Goal: Communication & Community: Ask a question

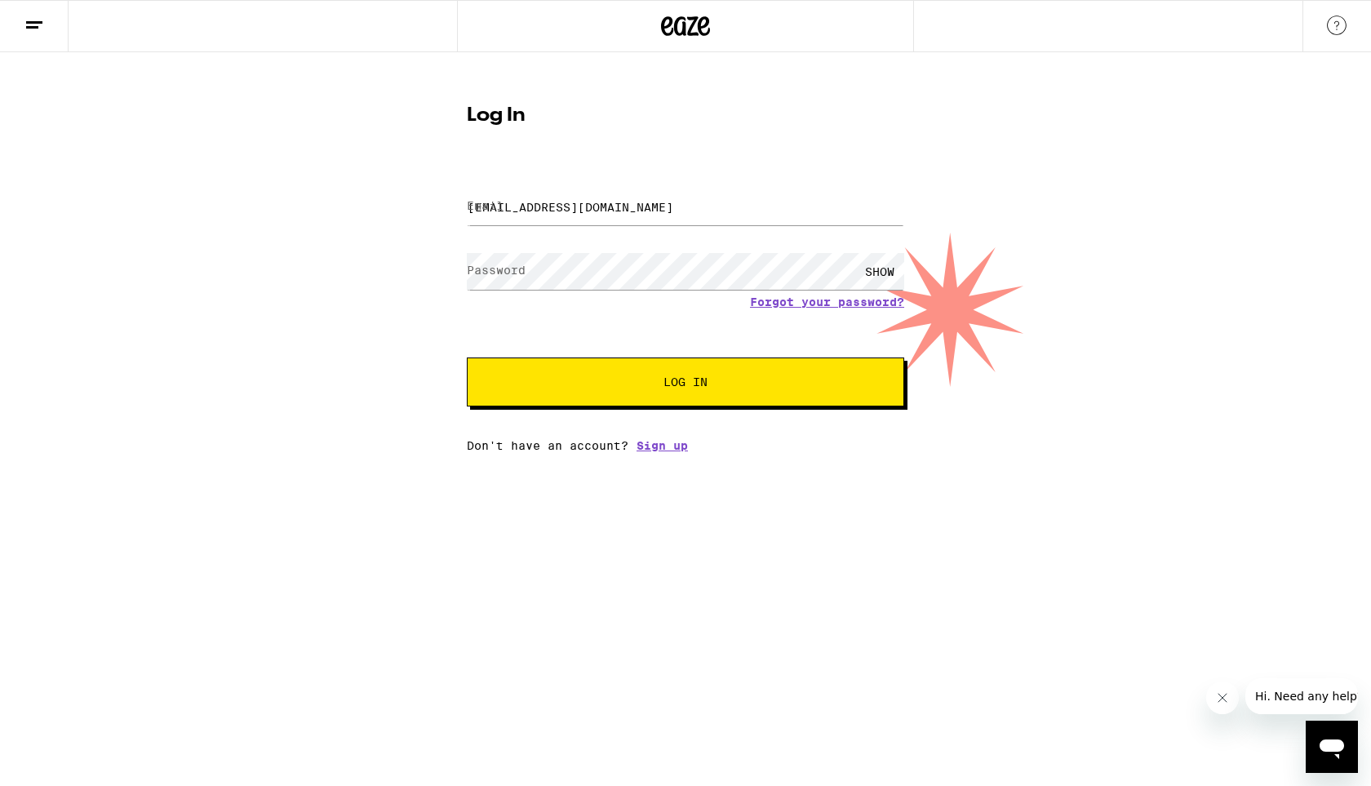
click at [622, 376] on button "Log In" at bounding box center [685, 381] width 437 height 49
click at [678, 387] on span "Log In" at bounding box center [685, 381] width 44 height 11
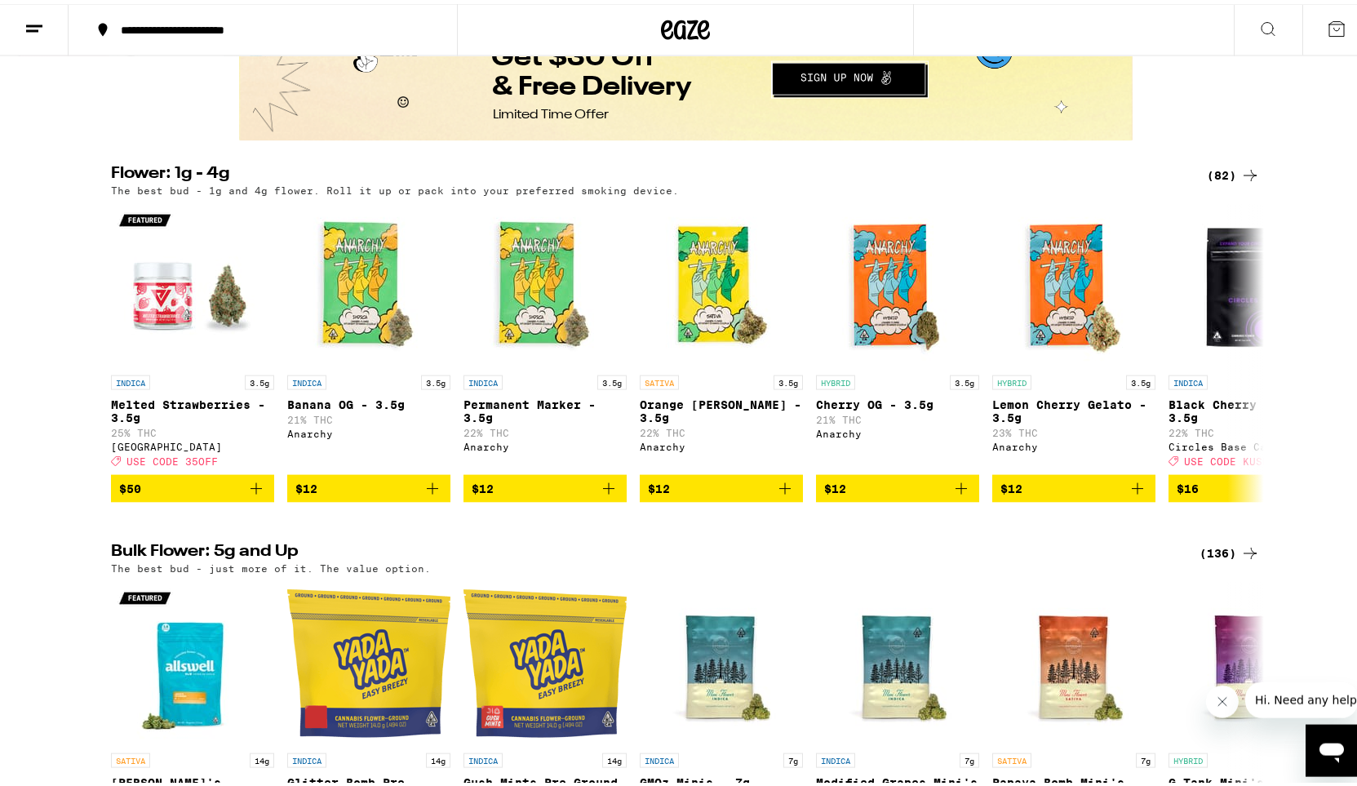
scroll to position [1396, 0]
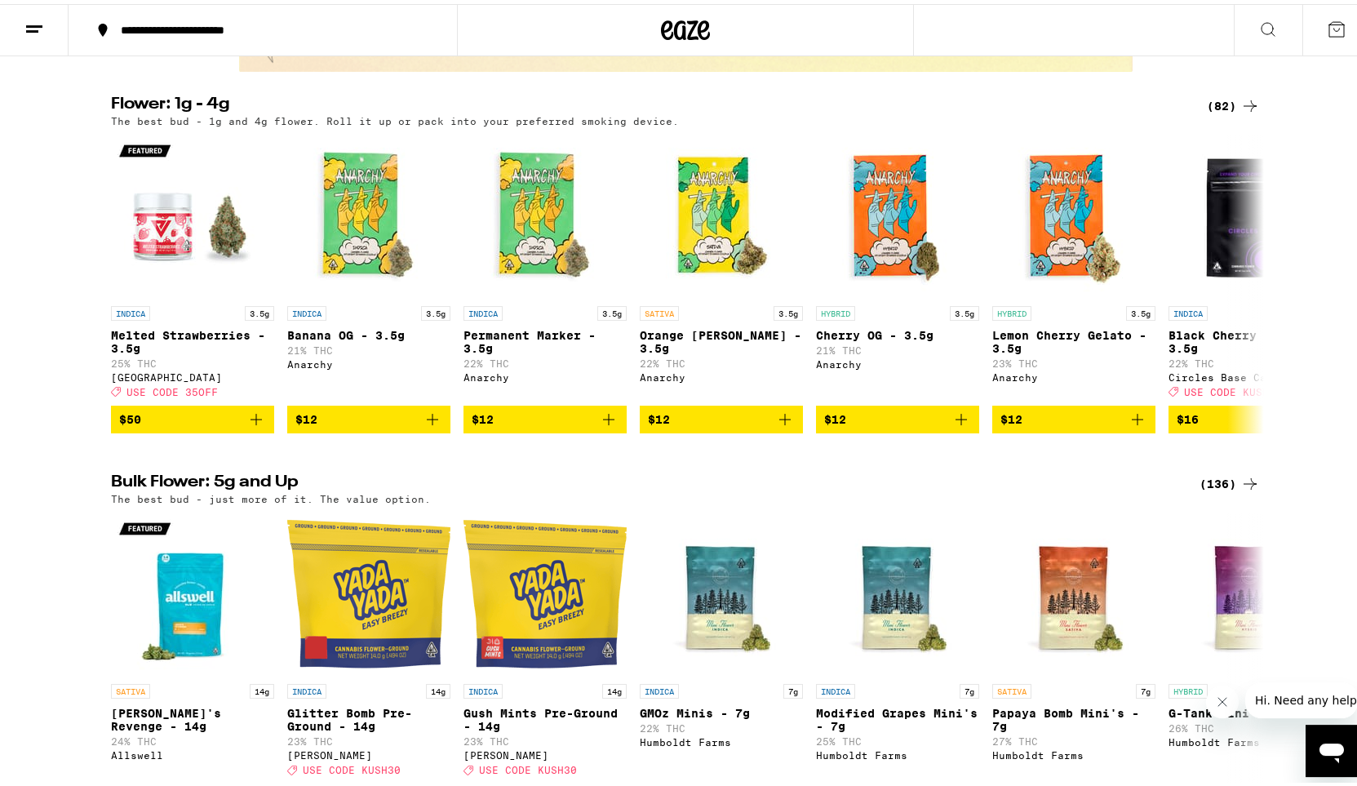
click at [1233, 112] on div "(82)" at bounding box center [1233, 102] width 53 height 20
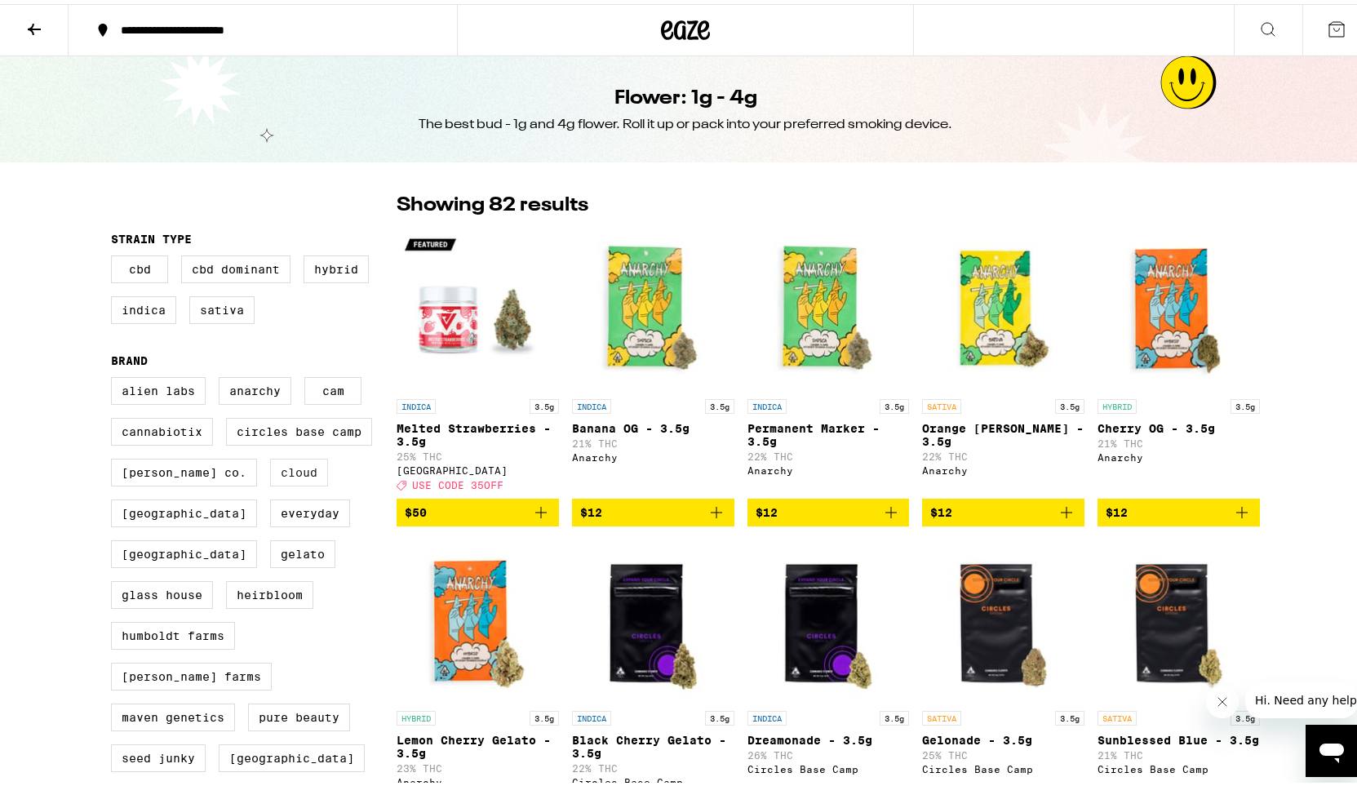
click at [270, 475] on label "Cloud" at bounding box center [299, 468] width 58 height 28
click at [115, 376] on input "Cloud" at bounding box center [114, 375] width 1 height 1
checkbox input "true"
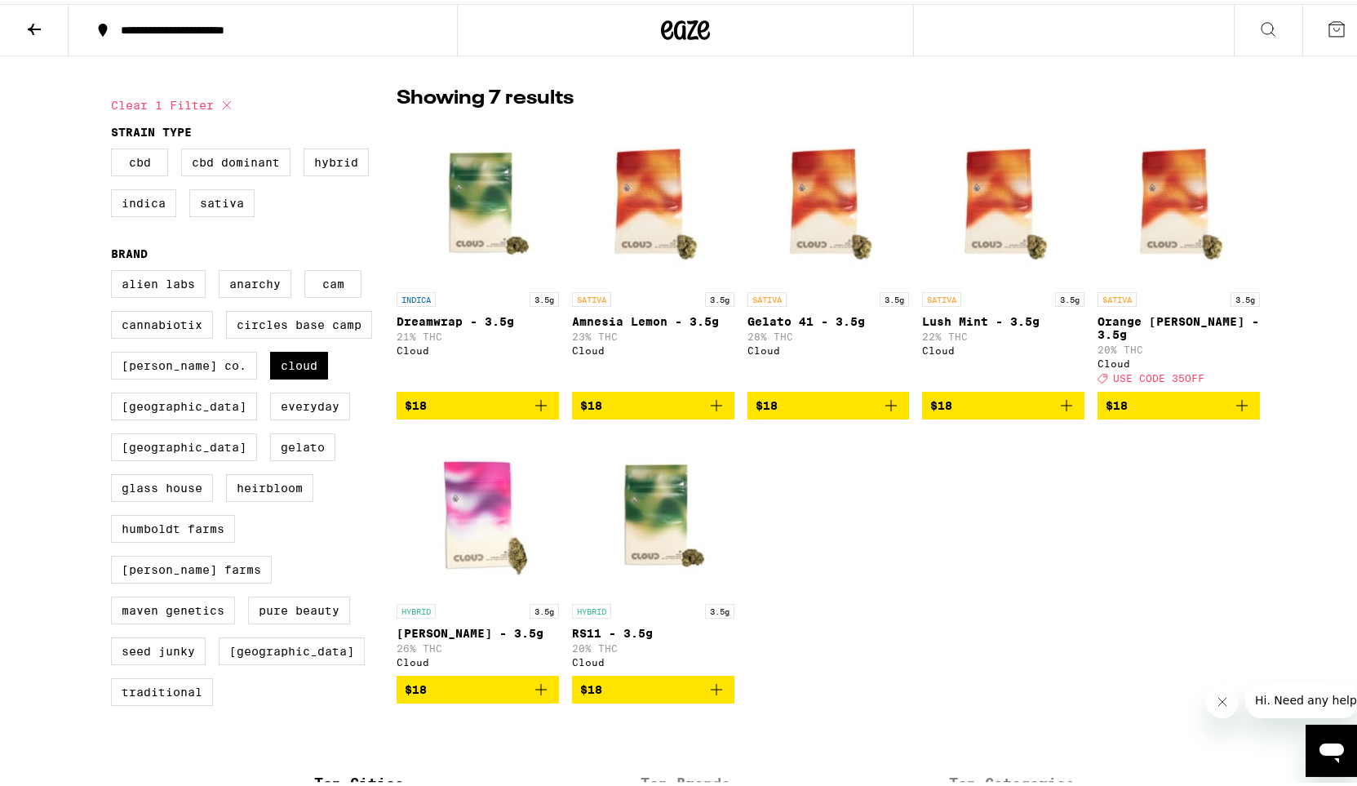
scroll to position [114, 0]
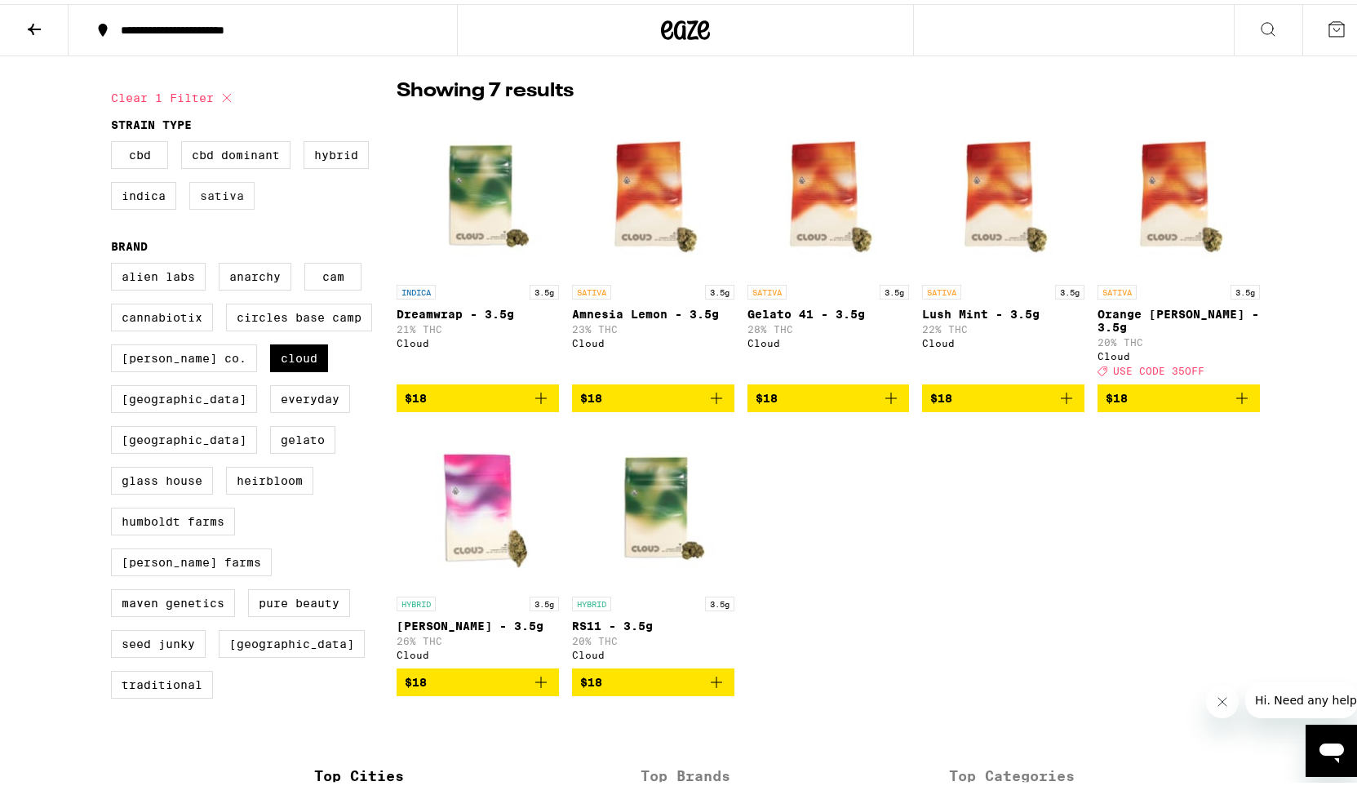
click at [199, 195] on label "Sativa" at bounding box center [221, 192] width 65 height 28
click at [115, 140] on input "Sativa" at bounding box center [114, 139] width 1 height 1
checkbox input "true"
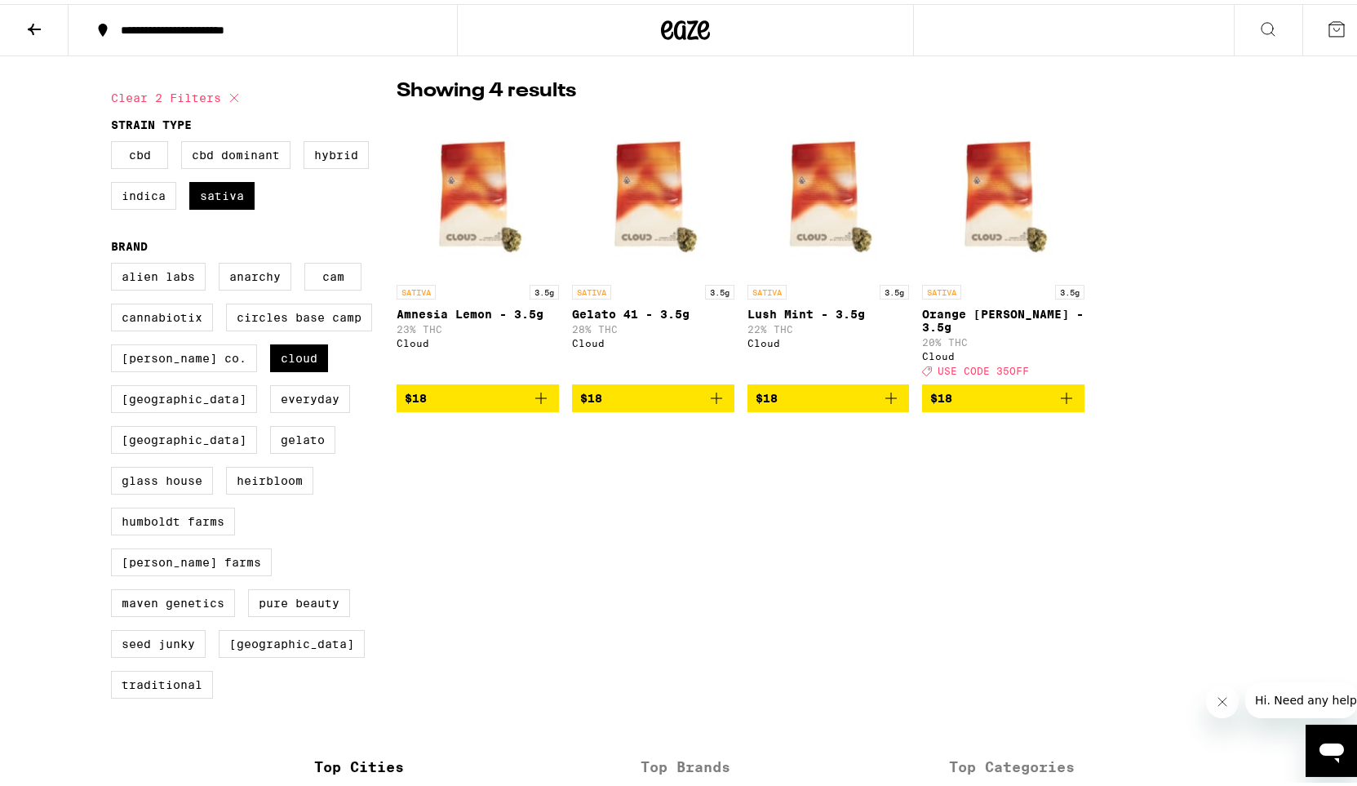
click at [34, 24] on icon at bounding box center [34, 25] width 13 height 11
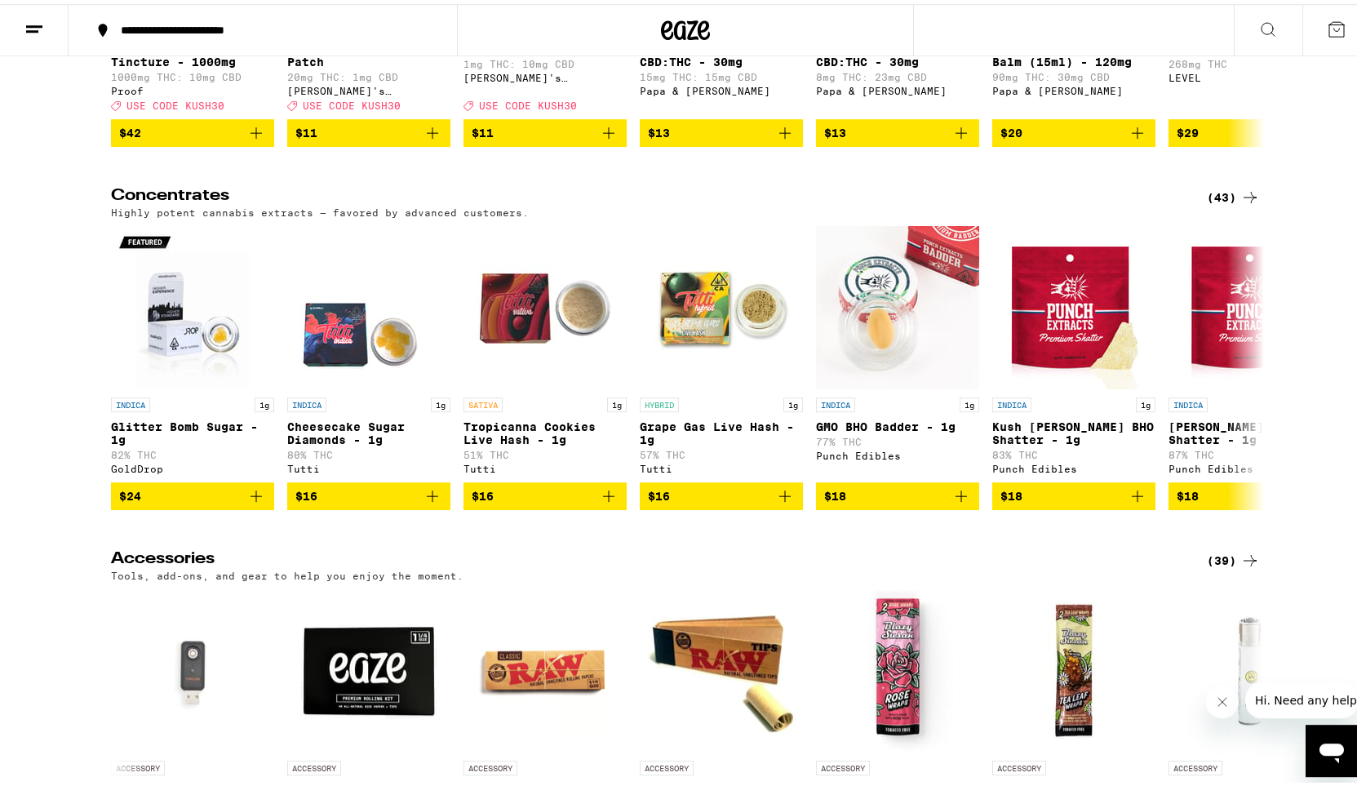
scroll to position [6055, 0]
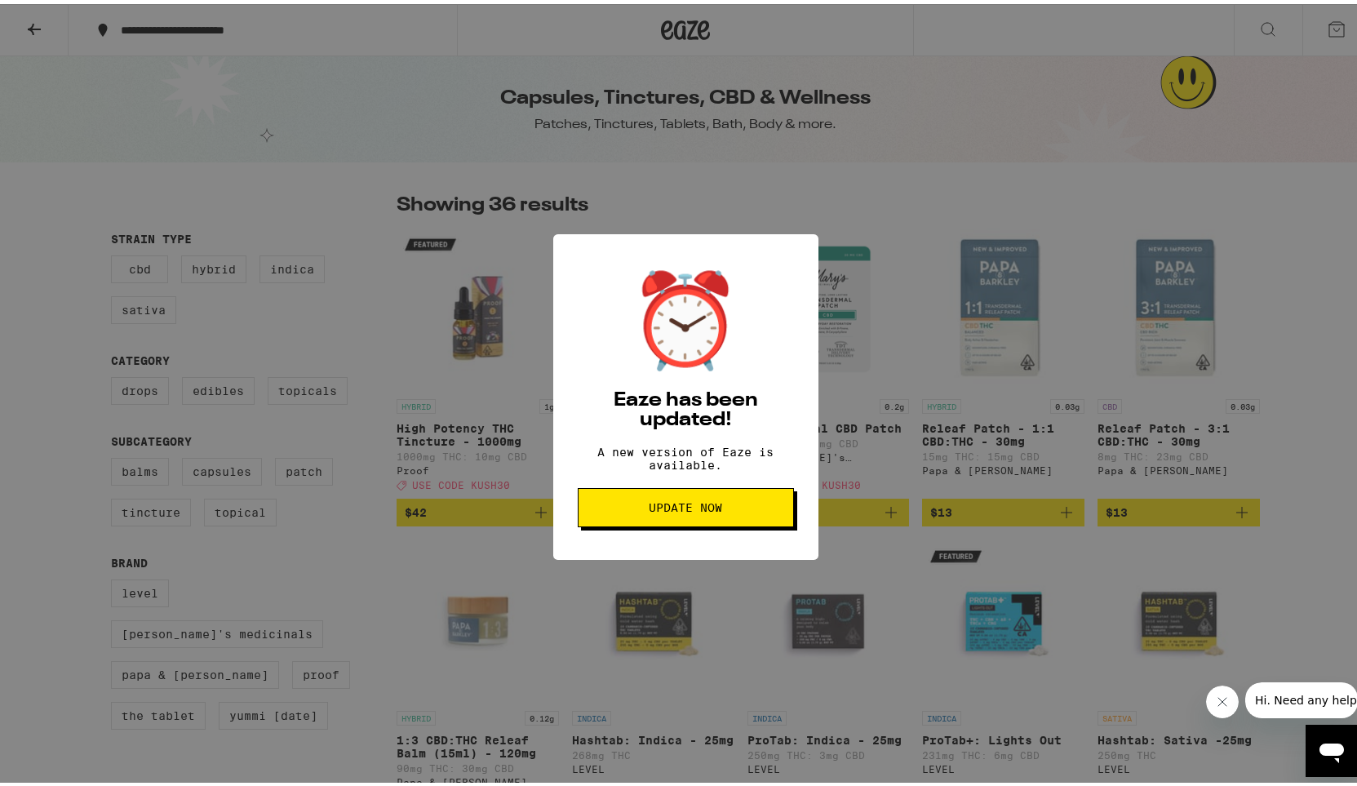
click at [670, 509] on span "Update Now" at bounding box center [685, 503] width 73 height 11
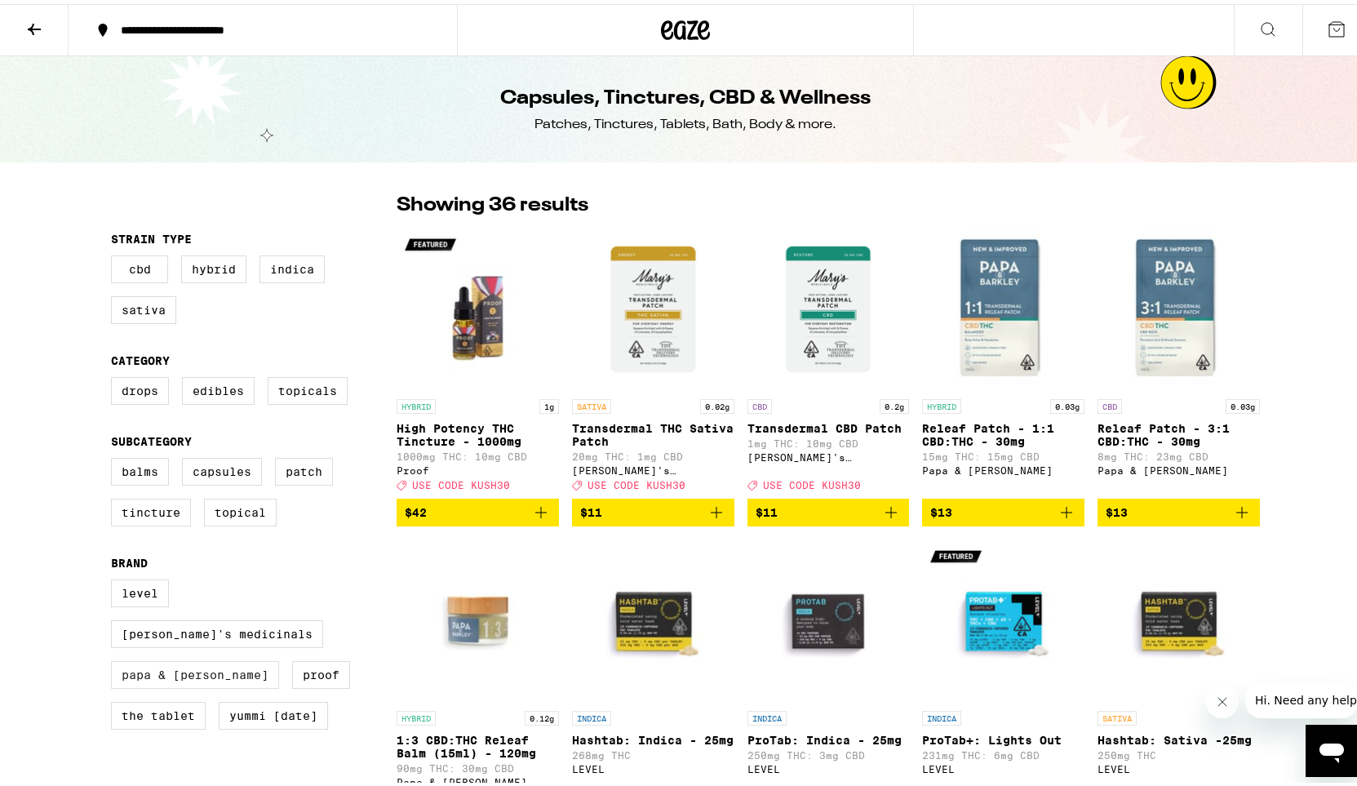
click at [175, 657] on label "Papa & [PERSON_NAME]" at bounding box center [195, 671] width 168 height 28
click at [115, 578] on input "Papa & [PERSON_NAME]" at bounding box center [114, 578] width 1 height 1
checkbox input "true"
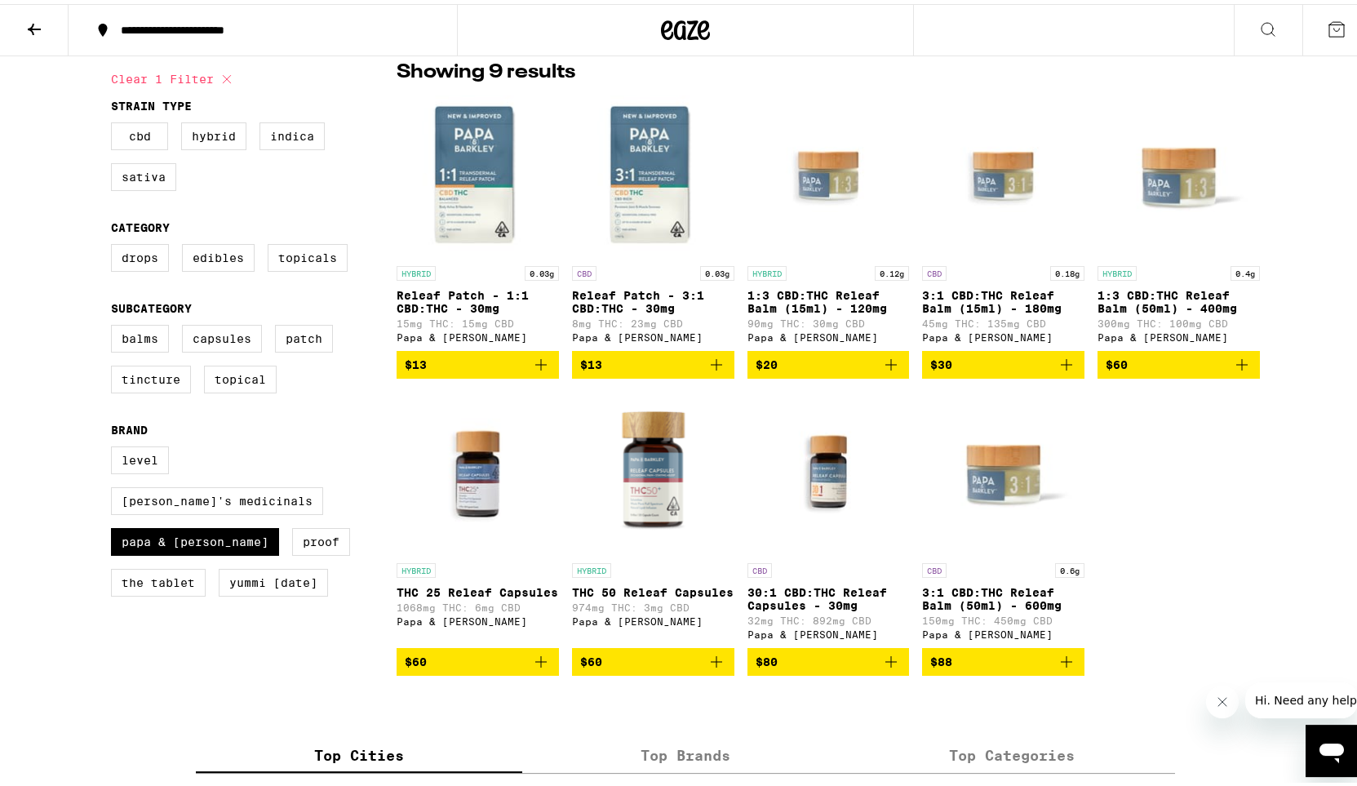
scroll to position [136, 0]
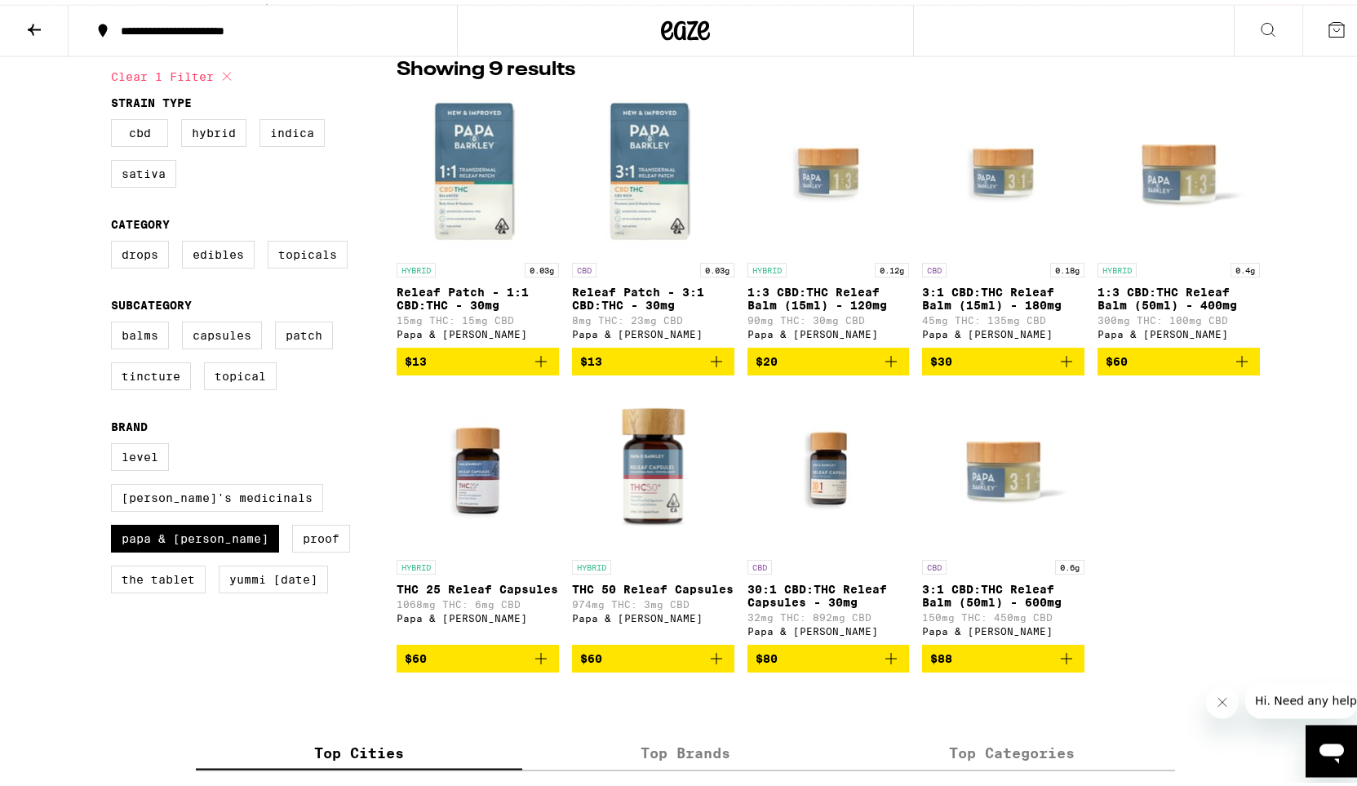
click at [711, 660] on icon "Add to bag" at bounding box center [716, 654] width 11 height 11
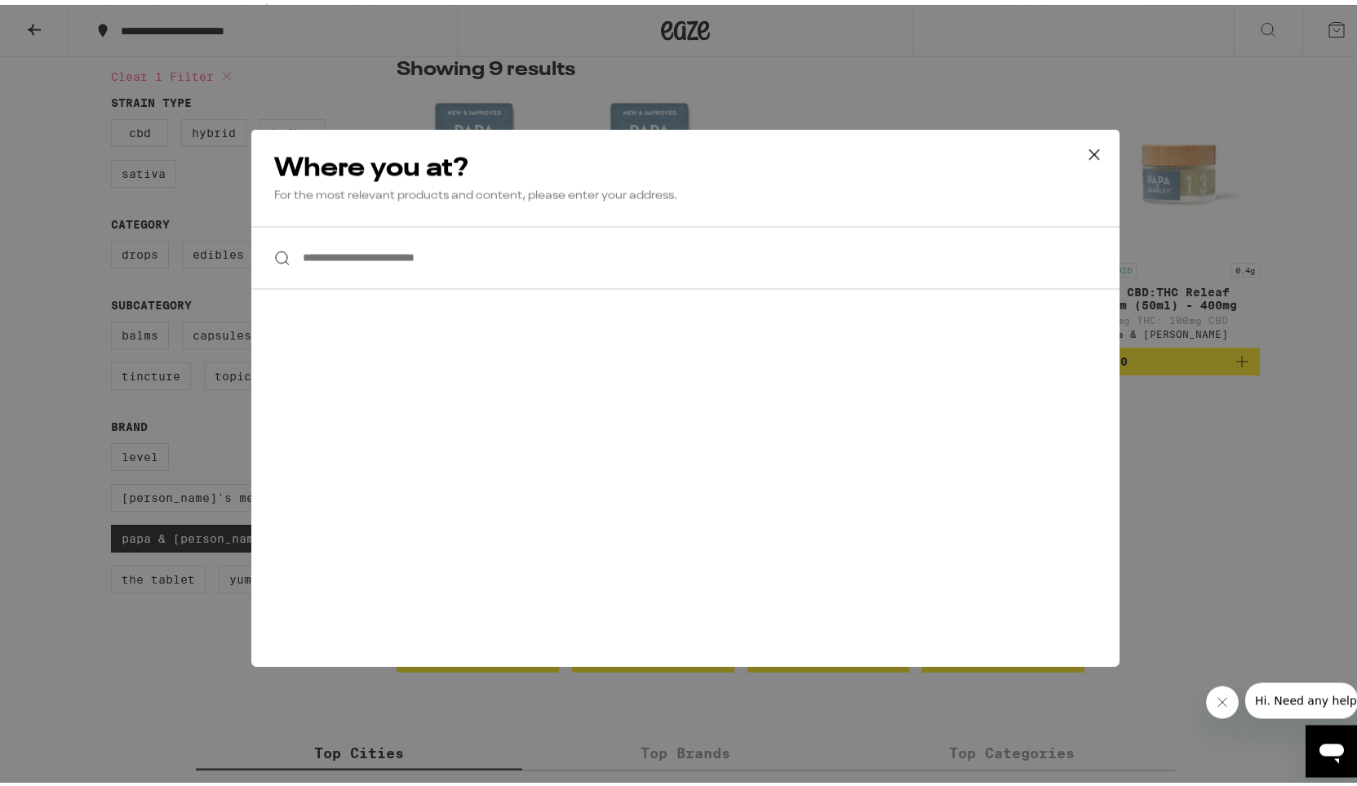
click at [349, 263] on input "**********" at bounding box center [685, 253] width 868 height 63
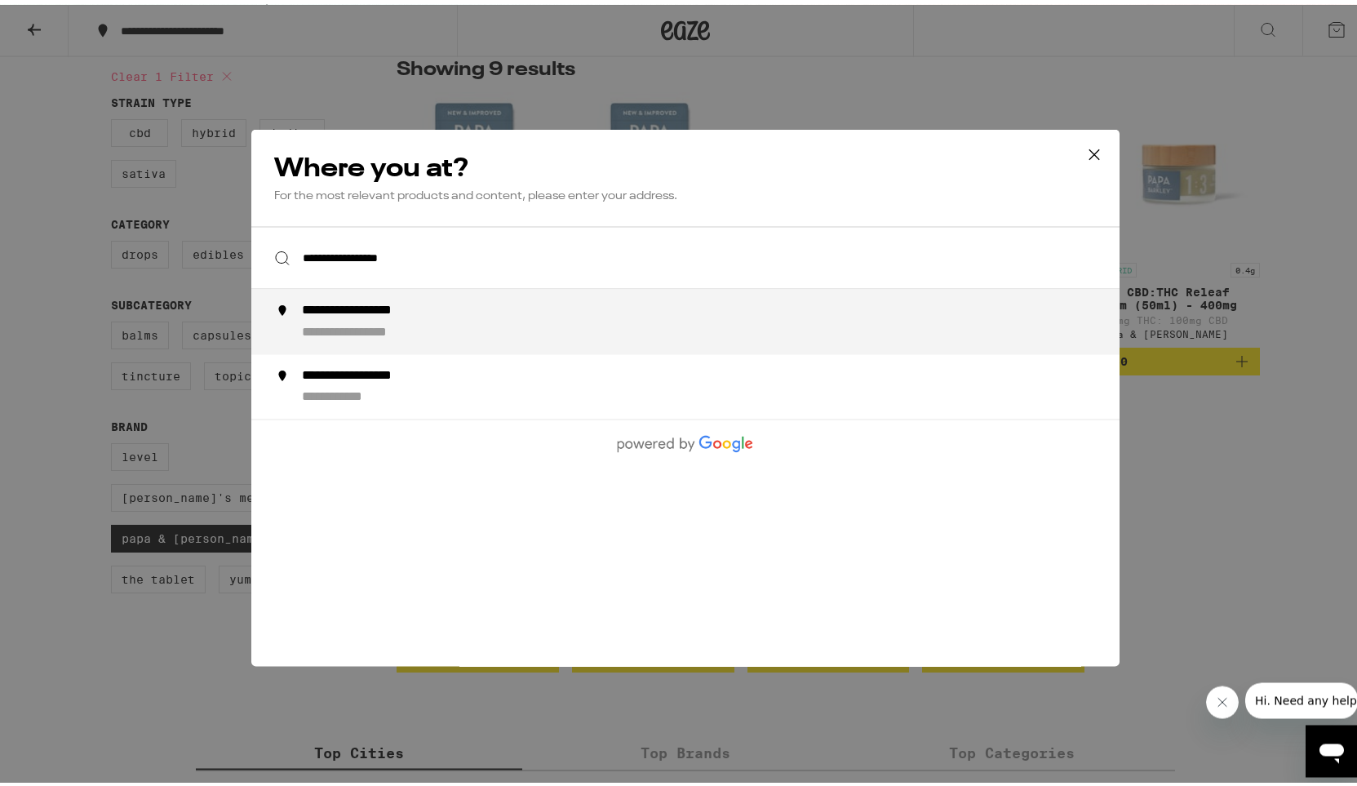
click at [324, 313] on div "**********" at bounding box center [378, 306] width 152 height 17
type input "**********"
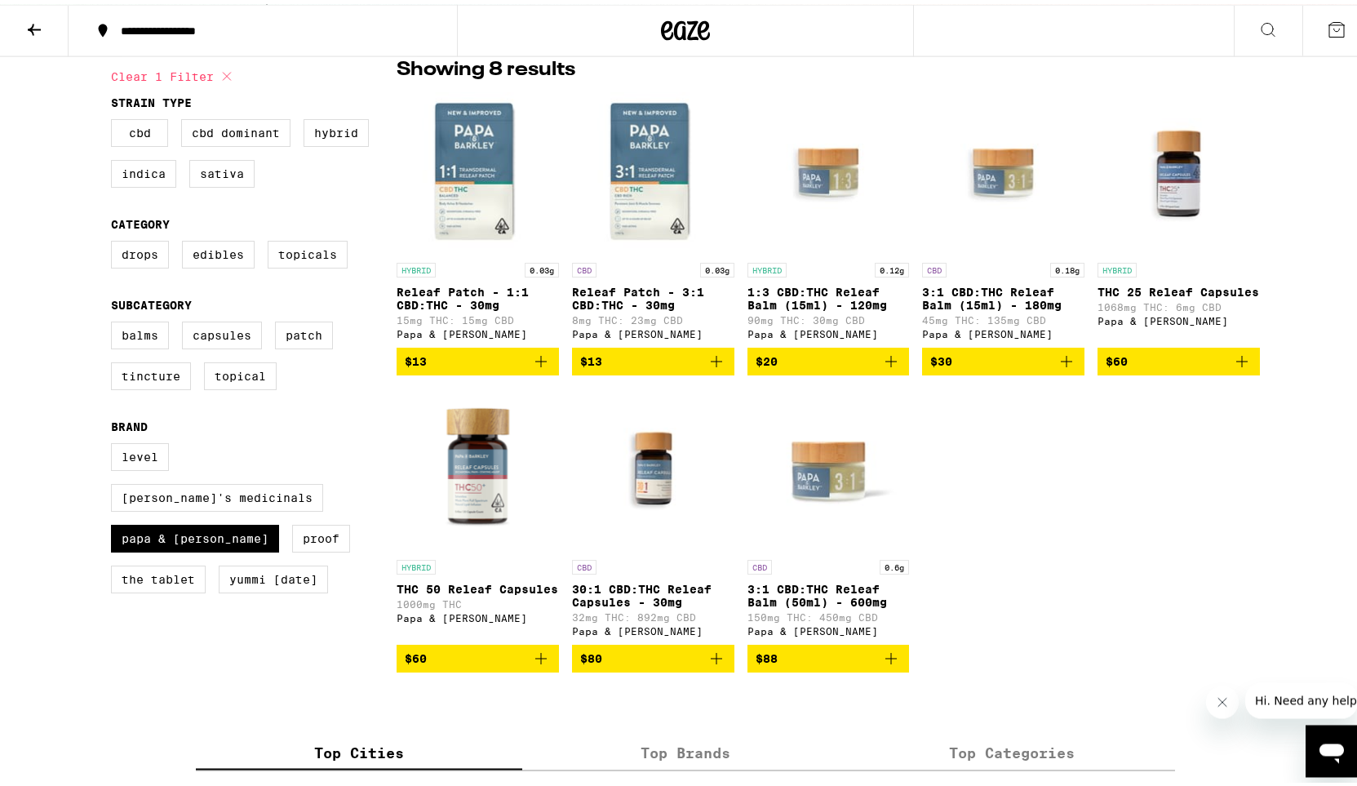
click at [531, 664] on icon "Add to bag" at bounding box center [541, 654] width 20 height 20
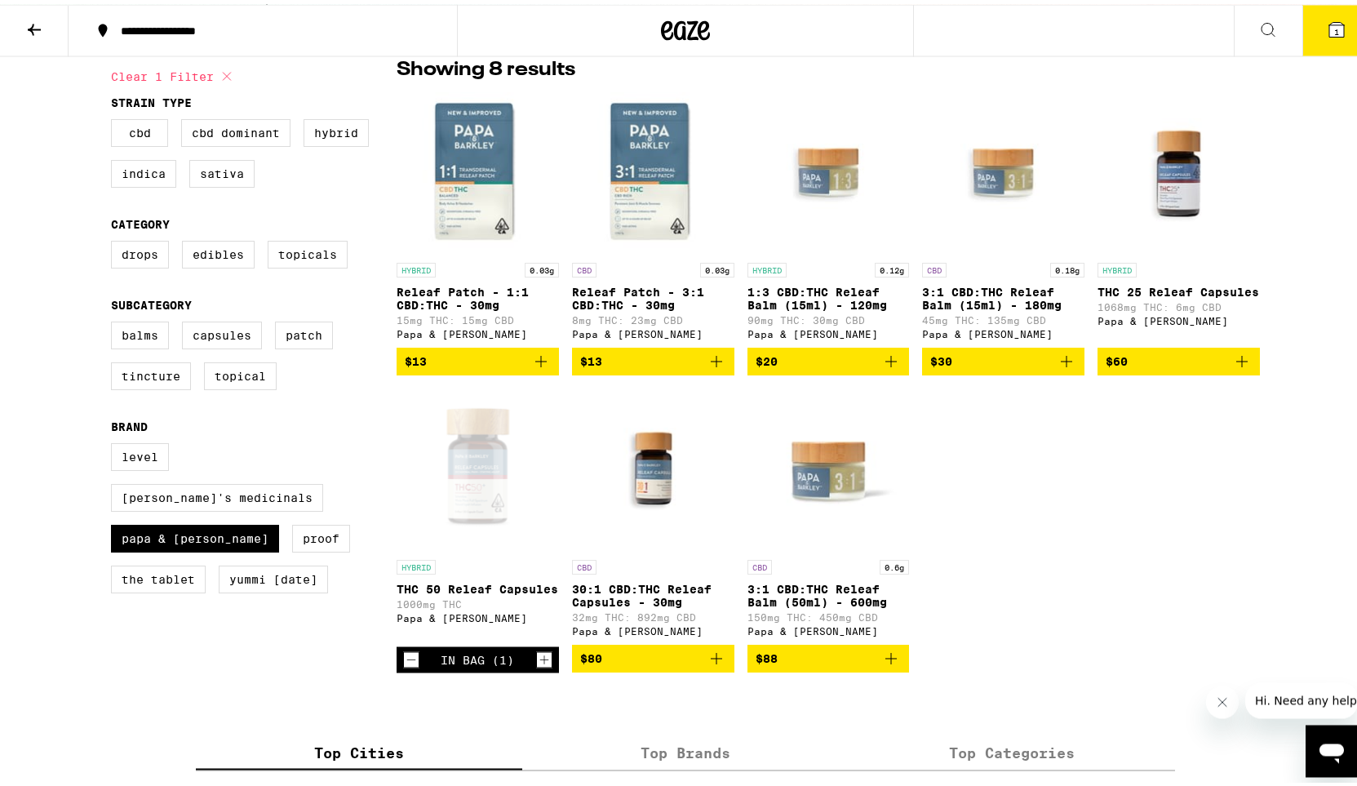
click at [537, 665] on icon "Increment" at bounding box center [544, 655] width 15 height 20
click at [27, 29] on icon at bounding box center [34, 25] width 20 height 20
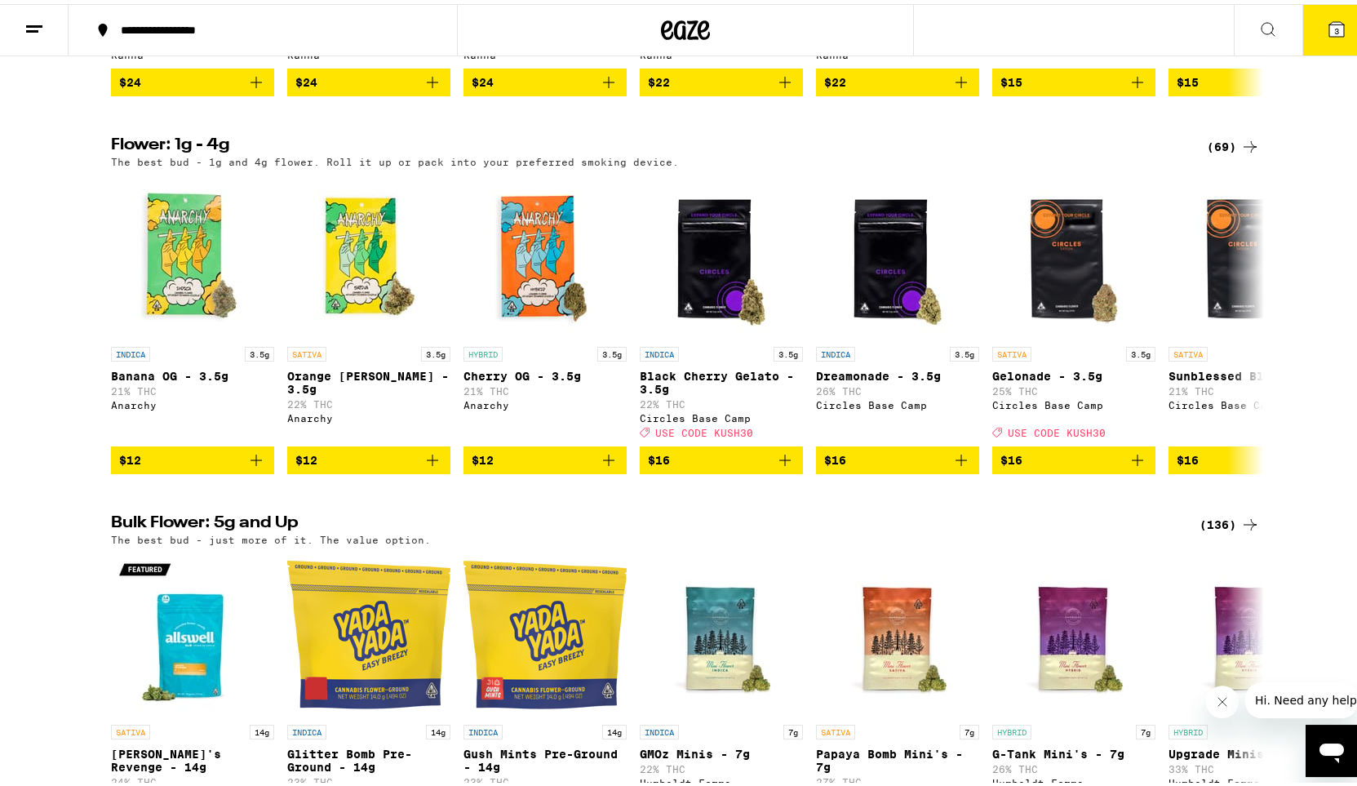
click at [1241, 153] on icon at bounding box center [1250, 143] width 20 height 20
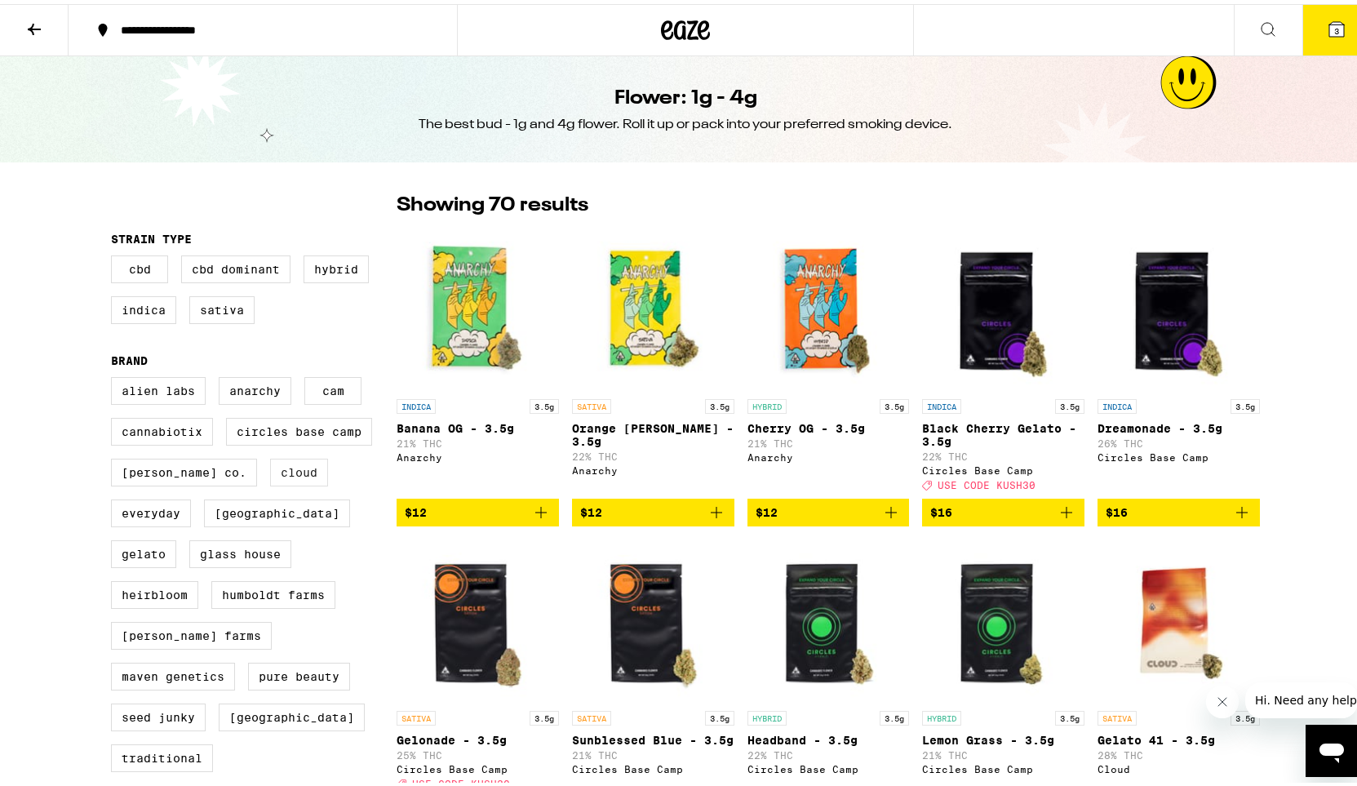
click at [270, 477] on label "Cloud" at bounding box center [299, 468] width 58 height 28
click at [115, 376] on input "Cloud" at bounding box center [114, 375] width 1 height 1
checkbox input "true"
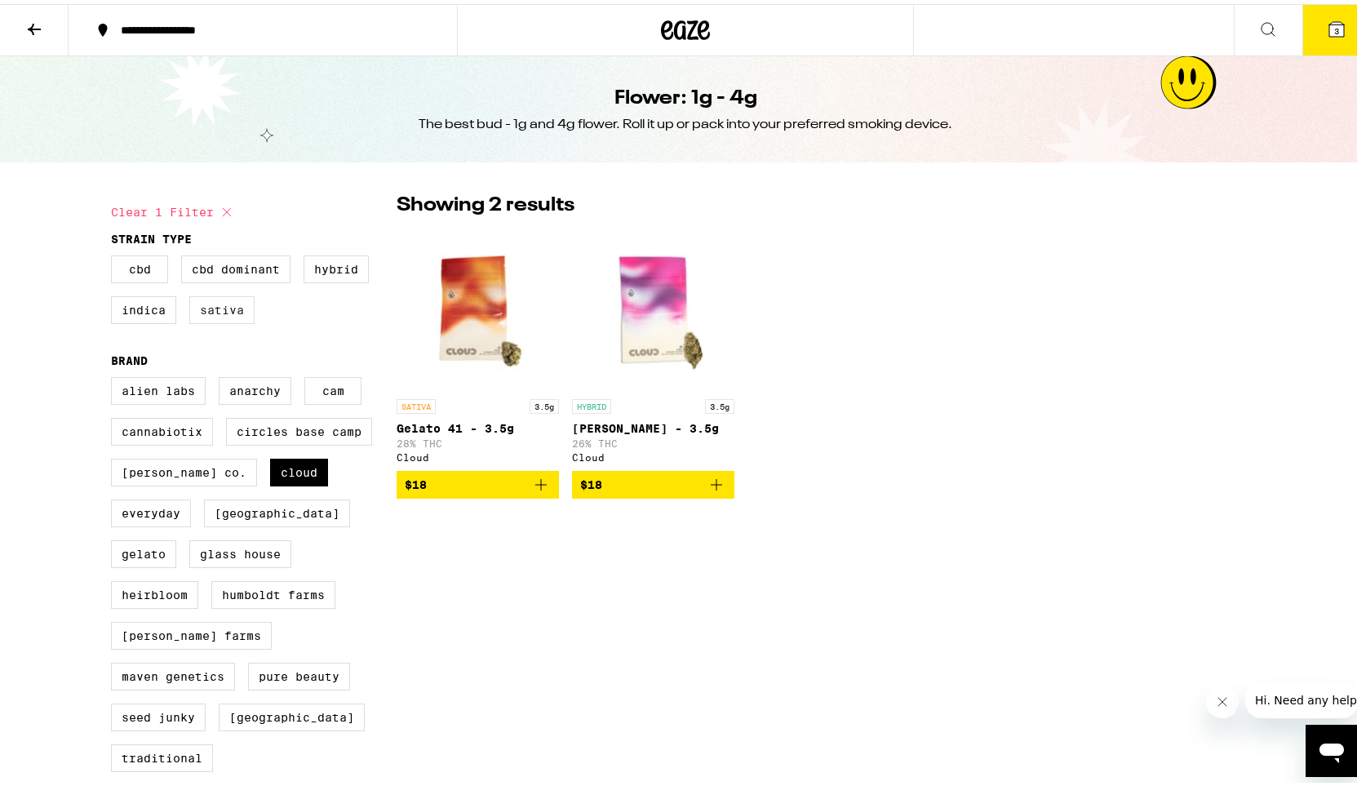
click at [209, 313] on label "Sativa" at bounding box center [221, 306] width 65 height 28
click at [115, 255] on input "Sativa" at bounding box center [114, 254] width 1 height 1
checkbox input "true"
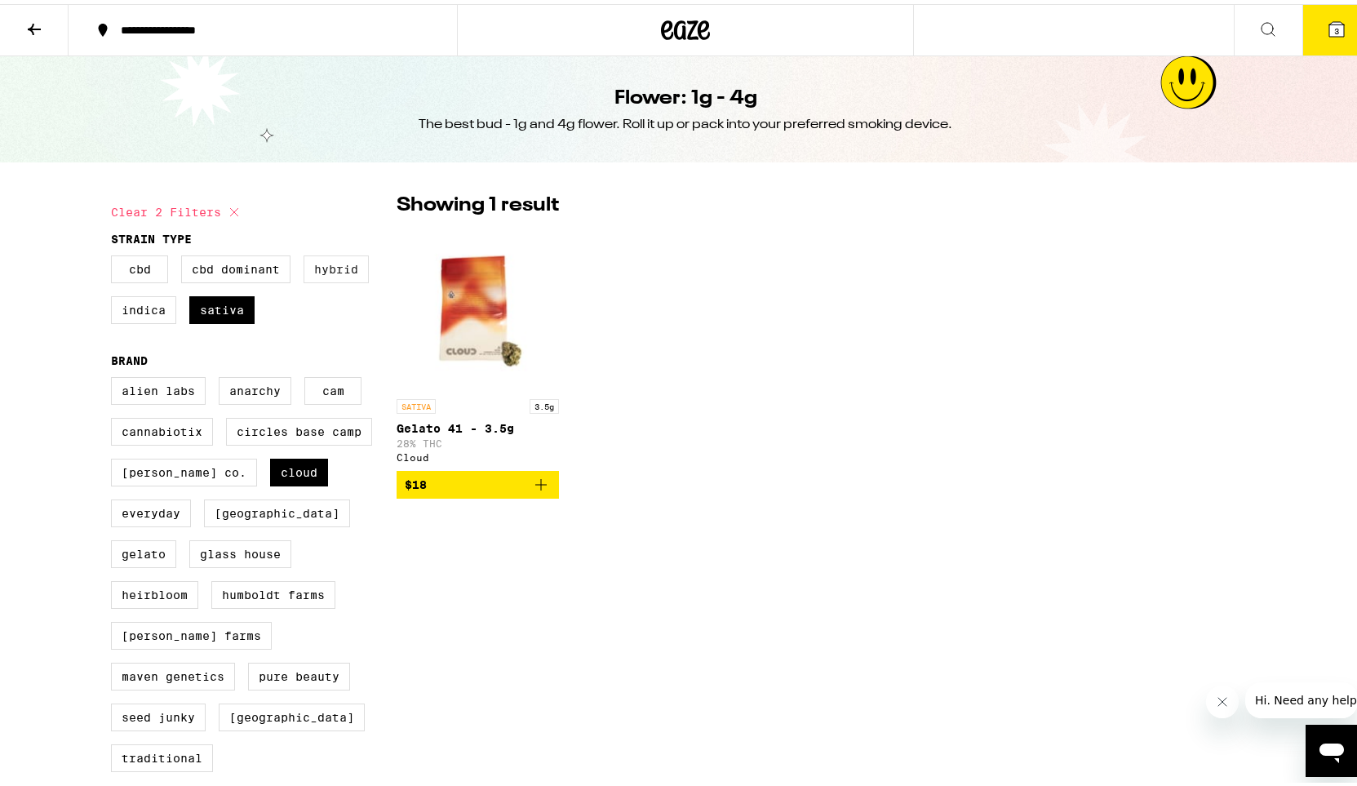
click at [326, 264] on label "Hybrid" at bounding box center [335, 265] width 65 height 28
click at [115, 255] on input "Hybrid" at bounding box center [114, 254] width 1 height 1
checkbox input "true"
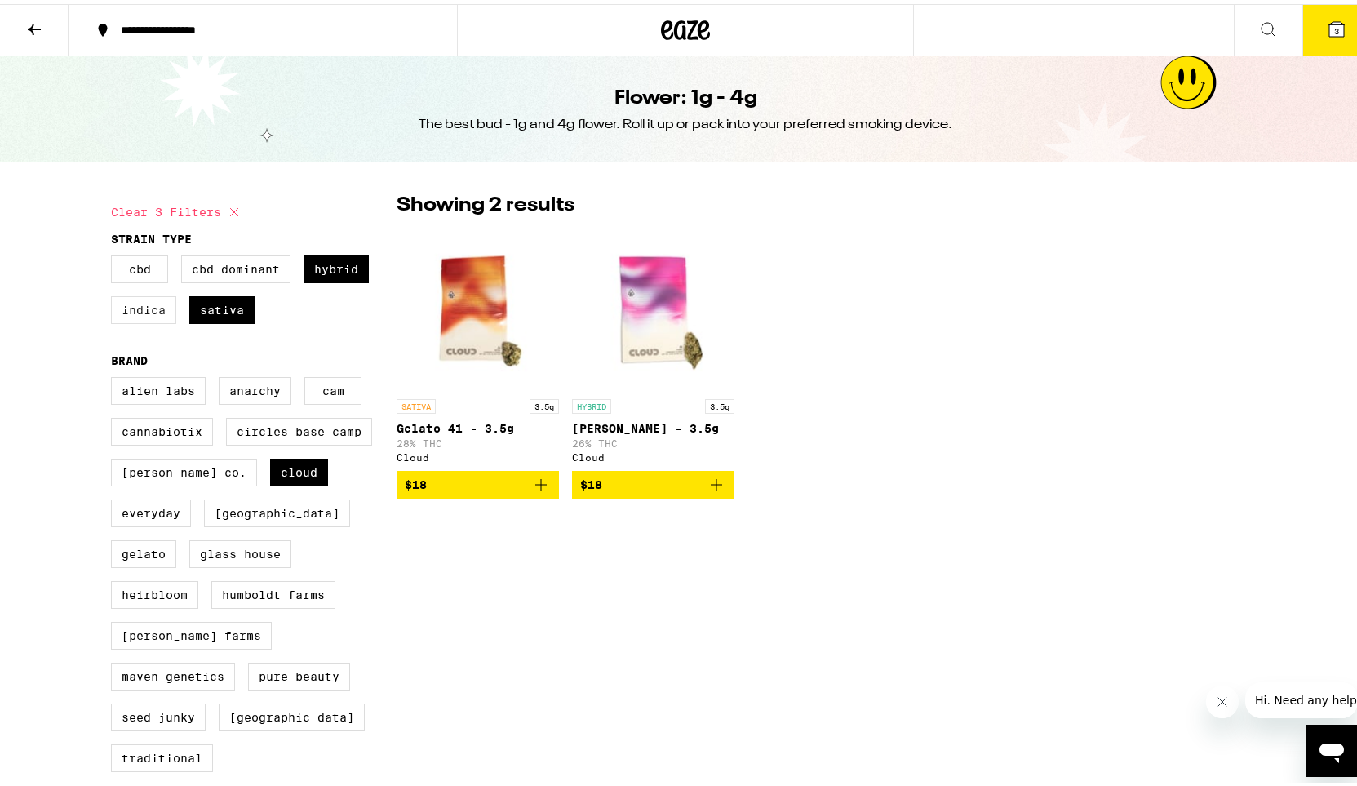
click at [137, 312] on label "Indica" at bounding box center [143, 306] width 65 height 28
click at [115, 255] on input "Indica" at bounding box center [114, 254] width 1 height 1
checkbox input "true"
click at [223, 262] on label "CBD Dominant" at bounding box center [235, 265] width 109 height 28
click at [115, 255] on input "CBD Dominant" at bounding box center [114, 254] width 1 height 1
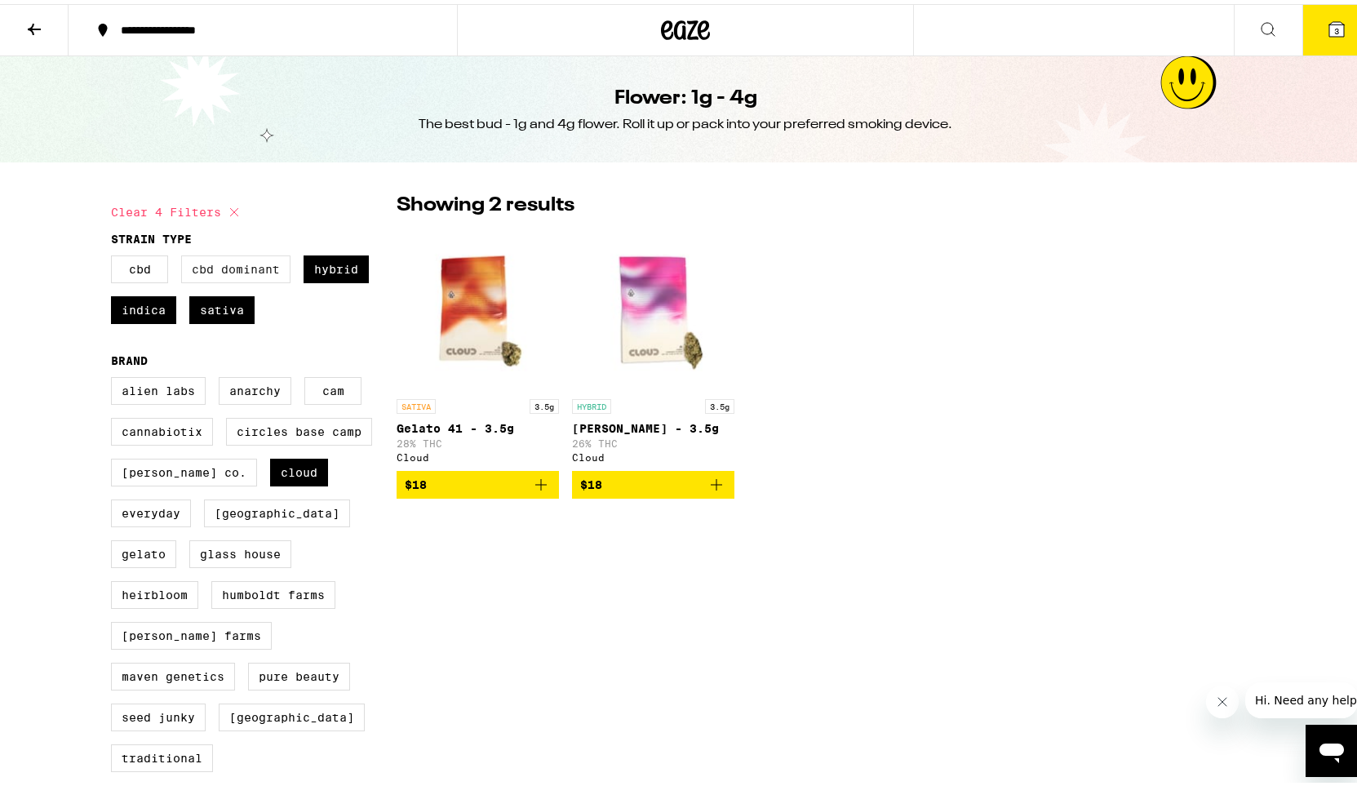
checkbox input "true"
click at [144, 256] on label "CBD" at bounding box center [139, 265] width 57 height 28
click at [115, 255] on input "CBD" at bounding box center [114, 254] width 1 height 1
click at [144, 256] on label "CBD" at bounding box center [139, 265] width 57 height 28
click at [115, 255] on input "CBD" at bounding box center [114, 254] width 1 height 1
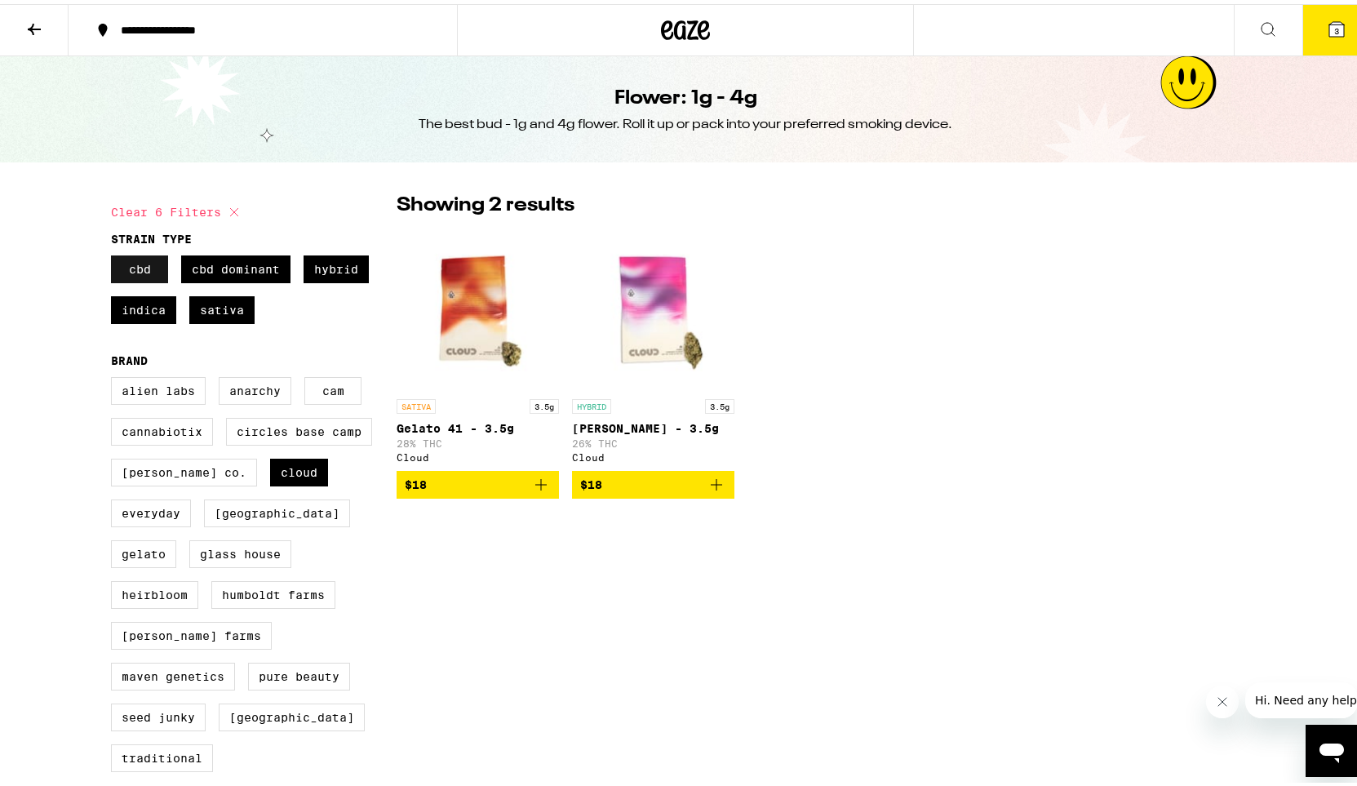
checkbox input "false"
click at [239, 261] on label "CBD Dominant" at bounding box center [235, 265] width 109 height 28
click at [115, 255] on input "CBD Dominant" at bounding box center [114, 254] width 1 height 1
checkbox input "false"
click at [335, 258] on label "Hybrid" at bounding box center [335, 265] width 65 height 28
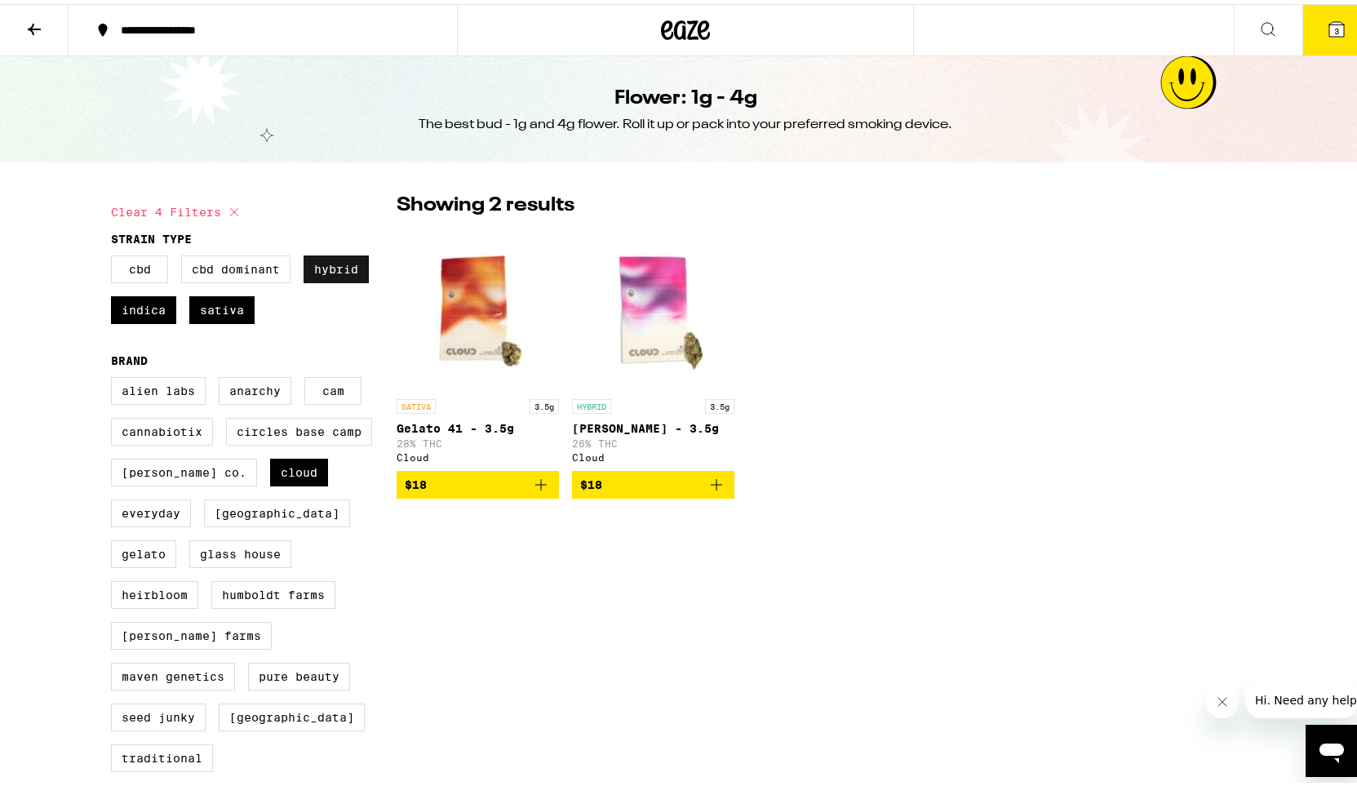
click at [115, 255] on input "Hybrid" at bounding box center [114, 254] width 1 height 1
checkbox input "false"
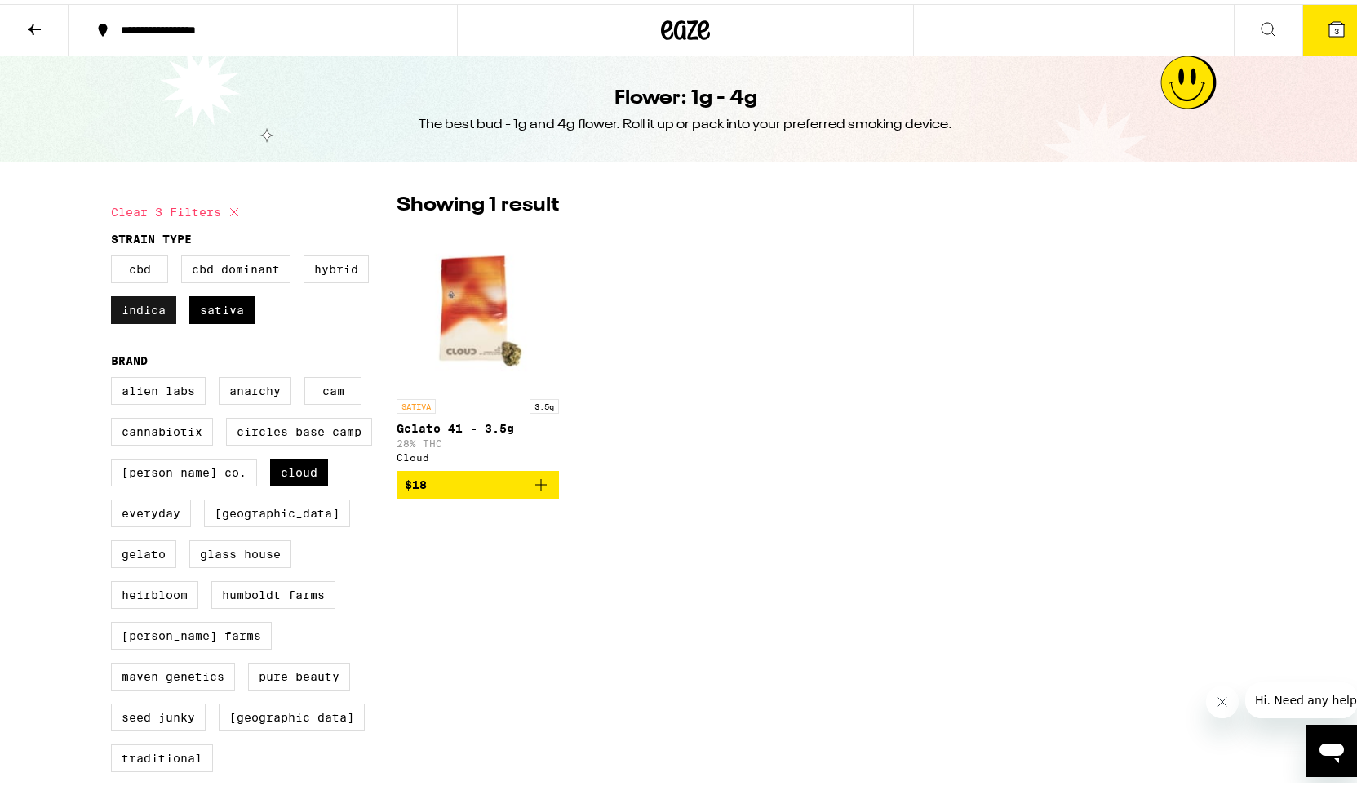
click at [132, 307] on label "Indica" at bounding box center [143, 306] width 65 height 28
click at [115, 255] on input "Indica" at bounding box center [114, 254] width 1 height 1
checkbox input "false"
click at [535, 486] on icon "Add to bag" at bounding box center [540, 480] width 11 height 11
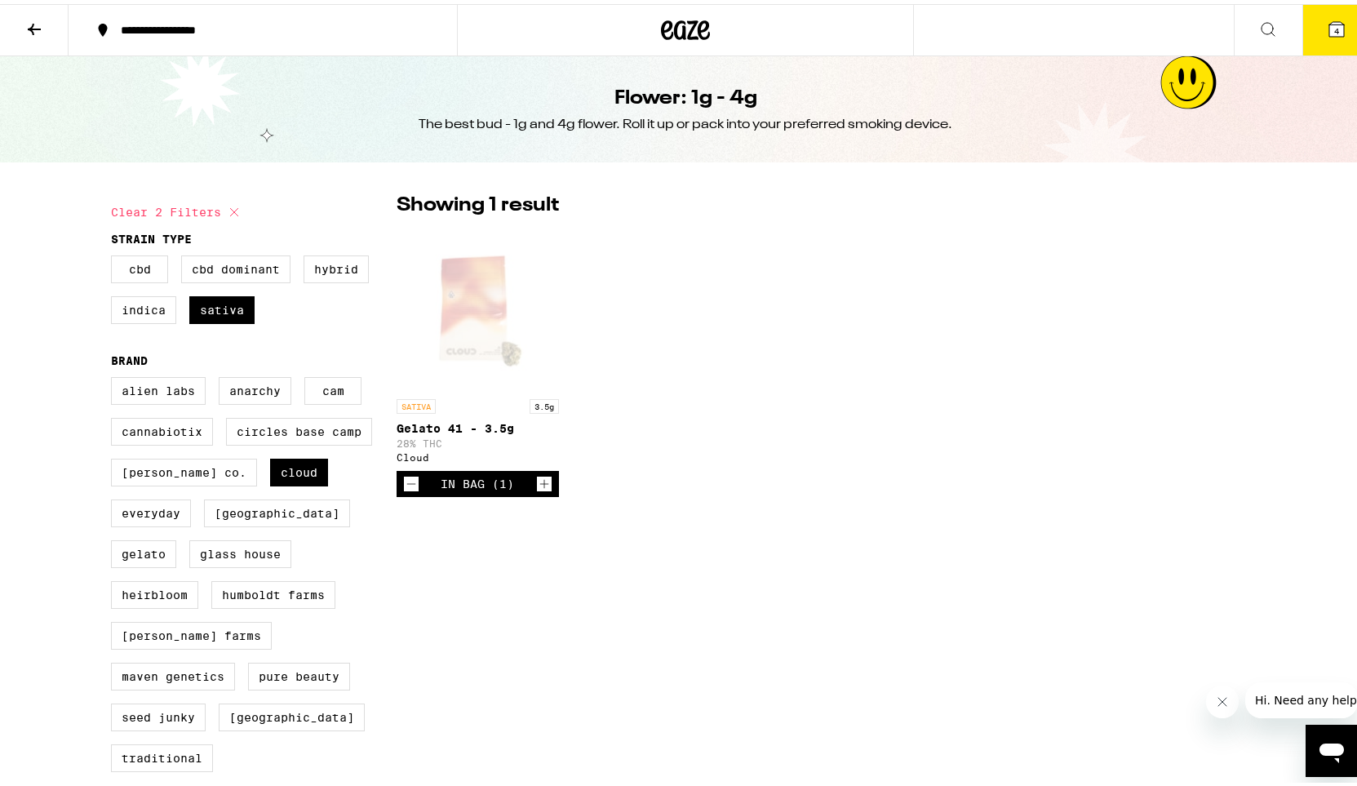
click at [529, 488] on div "In Bag (1)" at bounding box center [477, 480] width 162 height 26
click at [537, 489] on icon "Increment" at bounding box center [544, 480] width 15 height 20
click at [278, 476] on label "Cloud" at bounding box center [299, 468] width 58 height 28
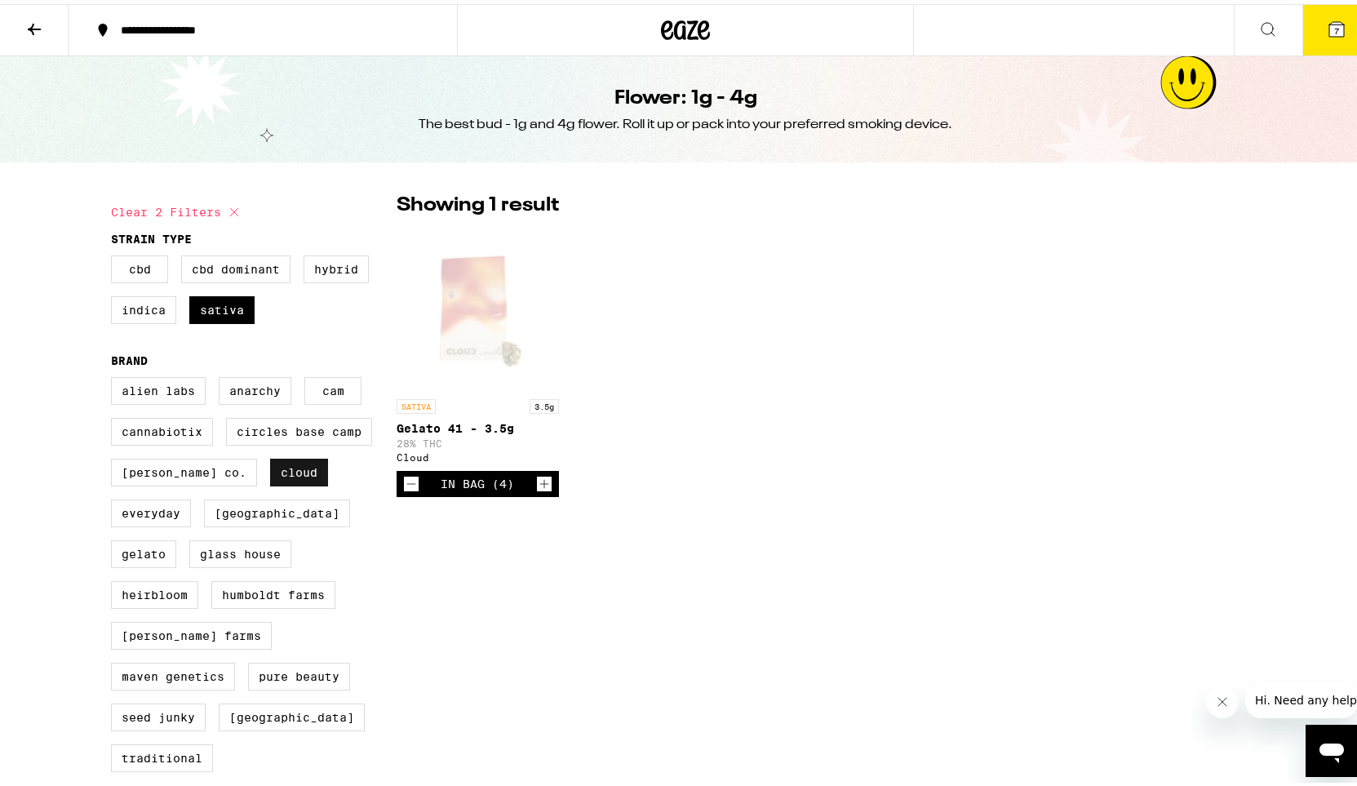
click at [115, 376] on input "Cloud" at bounding box center [114, 375] width 1 height 1
checkbox input "false"
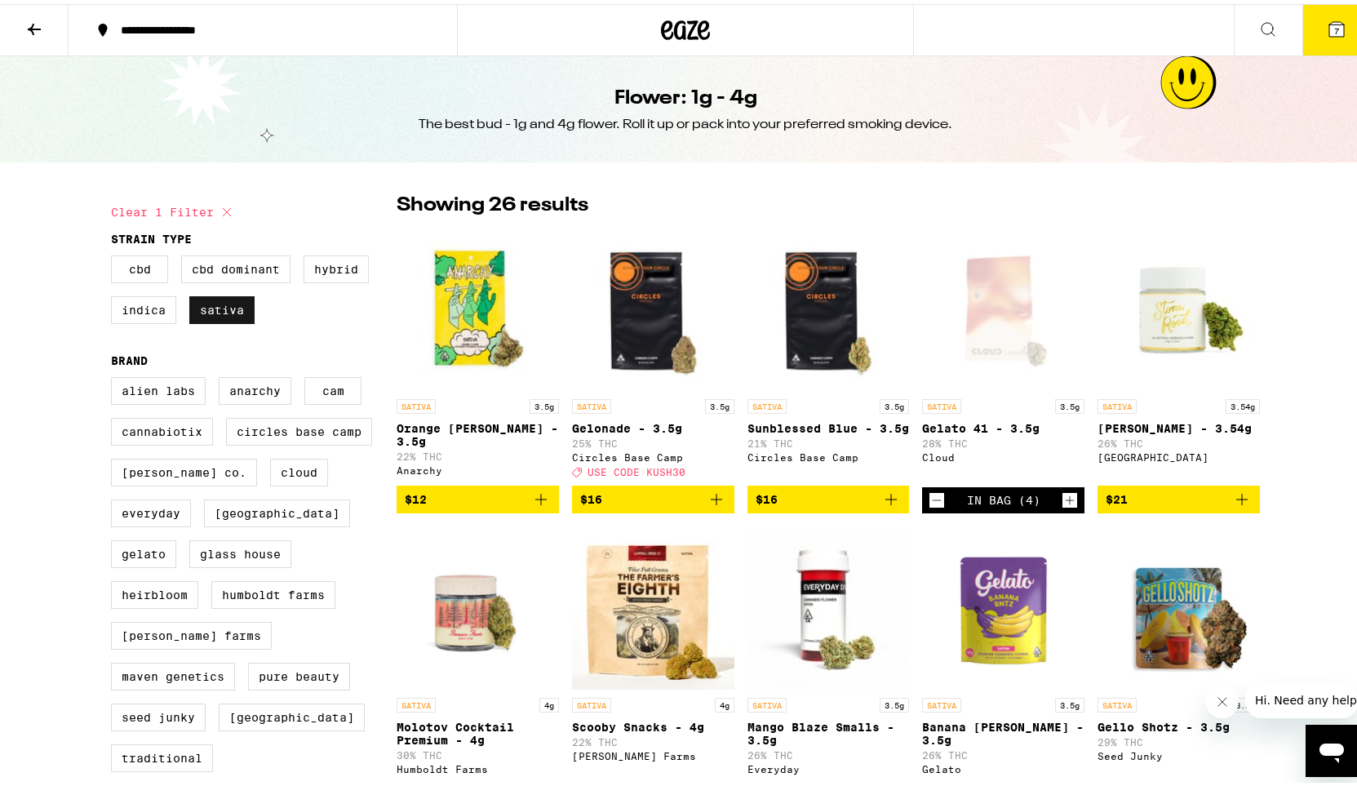
click at [233, 306] on label "Sativa" at bounding box center [221, 306] width 65 height 28
click at [115, 255] on input "Sativa" at bounding box center [114, 254] width 1 height 1
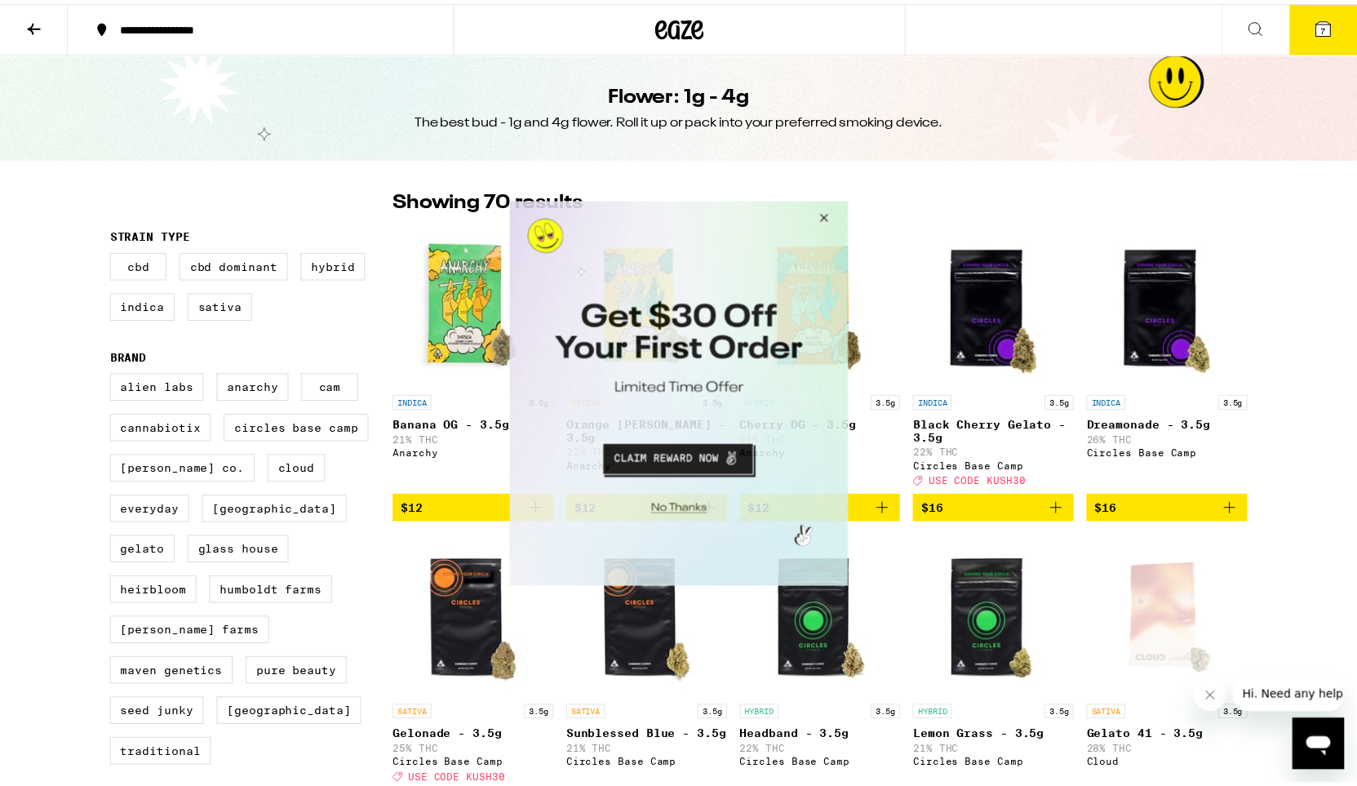
click at [826, 218] on button "Close Modal" at bounding box center [824, 219] width 44 height 39
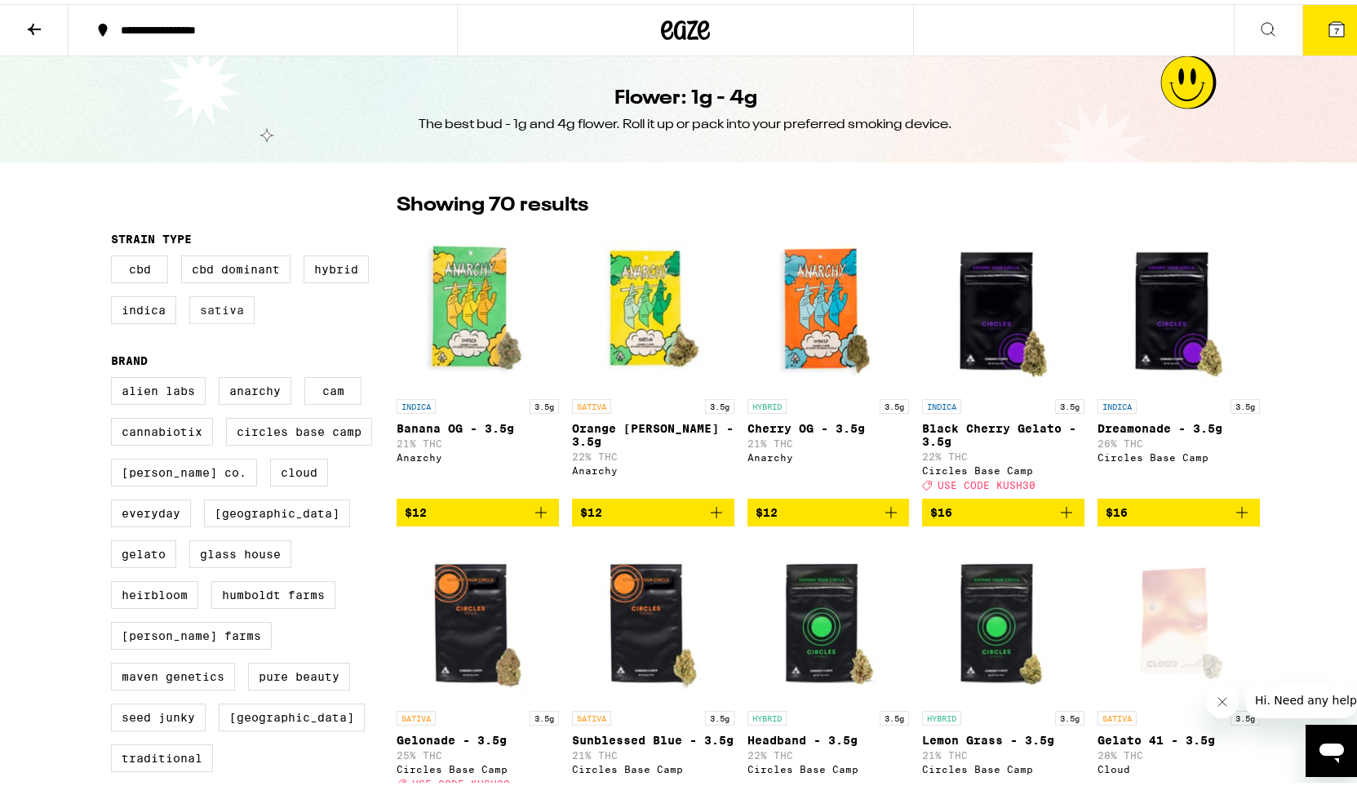
click at [228, 312] on label "Sativa" at bounding box center [221, 306] width 65 height 28
click at [115, 255] on input "Sativa" at bounding box center [114, 254] width 1 height 1
checkbox input "true"
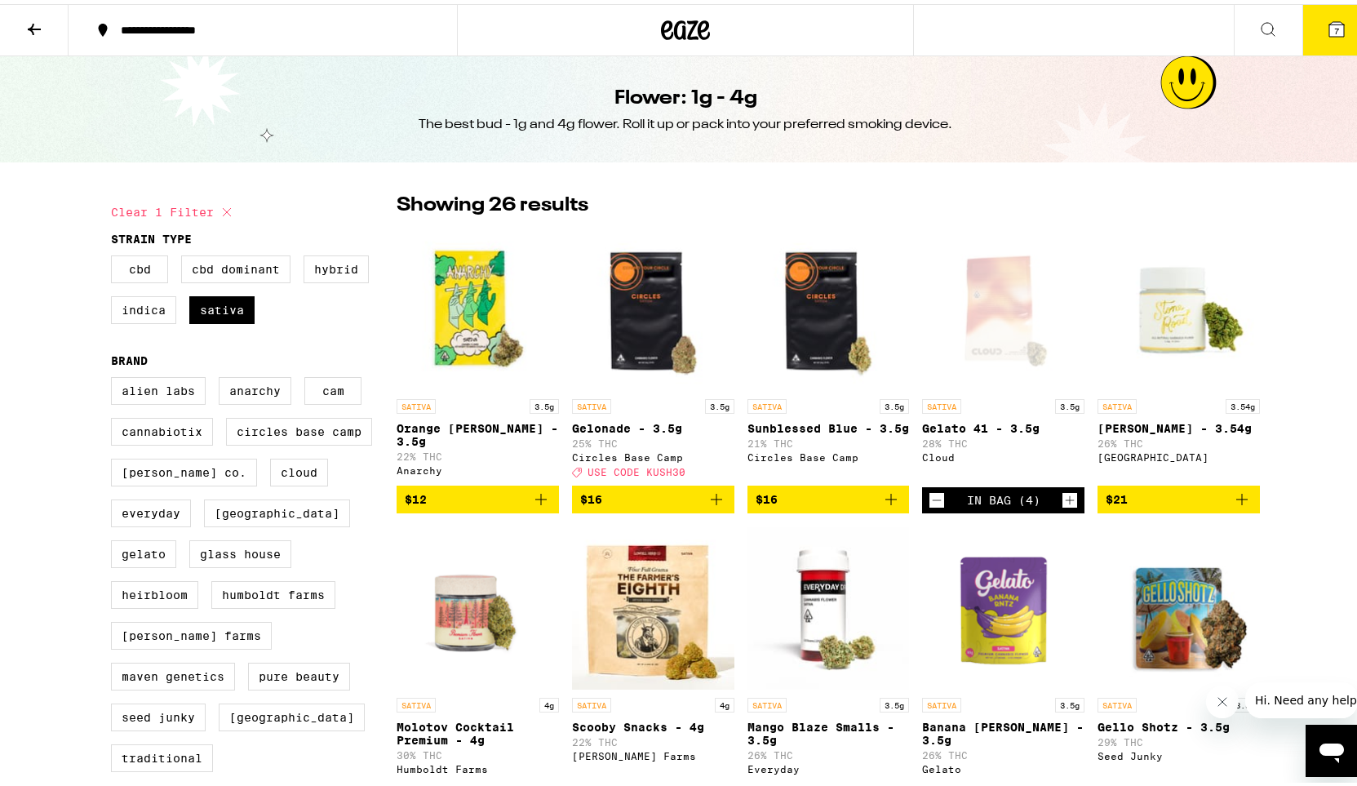
click at [708, 505] on icon "Add to bag" at bounding box center [716, 495] width 20 height 20
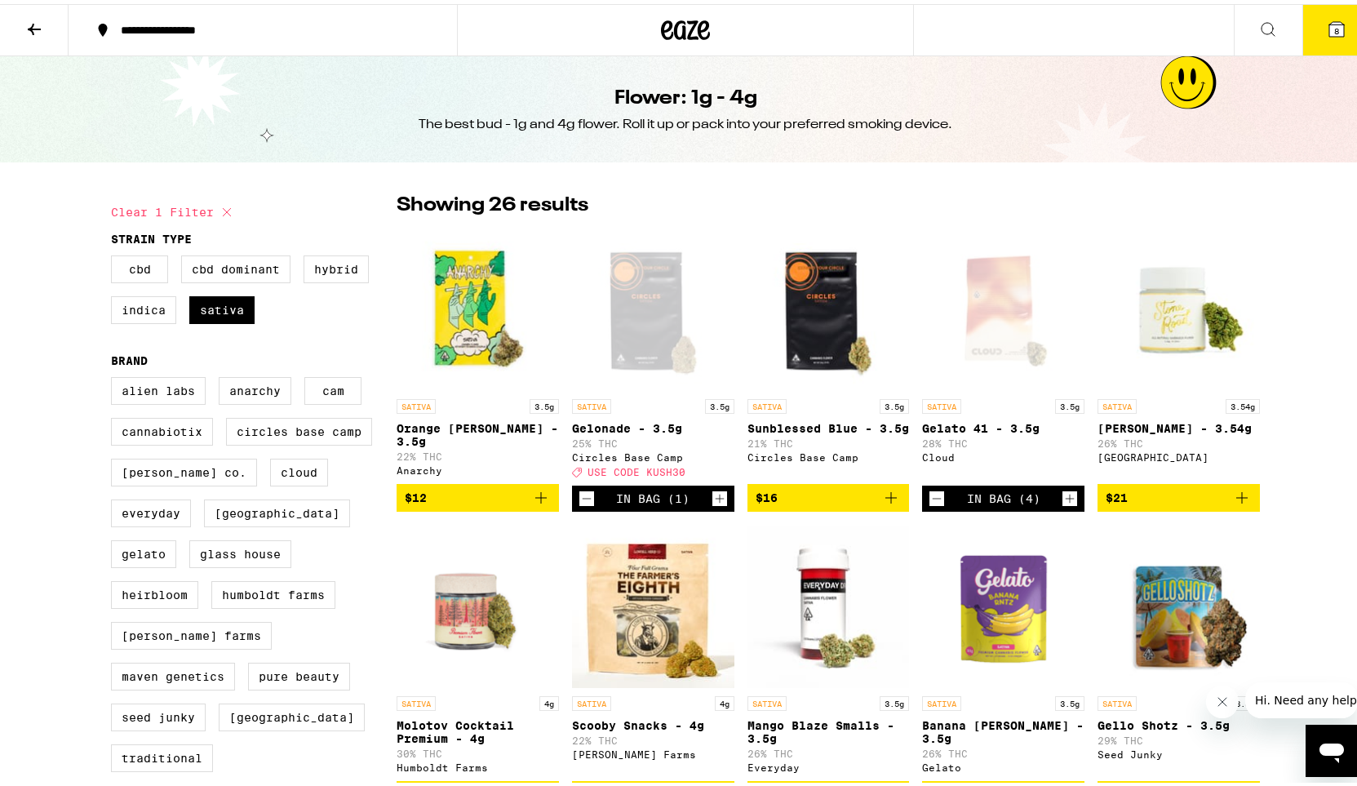
click at [712, 504] on icon "Increment" at bounding box center [719, 495] width 15 height 20
click at [1331, 25] on span "10" at bounding box center [1336, 27] width 10 height 10
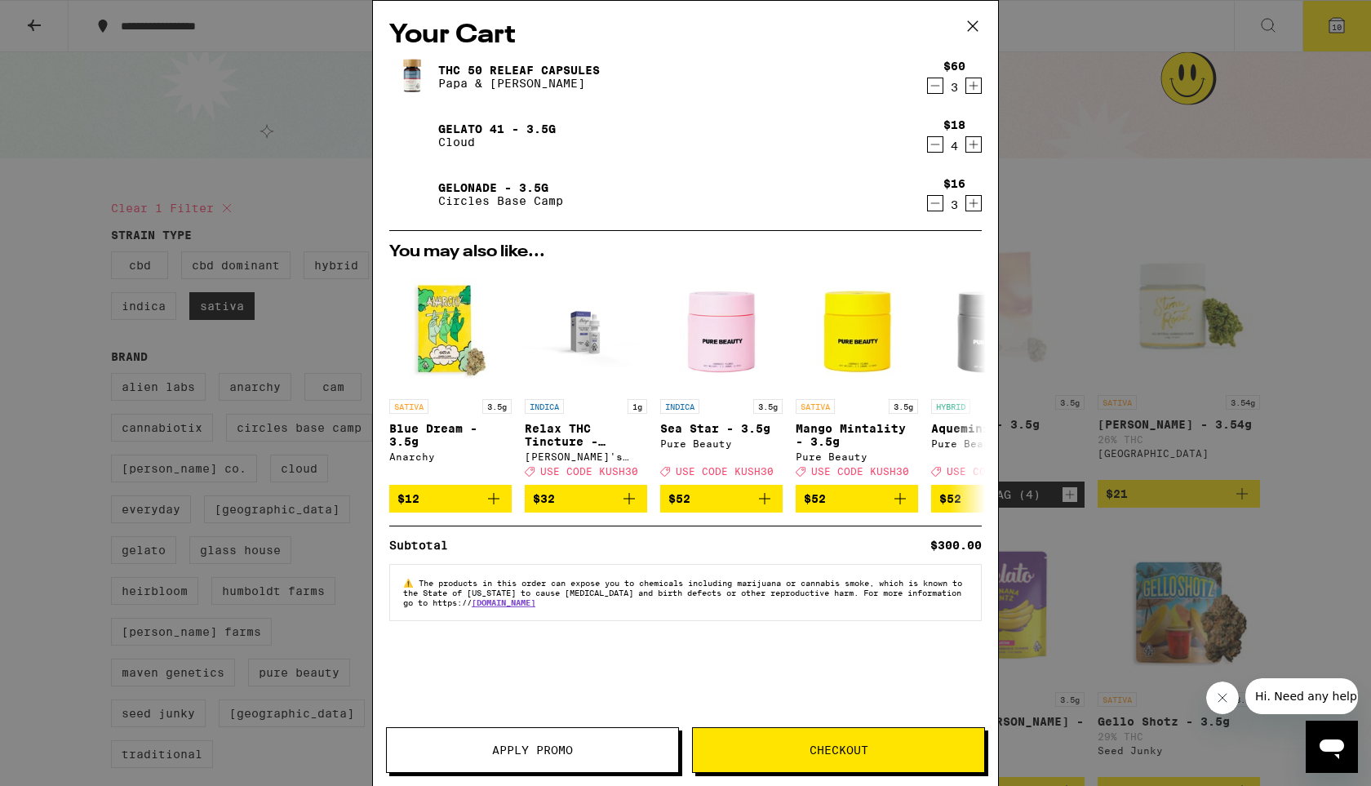
click at [933, 91] on icon "Decrement" at bounding box center [935, 86] width 15 height 20
click at [976, 145] on icon "Increment" at bounding box center [973, 145] width 15 height 20
click at [972, 201] on icon "Increment" at bounding box center [973, 203] width 15 height 20
click at [547, 753] on span "Apply Promo" at bounding box center [532, 749] width 81 height 11
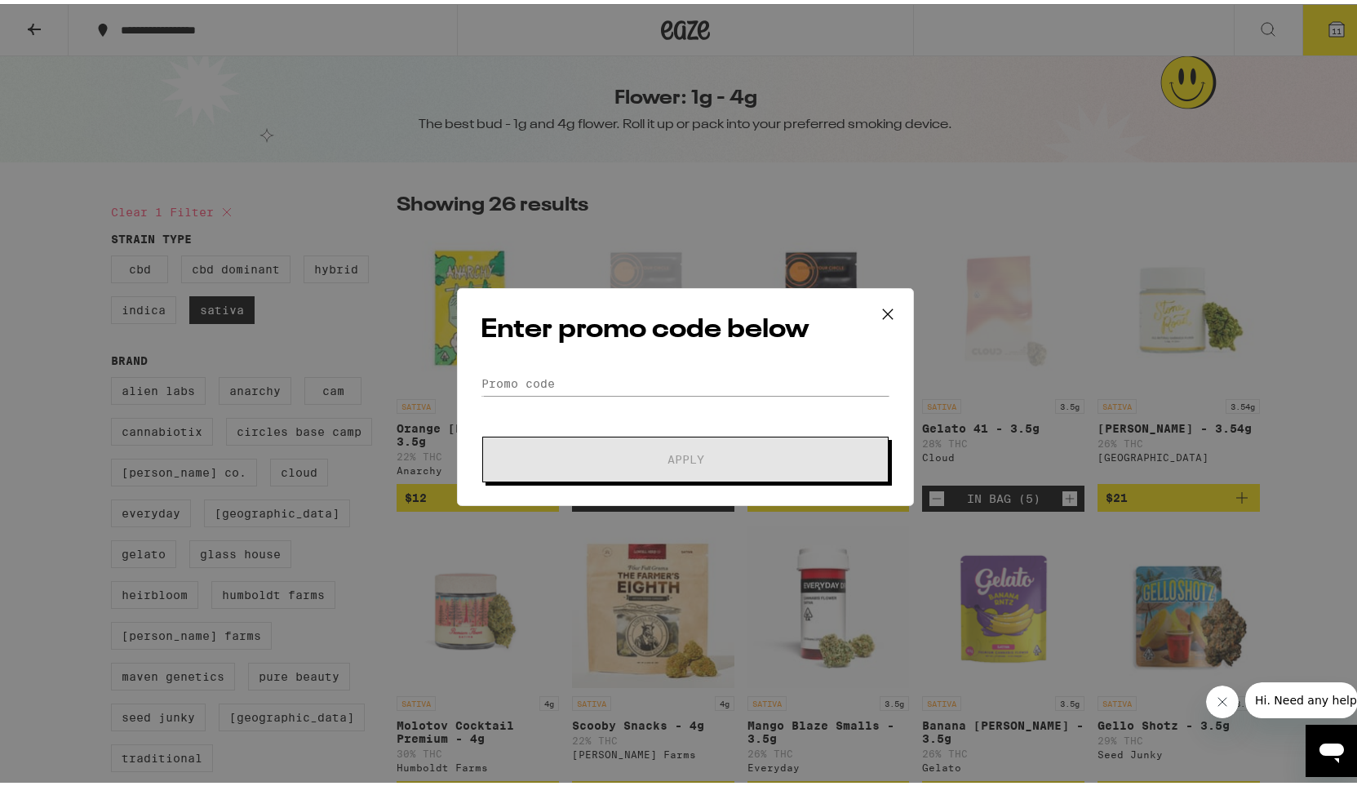
click at [875, 310] on icon at bounding box center [887, 310] width 24 height 24
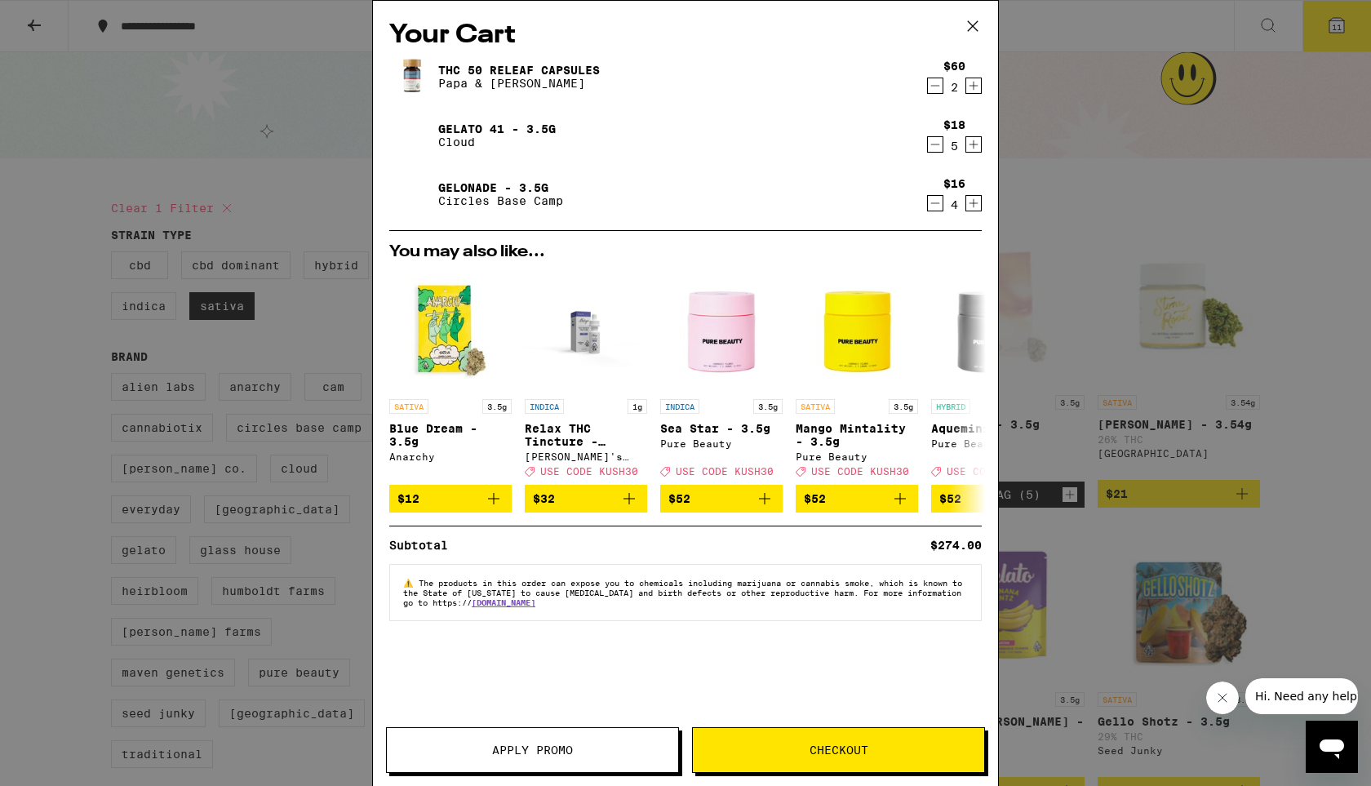
click at [831, 755] on span "Checkout" at bounding box center [838, 749] width 59 height 11
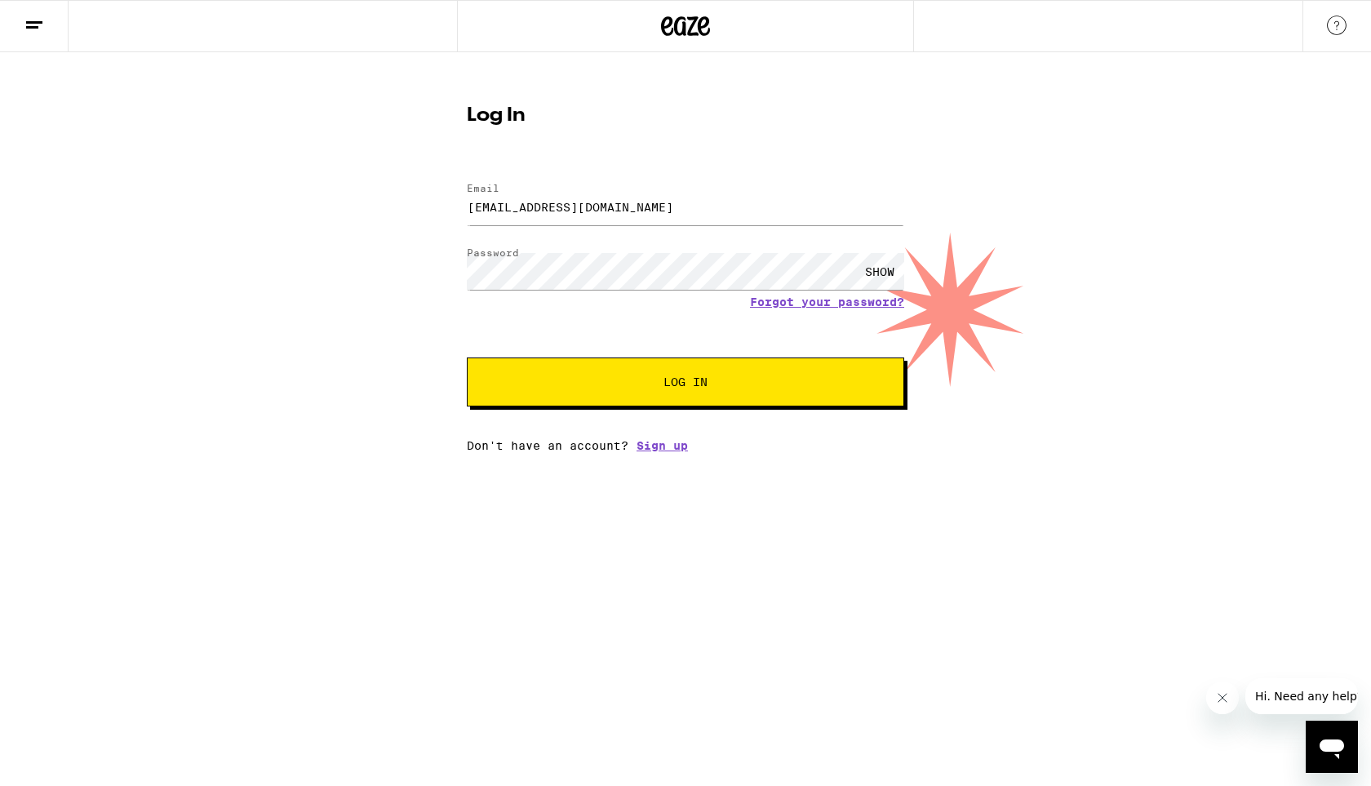
click at [675, 376] on button "Log In" at bounding box center [685, 381] width 437 height 49
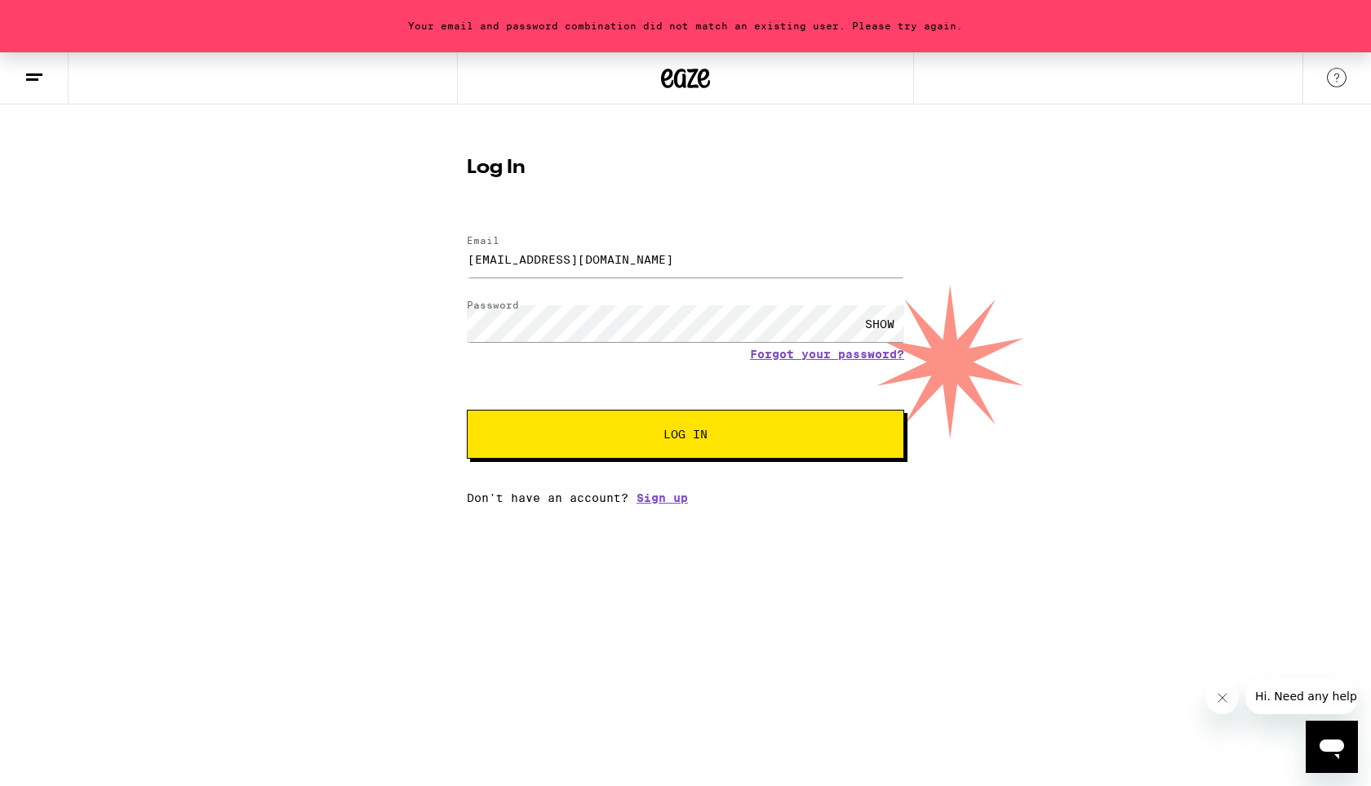
click at [870, 321] on div "SHOW" at bounding box center [879, 323] width 49 height 37
click at [670, 449] on button "Log In" at bounding box center [685, 434] width 437 height 49
click at [818, 354] on link "Forgot your password?" at bounding box center [827, 354] width 154 height 13
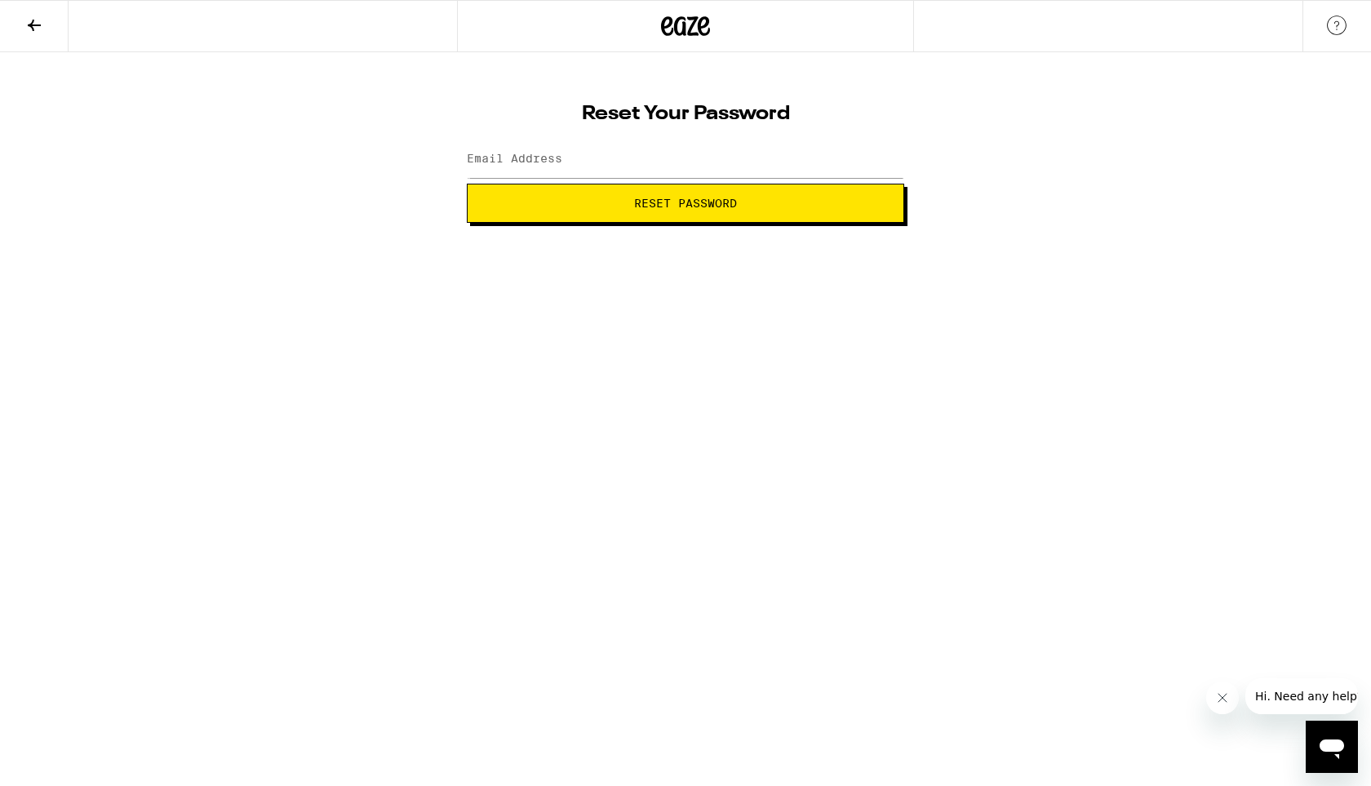
click at [517, 157] on label "Email Address" at bounding box center [514, 158] width 95 height 13
type input "[EMAIL_ADDRESS][DOMAIN_NAME]"
click at [657, 204] on span "Reset Password" at bounding box center [685, 202] width 103 height 11
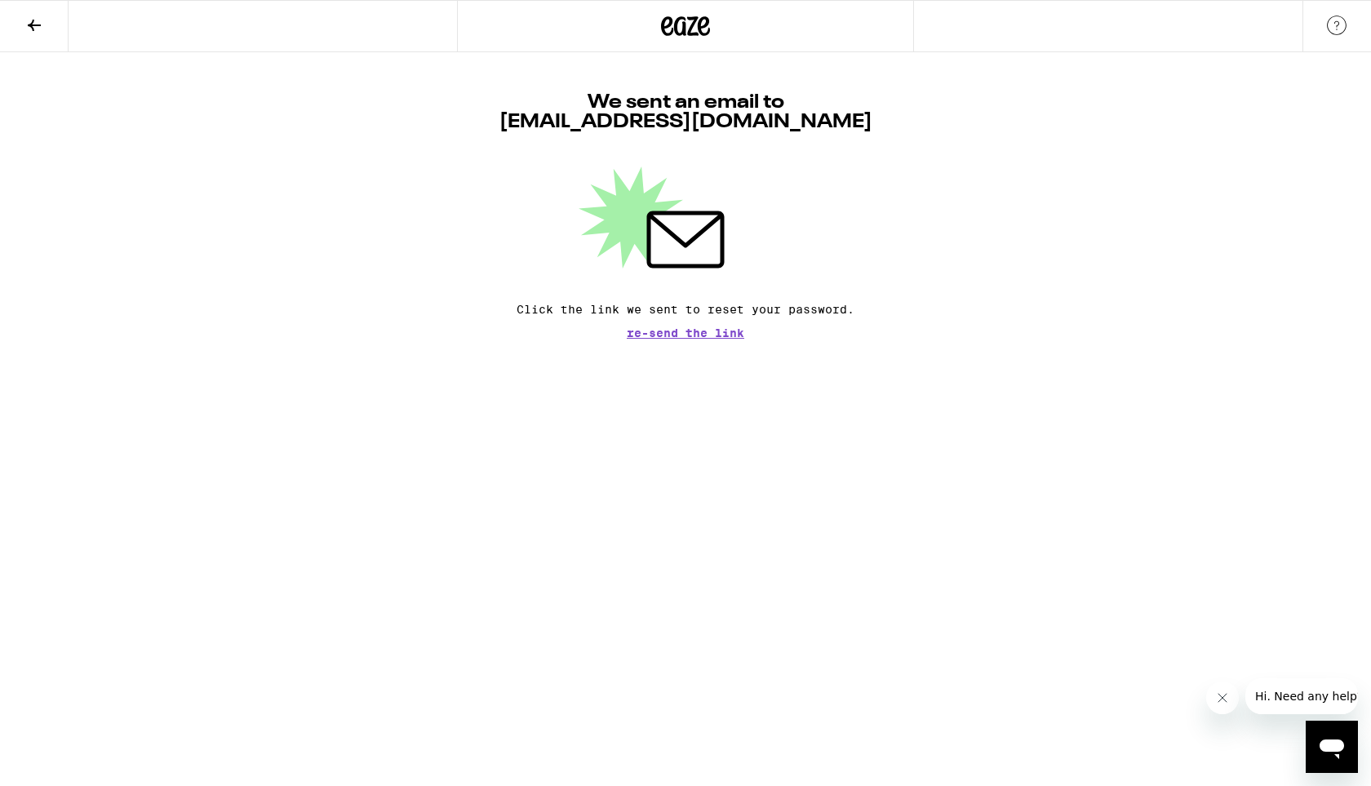
click at [654, 334] on span "Re-send the link" at bounding box center [685, 332] width 117 height 11
click at [31, 28] on icon at bounding box center [34, 25] width 20 height 20
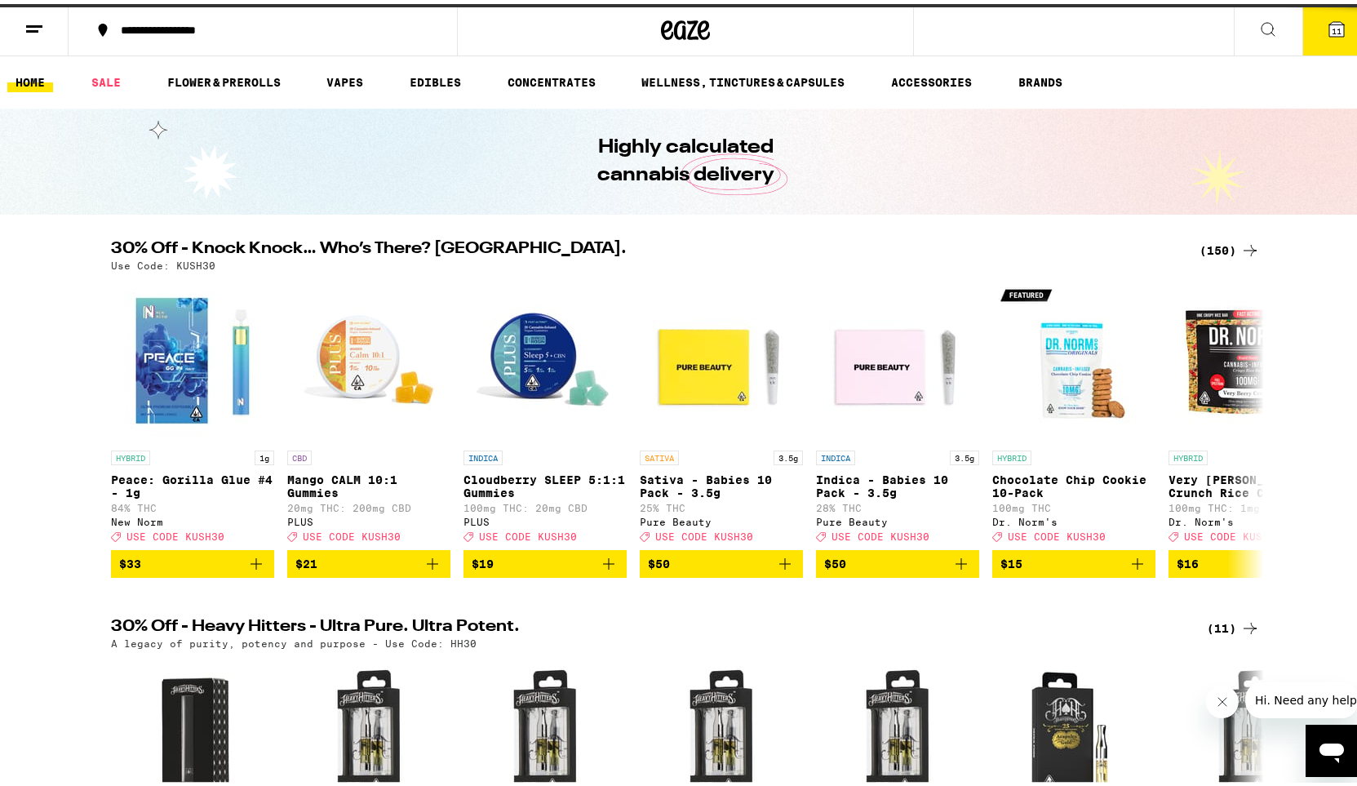
click at [1331, 25] on icon at bounding box center [1336, 25] width 20 height 20
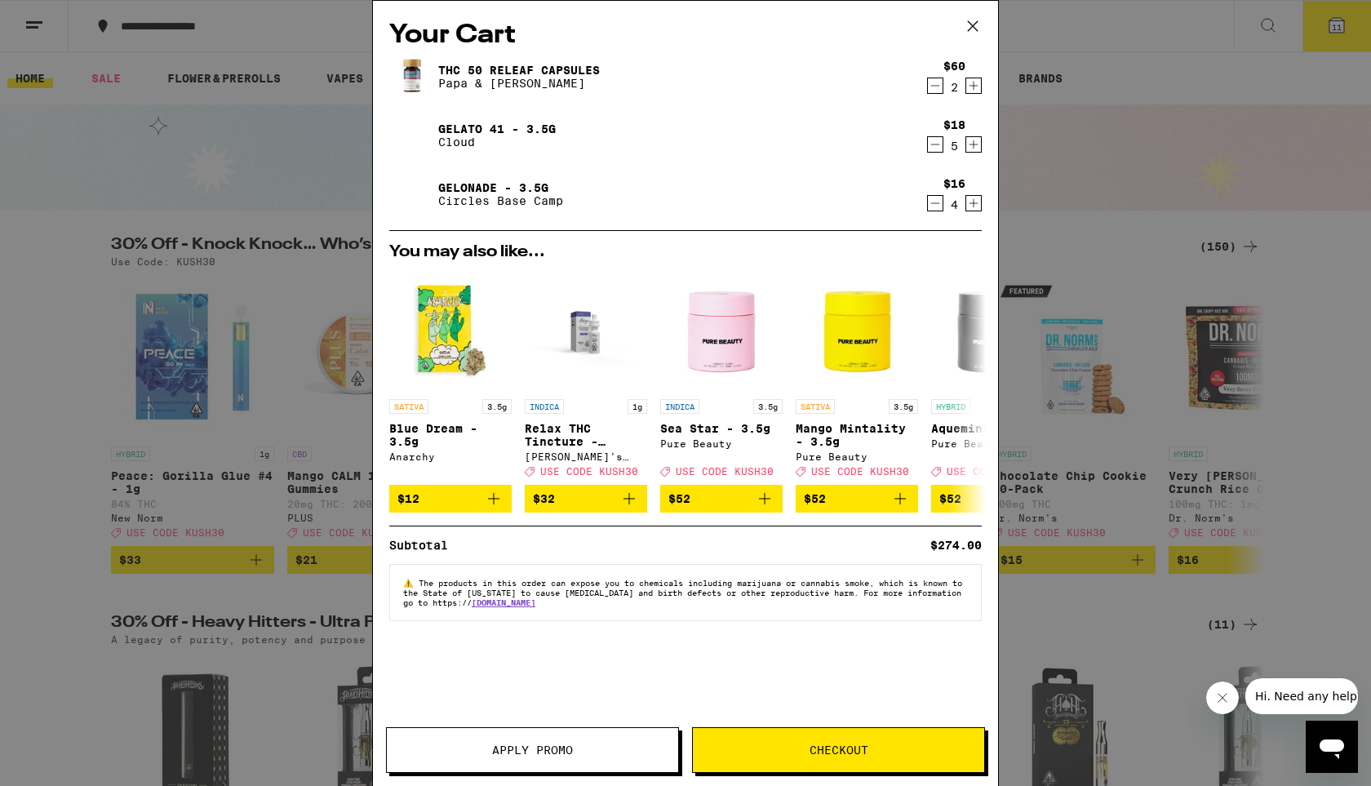
click at [454, 133] on link "Gelato 41 - 3.5g" at bounding box center [496, 128] width 117 height 13
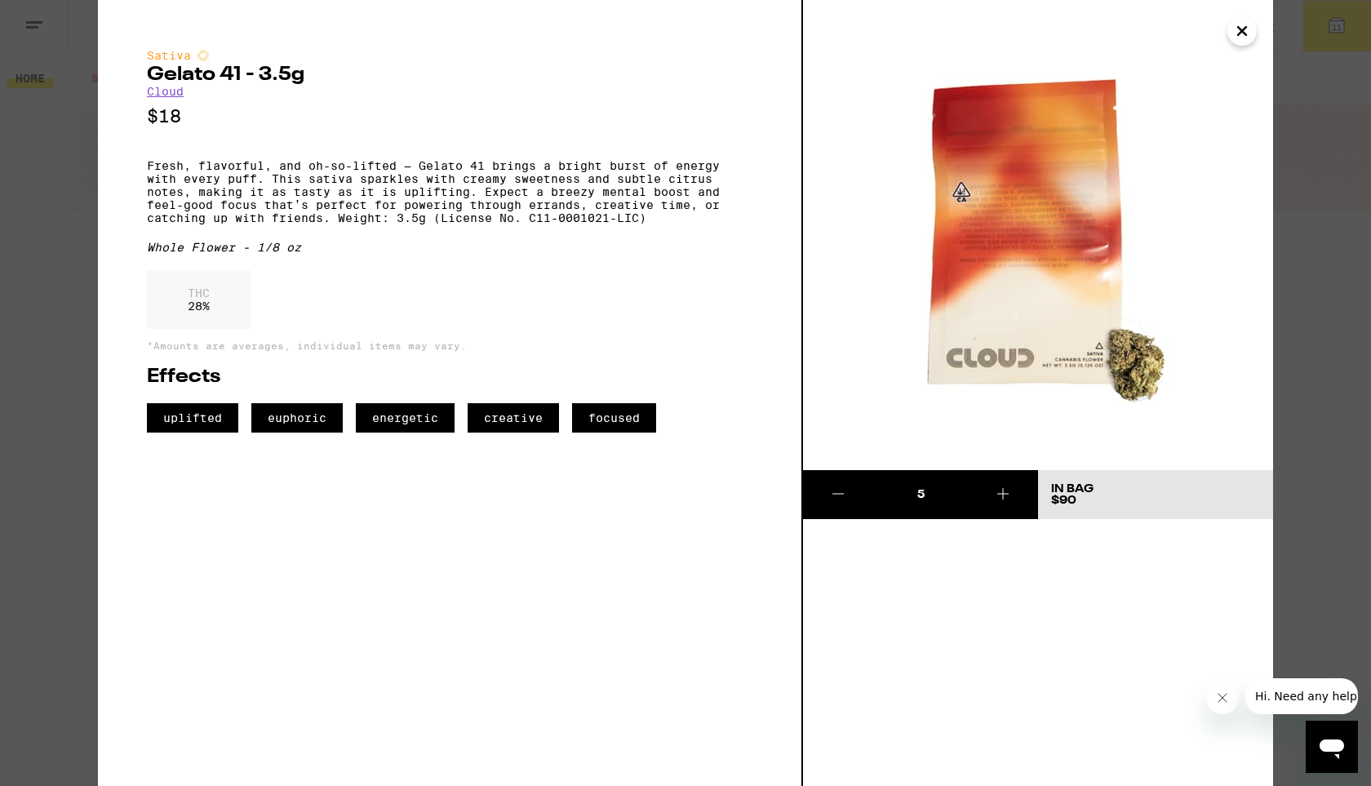
click at [833, 55] on img at bounding box center [1038, 235] width 470 height 470
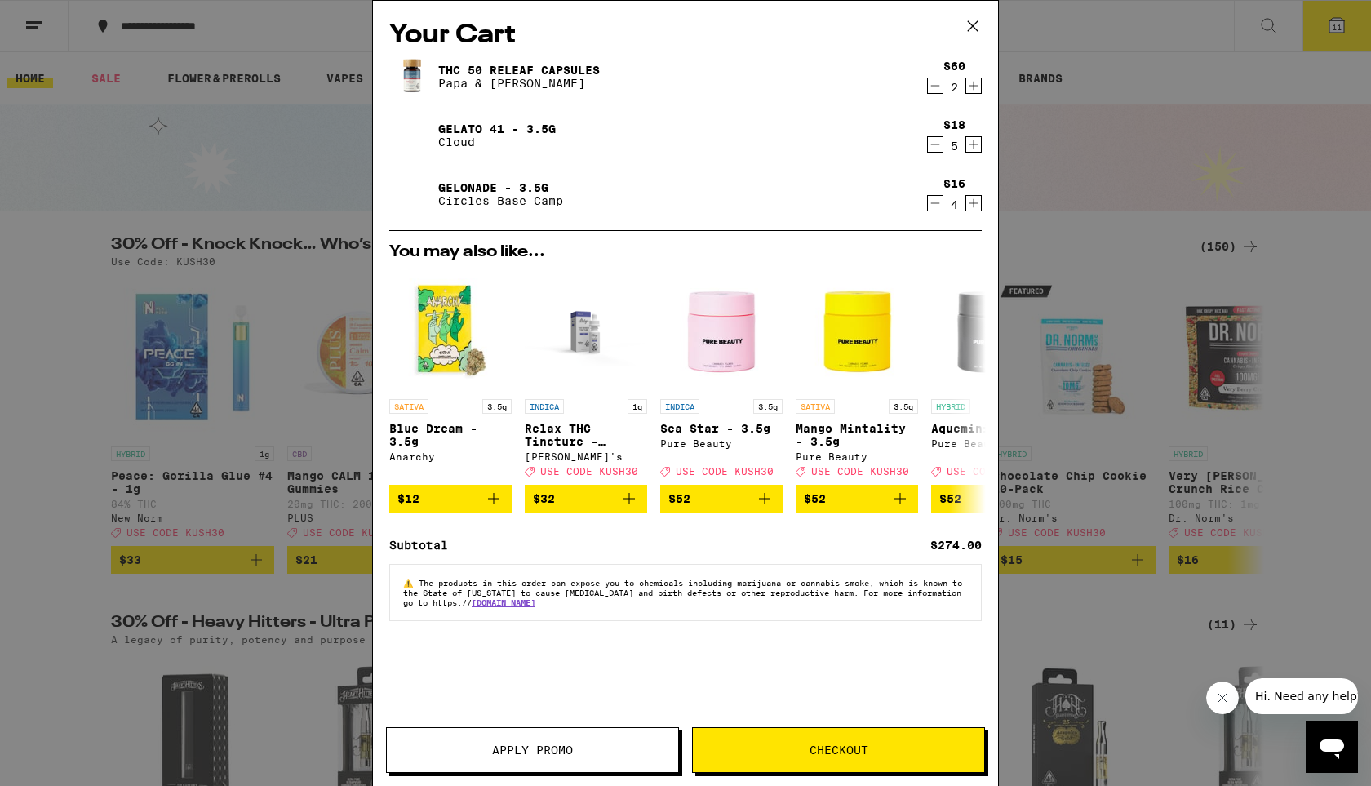
click at [826, 745] on span "Checkout" at bounding box center [838, 749] width 59 height 11
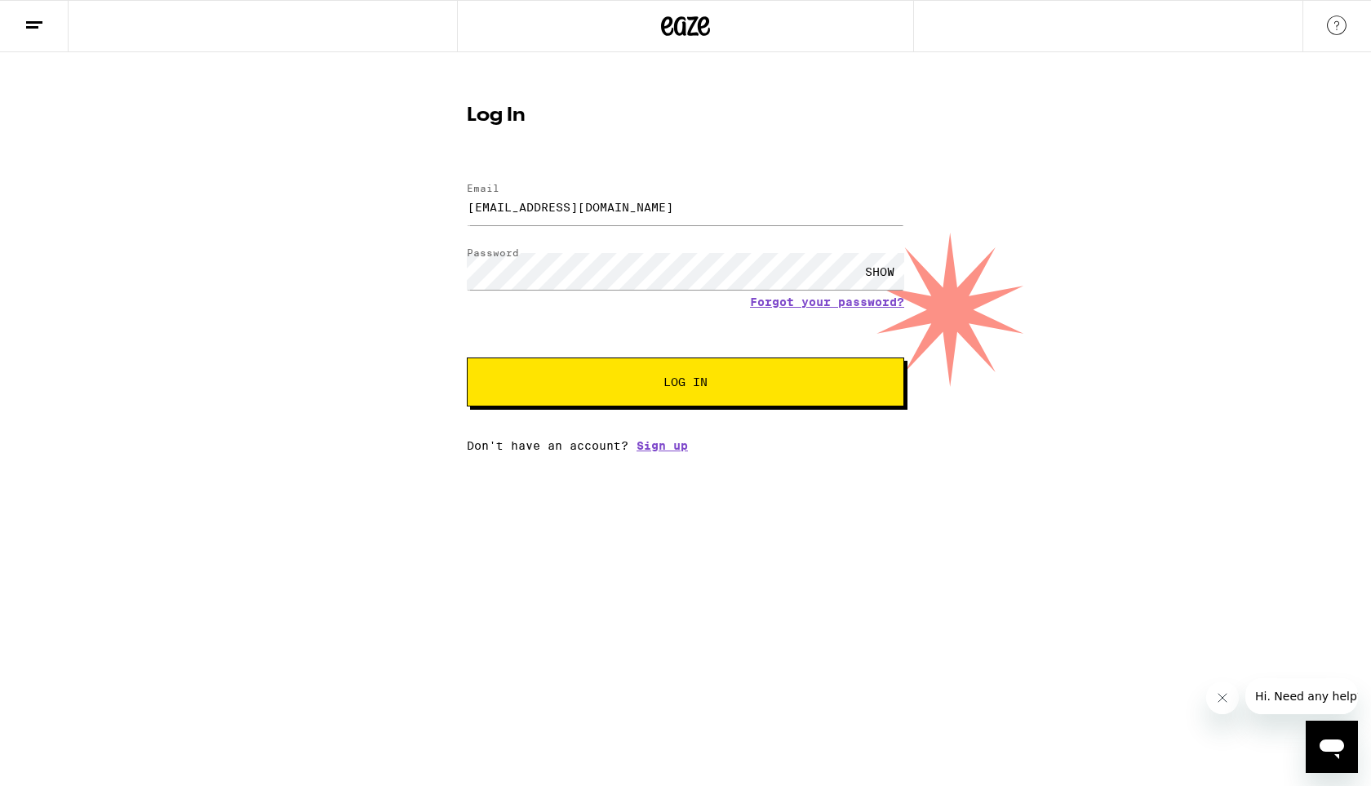
click at [881, 271] on div "SHOW" at bounding box center [879, 271] width 49 height 37
click at [677, 384] on span "Log In" at bounding box center [685, 381] width 44 height 11
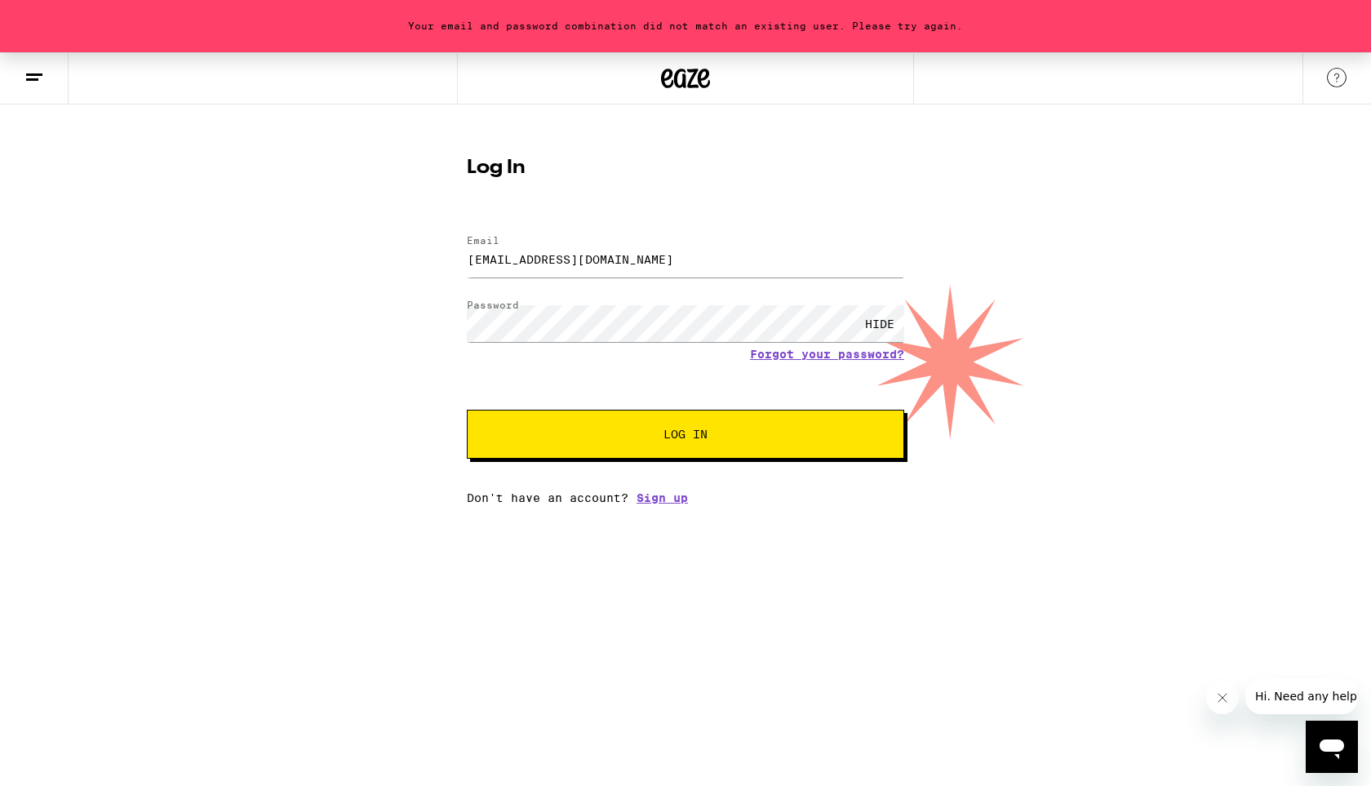
click at [675, 437] on span "Log In" at bounding box center [685, 433] width 44 height 11
click at [702, 436] on span "Log In" at bounding box center [685, 433] width 44 height 11
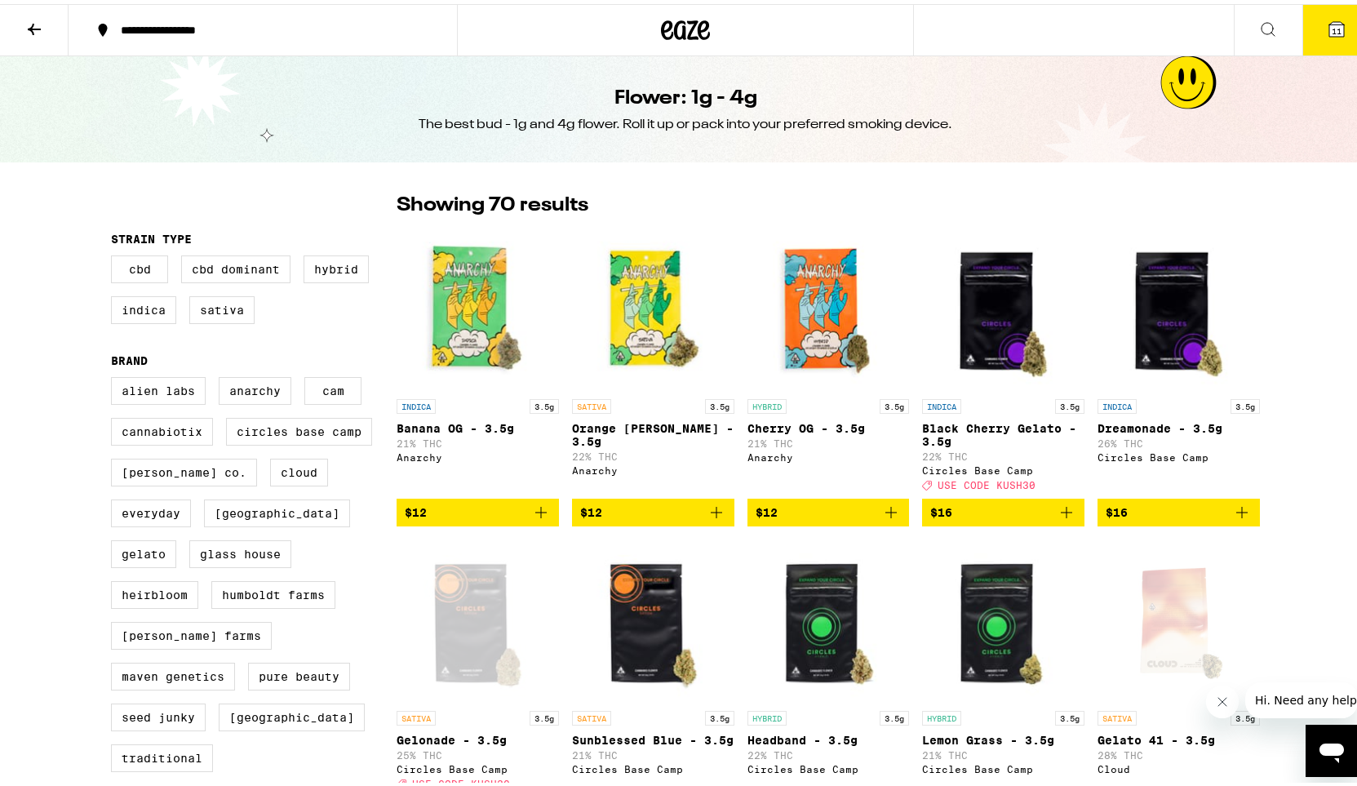
checkbox input "false"
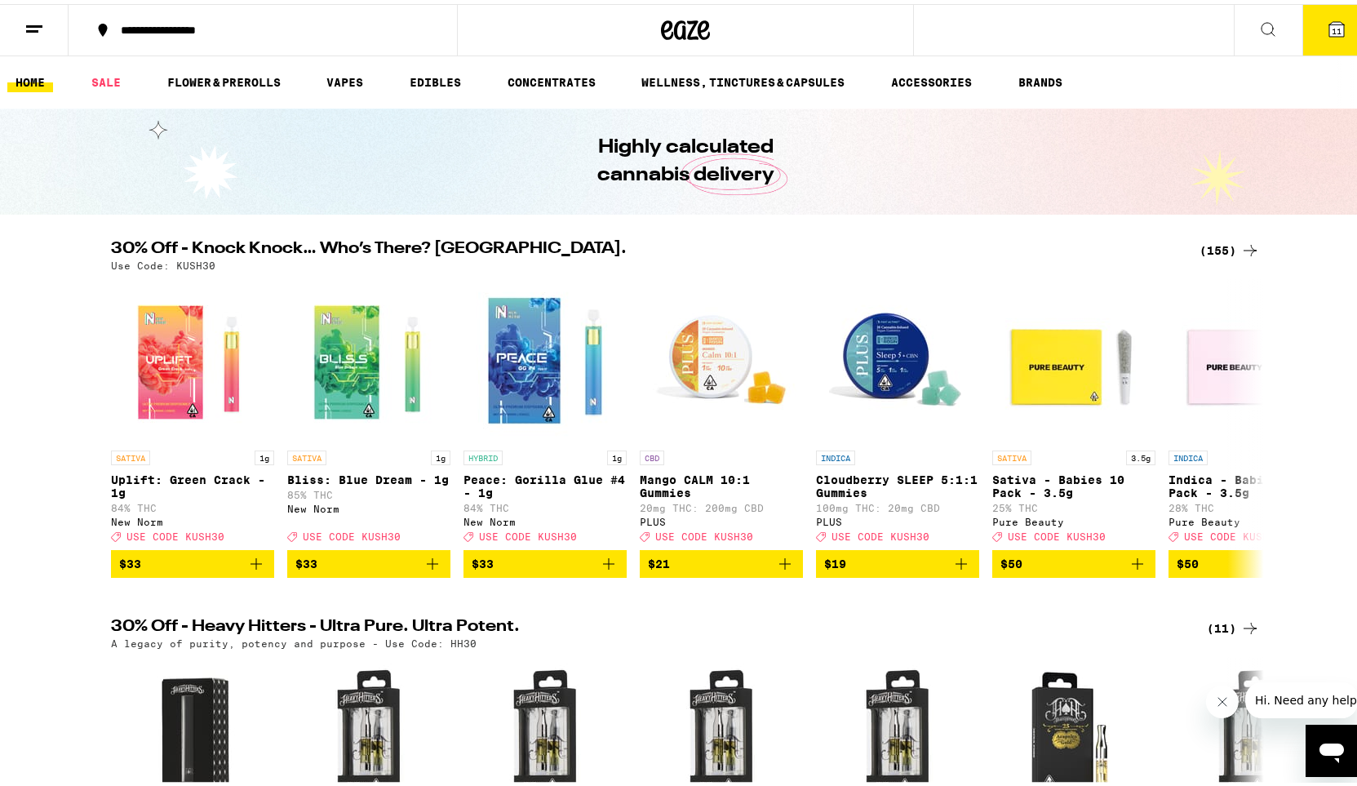
click at [1331, 24] on span "11" at bounding box center [1336, 27] width 10 height 10
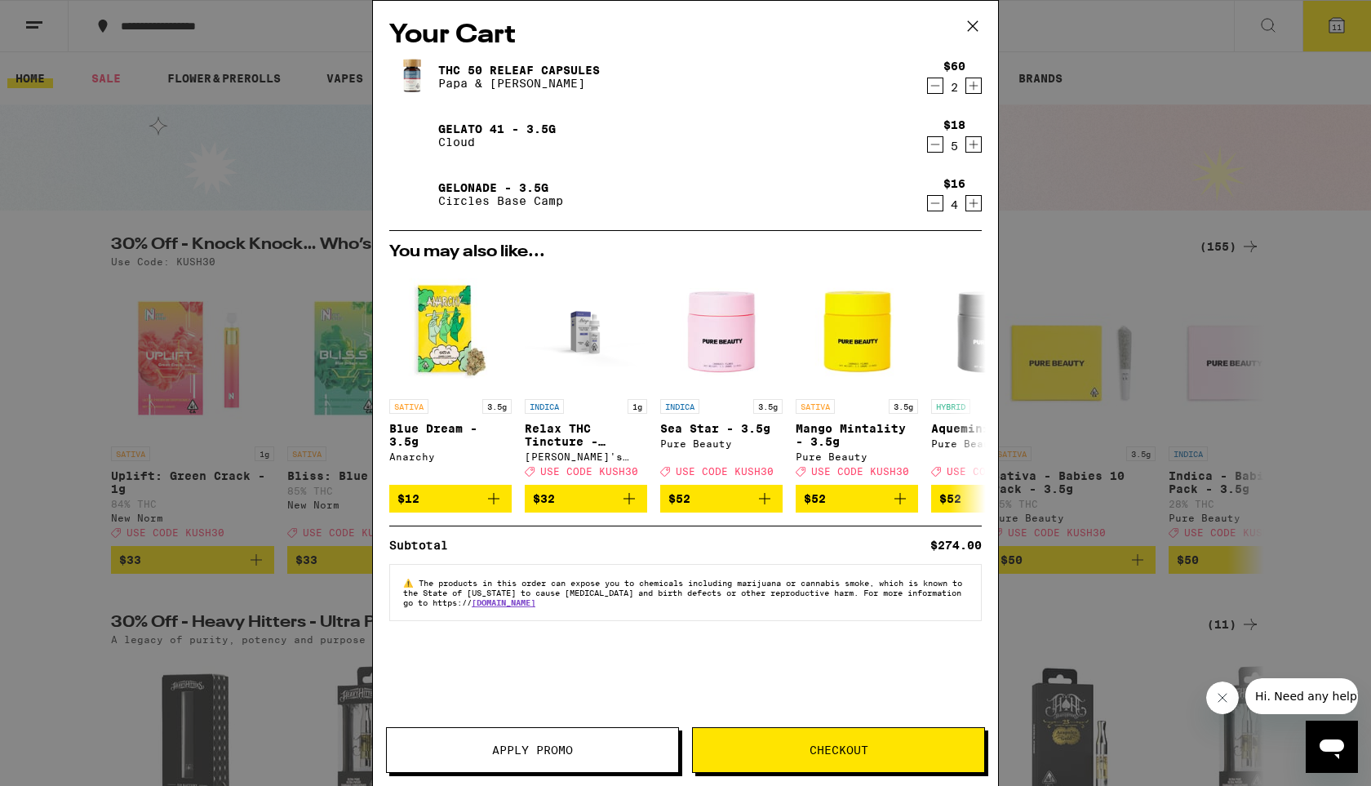
click at [846, 750] on span "Checkout" at bounding box center [838, 749] width 59 height 11
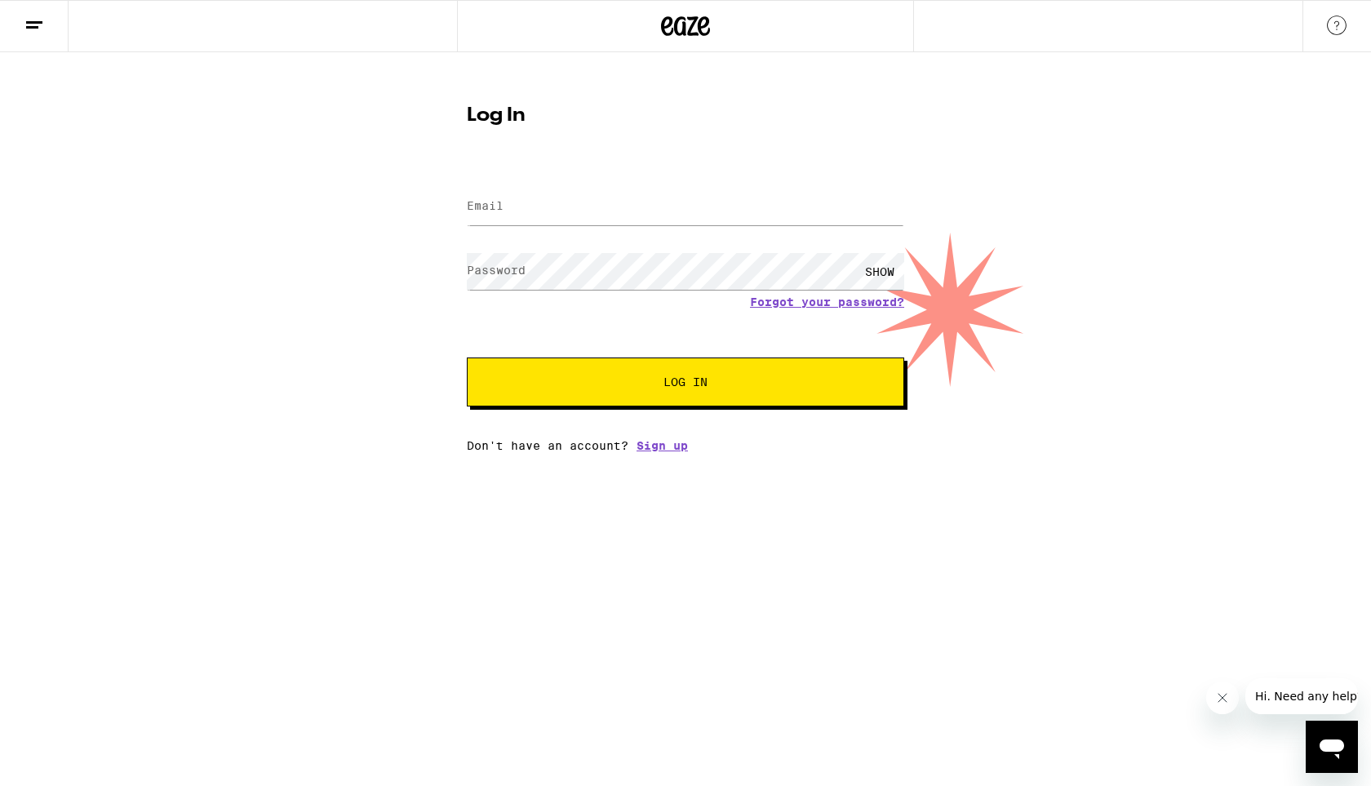
type input "[EMAIL_ADDRESS][DOMAIN_NAME]"
click at [883, 270] on div "SHOW" at bounding box center [879, 271] width 49 height 37
click at [683, 383] on span "Log In" at bounding box center [685, 381] width 44 height 11
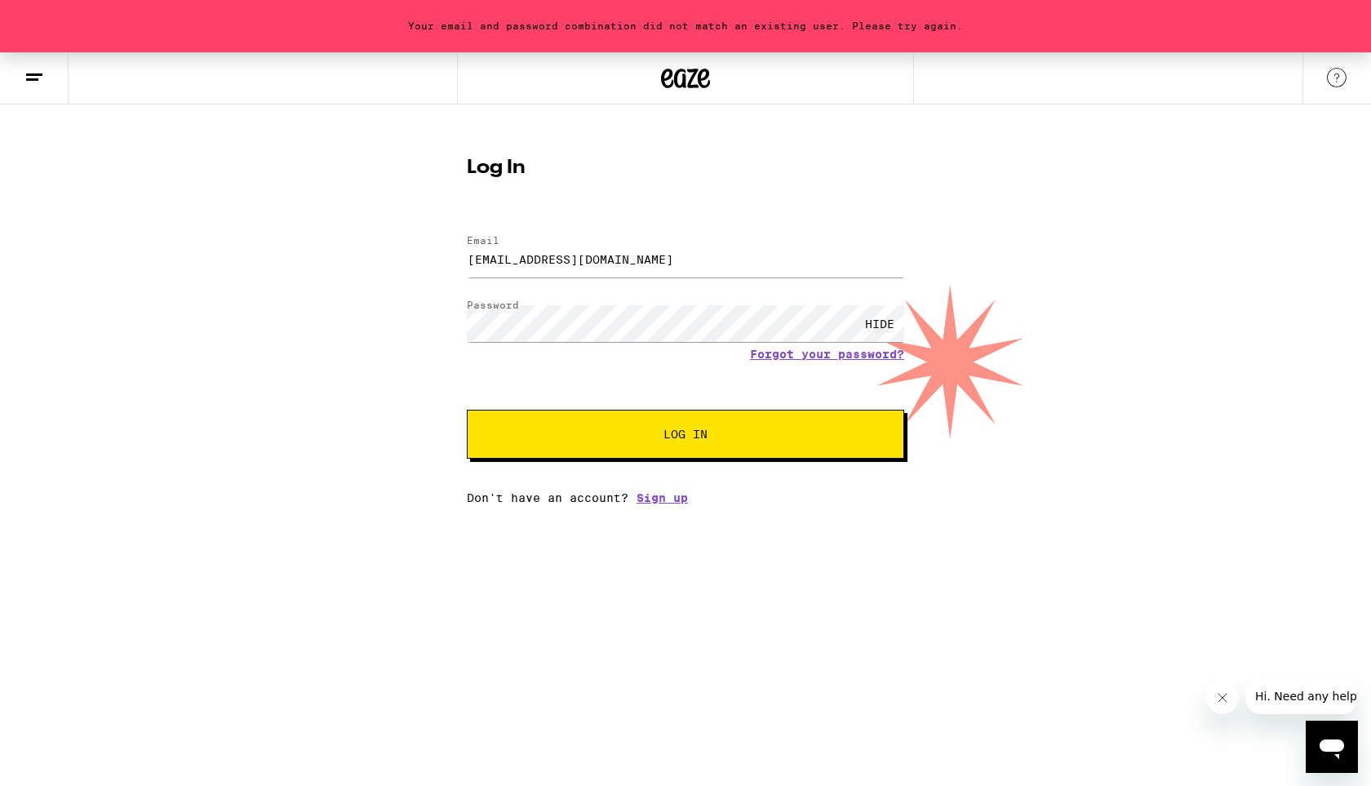
click at [676, 431] on span "Log In" at bounding box center [685, 433] width 44 height 11
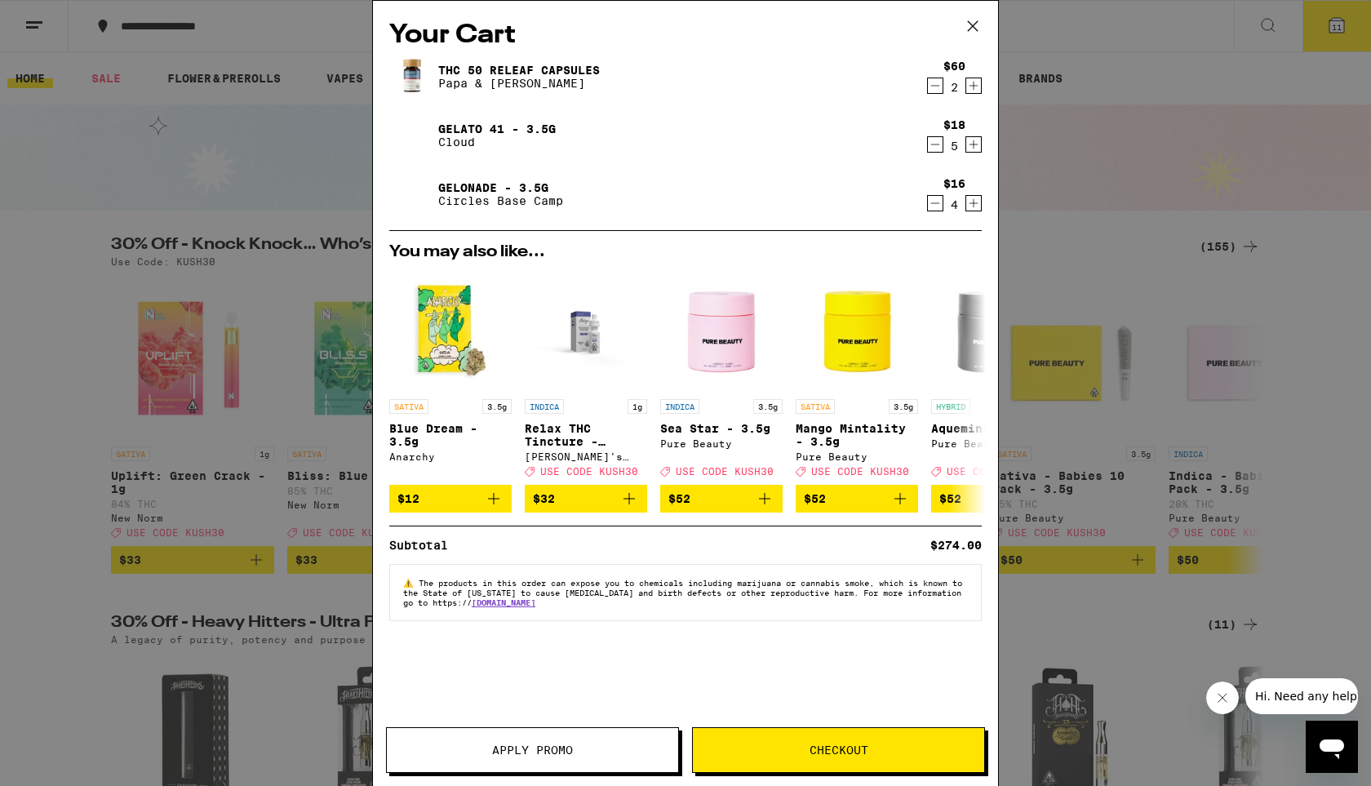
click at [823, 747] on span "Checkout" at bounding box center [838, 749] width 59 height 11
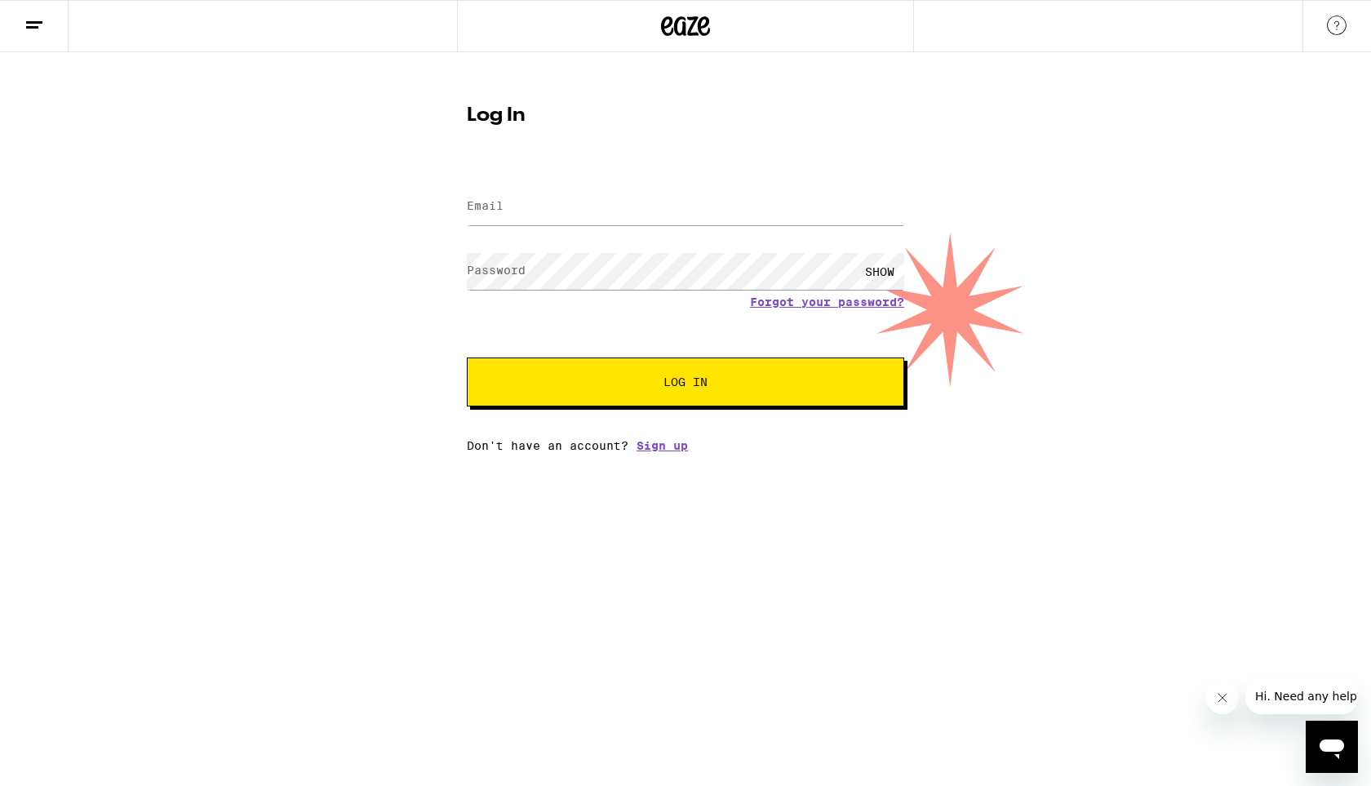
type input "[EMAIL_ADDRESS][DOMAIN_NAME]"
click at [875, 271] on div "SHOW" at bounding box center [879, 271] width 49 height 37
click at [682, 386] on span "Log In" at bounding box center [685, 381] width 44 height 11
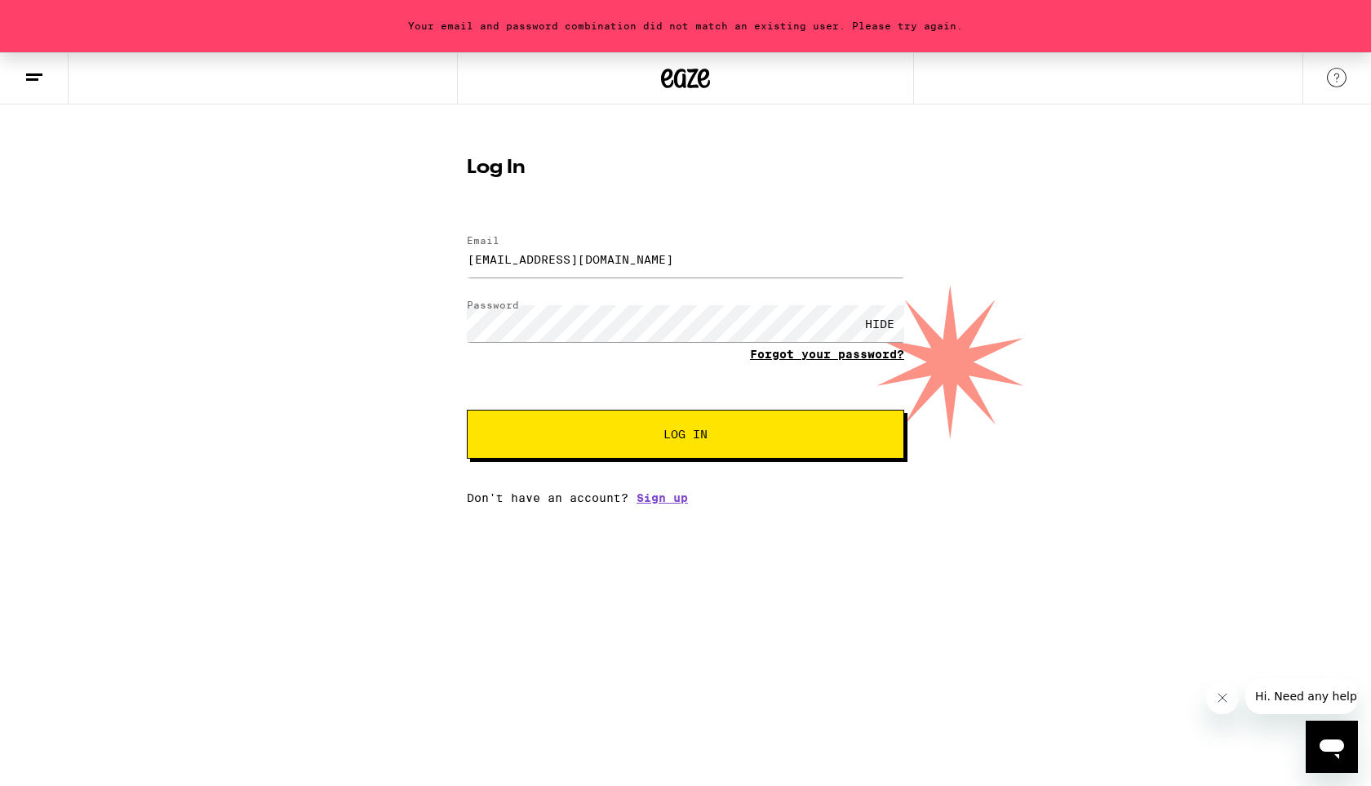
click at [837, 357] on link "Forgot your password?" at bounding box center [827, 354] width 154 height 13
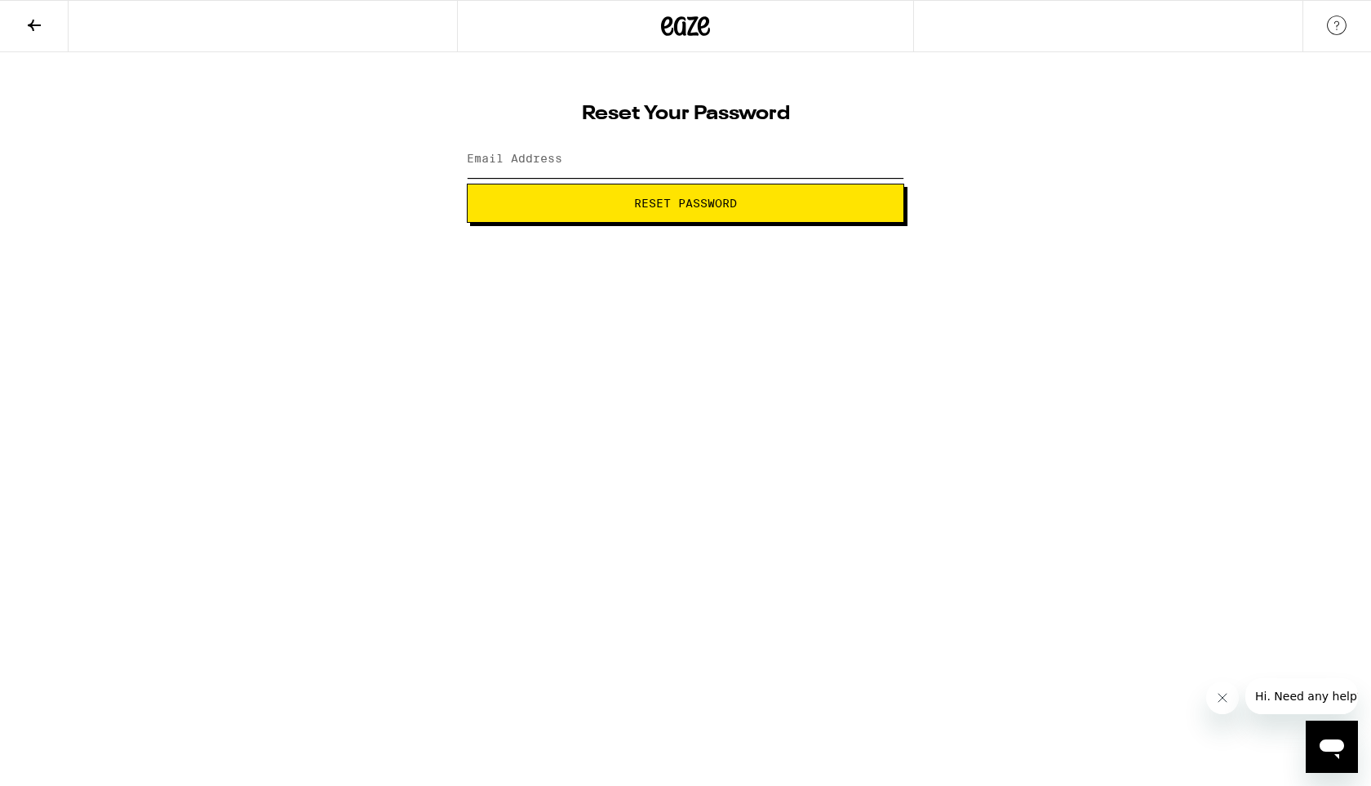
click at [569, 162] on input "Email Address" at bounding box center [685, 159] width 437 height 37
type input "[EMAIL_ADDRESS][DOMAIN_NAME]"
click at [679, 209] on span "Reset Password" at bounding box center [685, 202] width 103 height 11
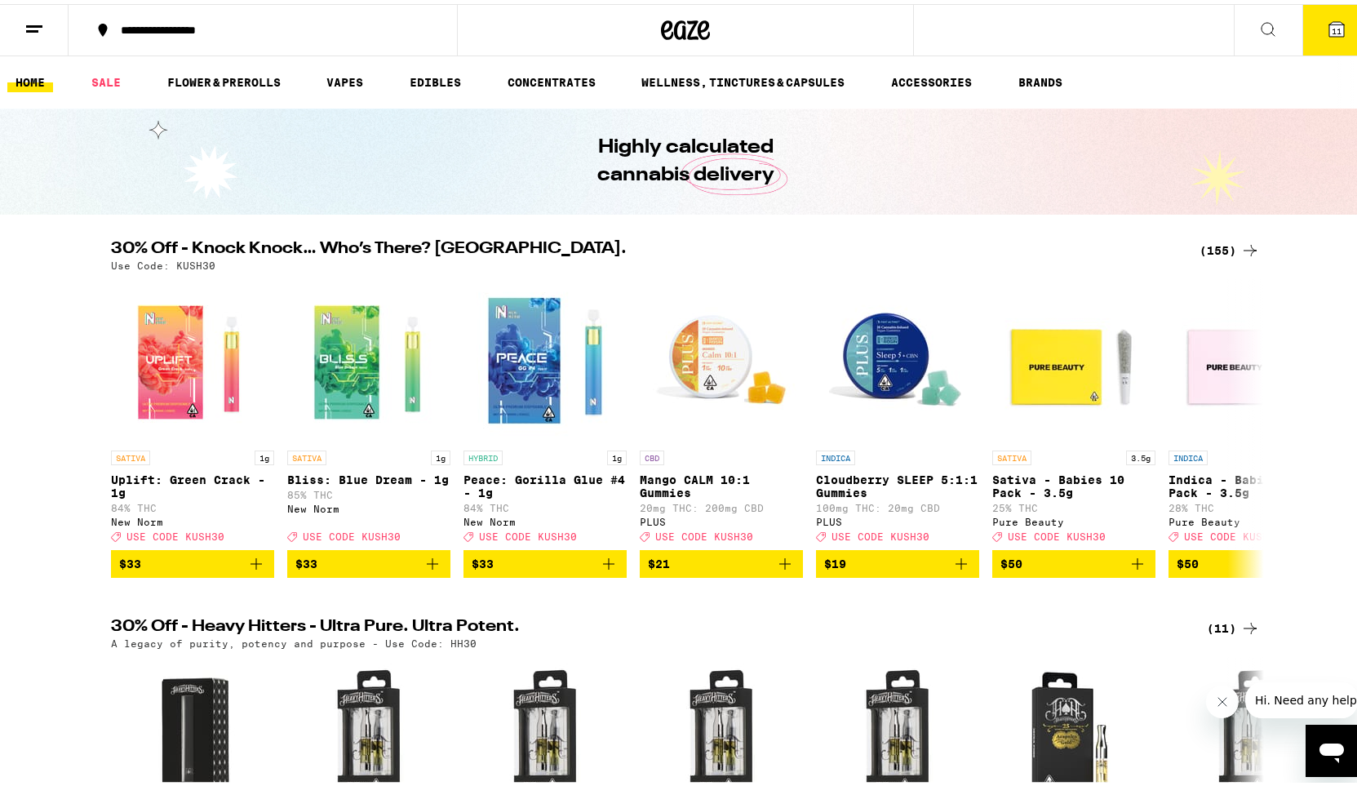
click at [1326, 750] on icon "Open messaging window" at bounding box center [1331, 752] width 24 height 20
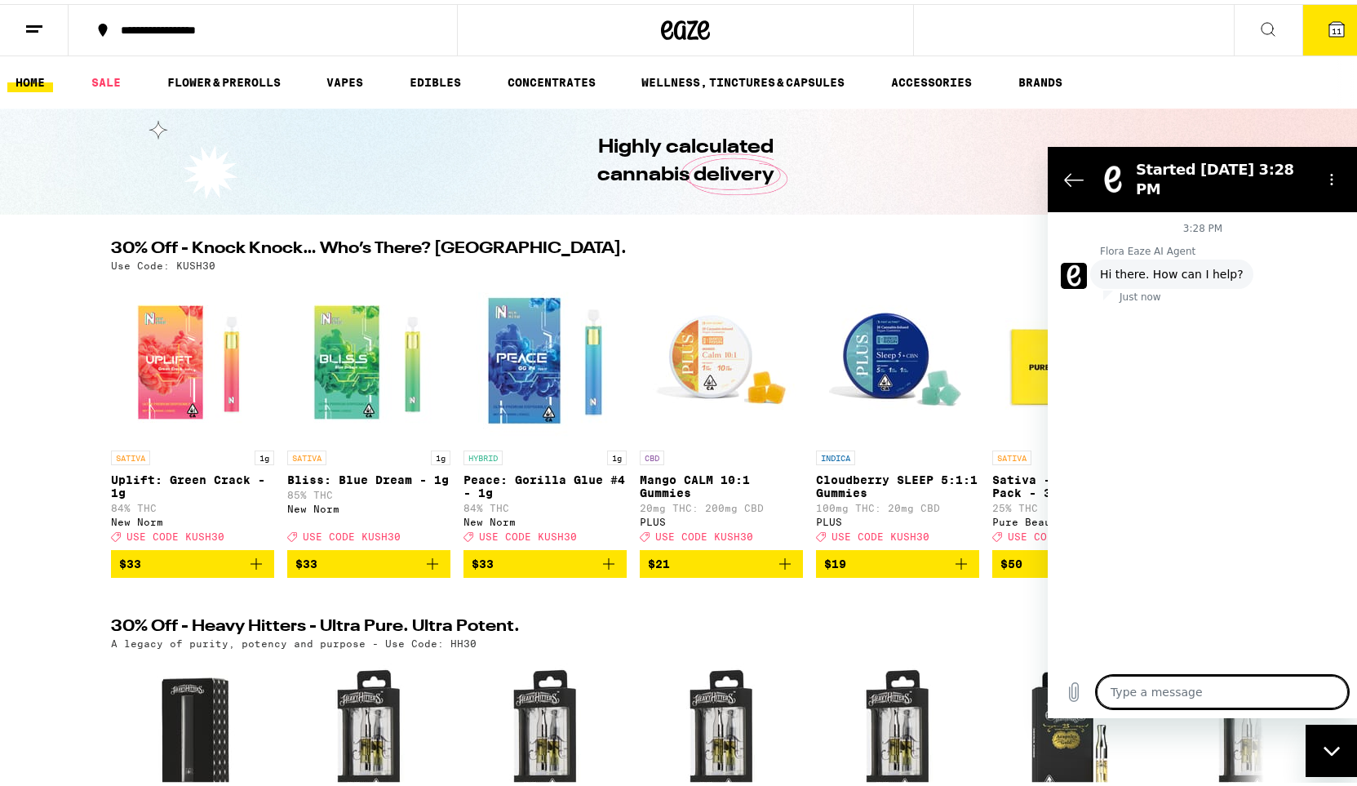
type textarea "x"
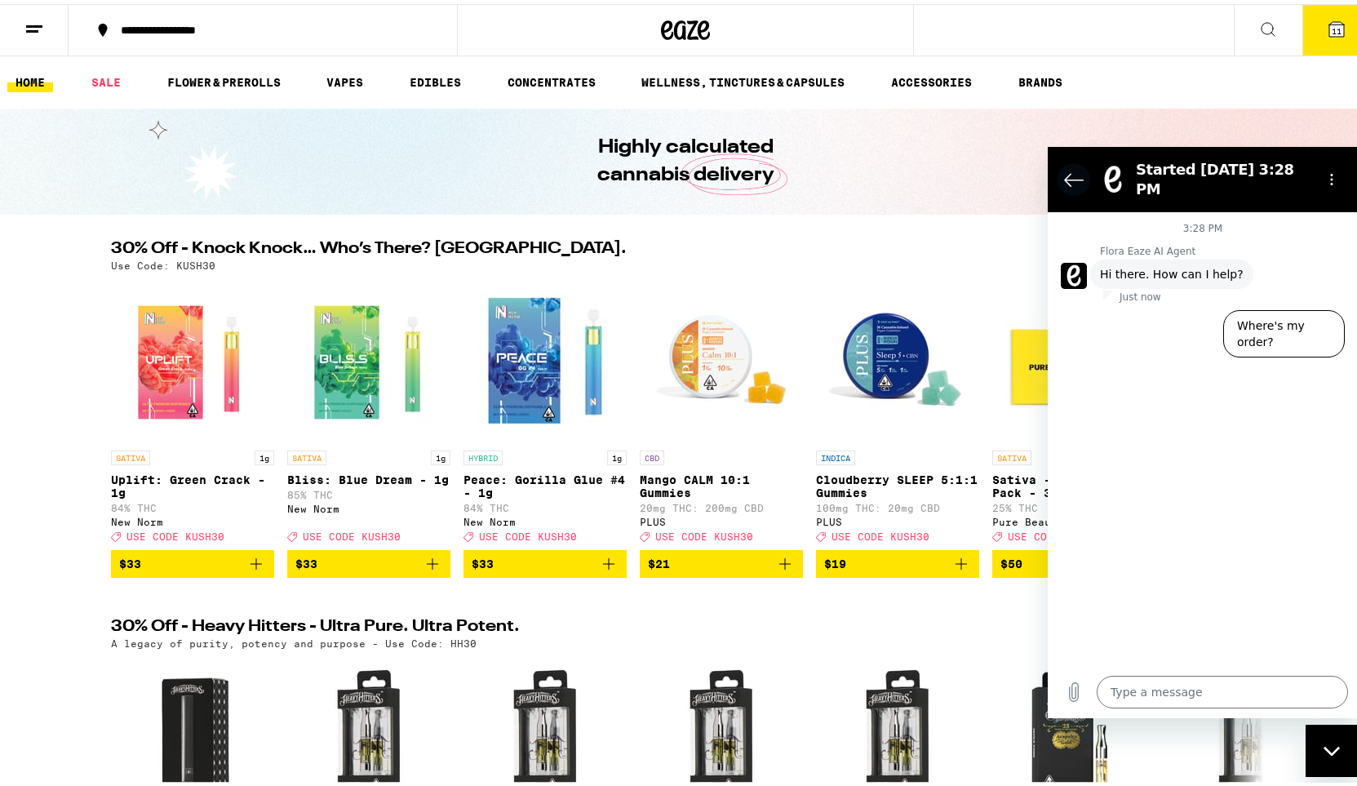
click at [1073, 169] on icon "Back to the conversation list" at bounding box center [1074, 179] width 20 height 20
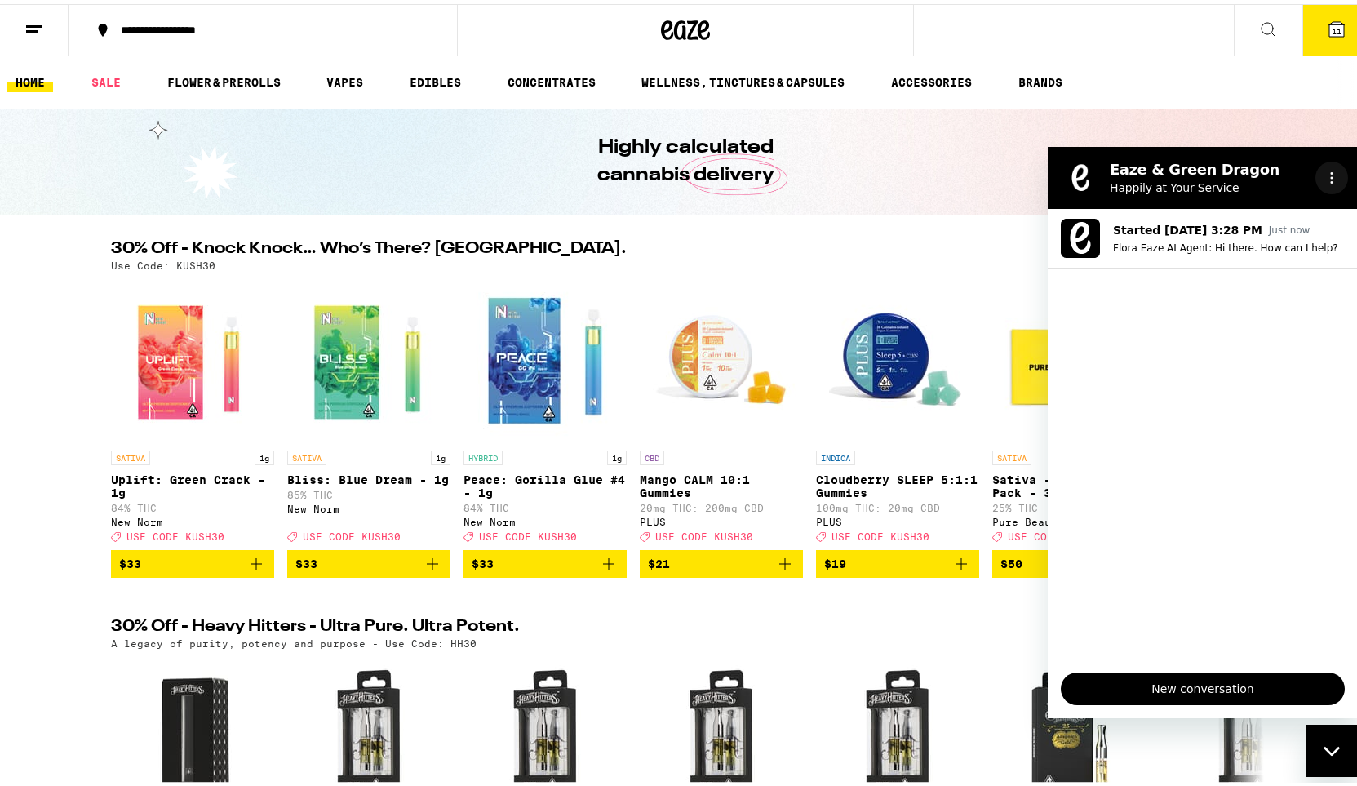
click at [1330, 181] on icon "Options menu" at bounding box center [1331, 176] width 13 height 13
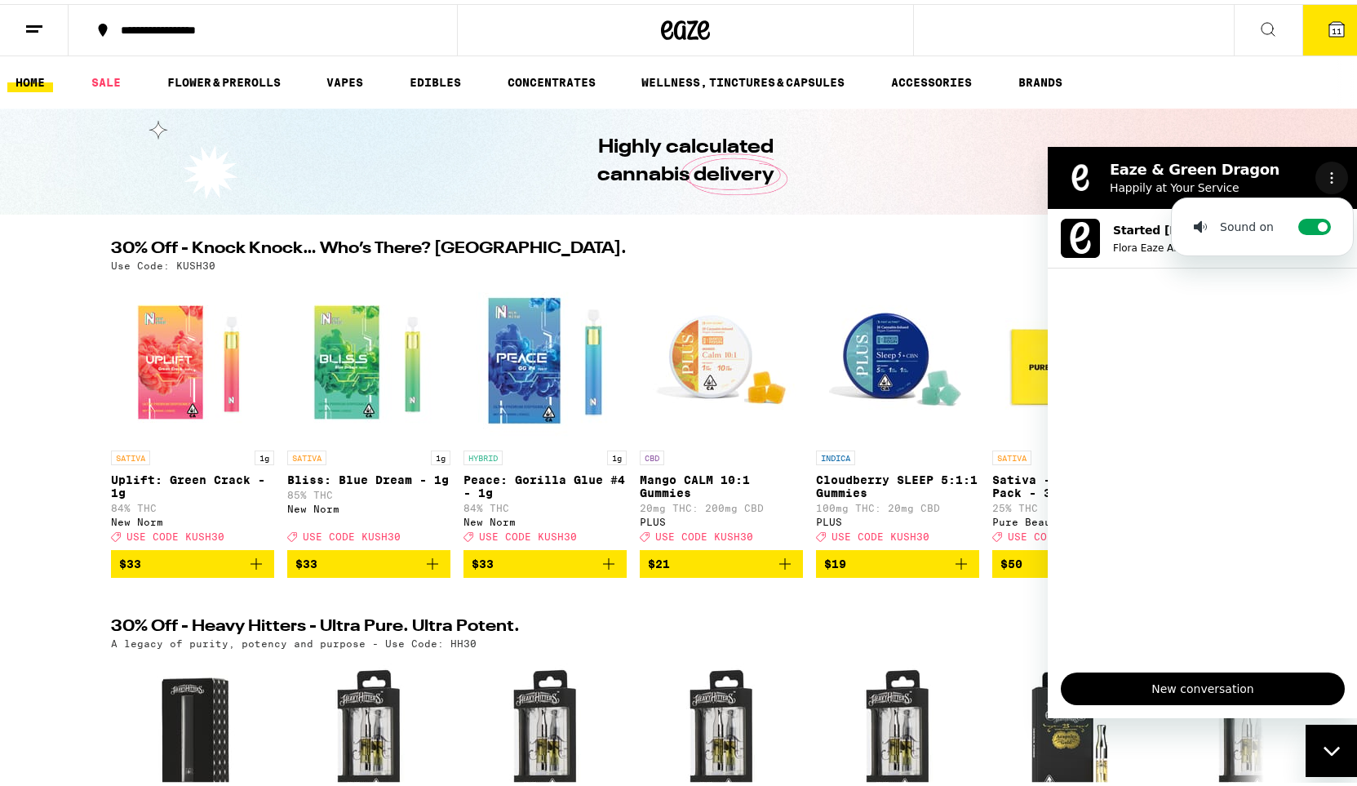
click at [1330, 181] on icon "Options menu" at bounding box center [1331, 176] width 13 height 13
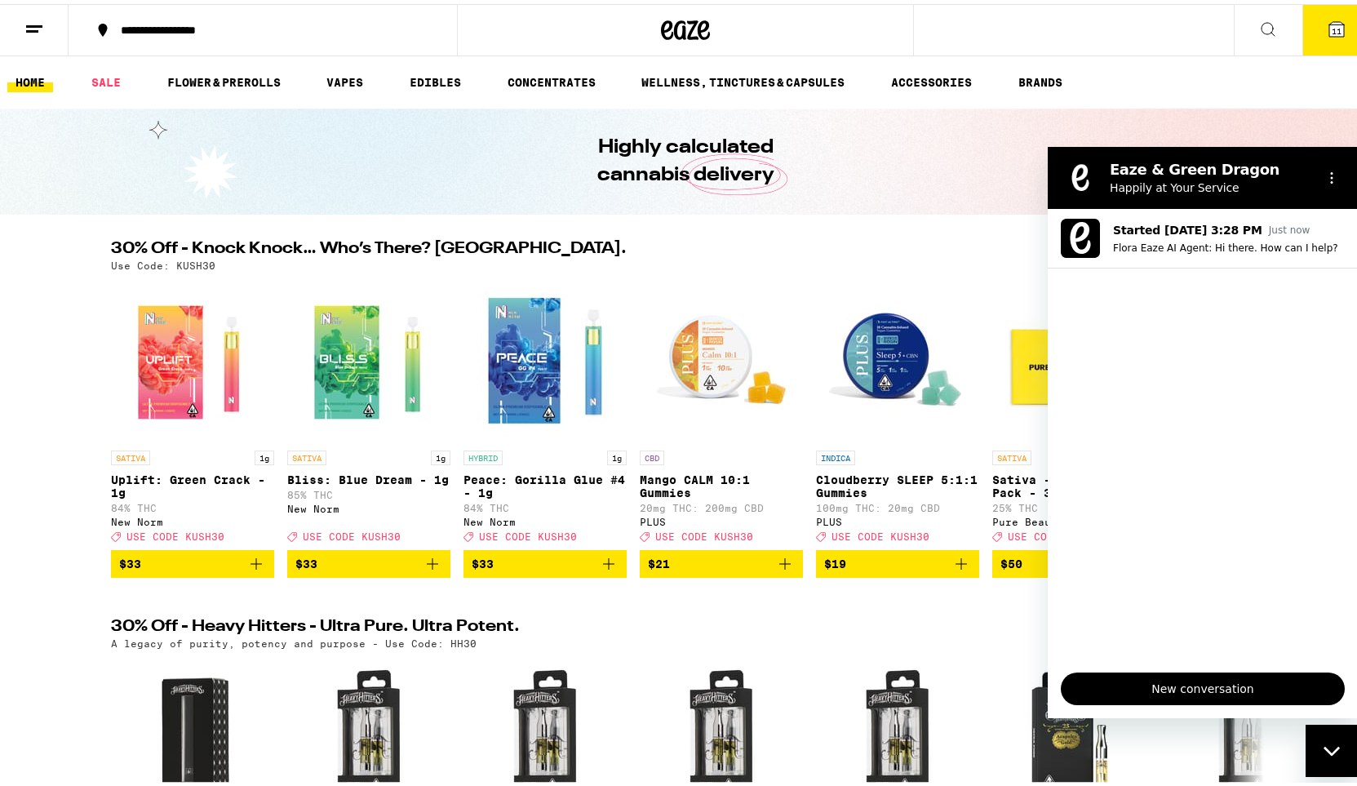
click at [1179, 689] on span "New conversation" at bounding box center [1202, 688] width 256 height 20
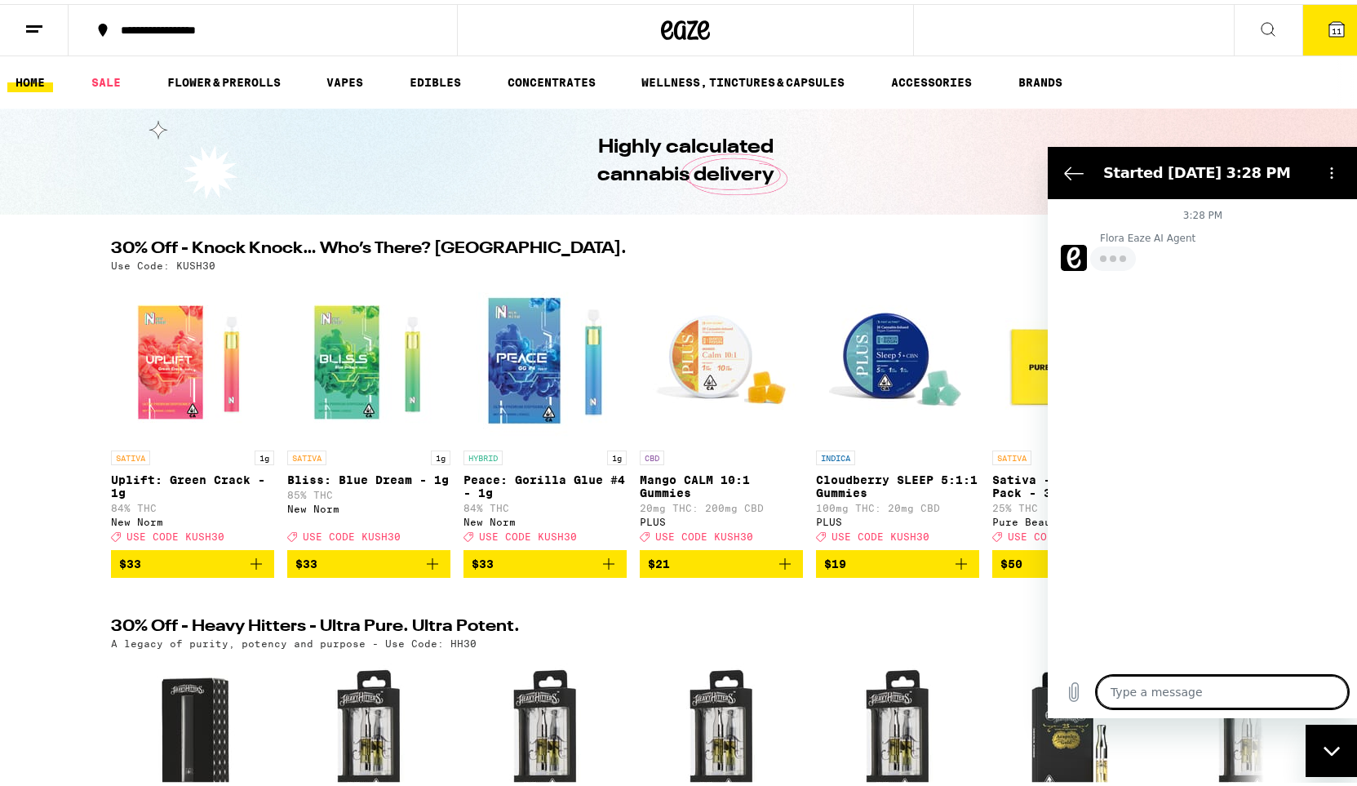
type textarea "x"
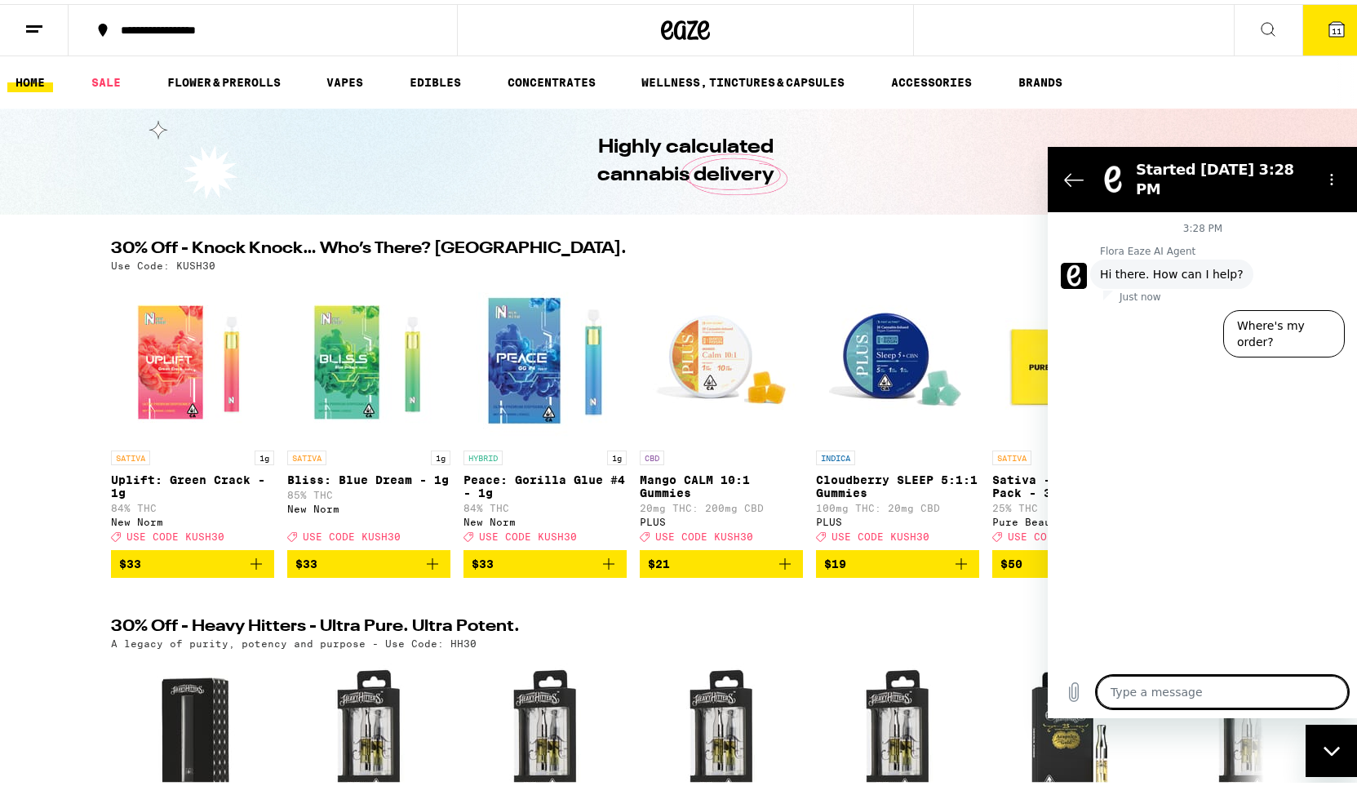
type textarea "I"
type textarea "x"
type textarea "I'"
type textarea "x"
type textarea "I'd"
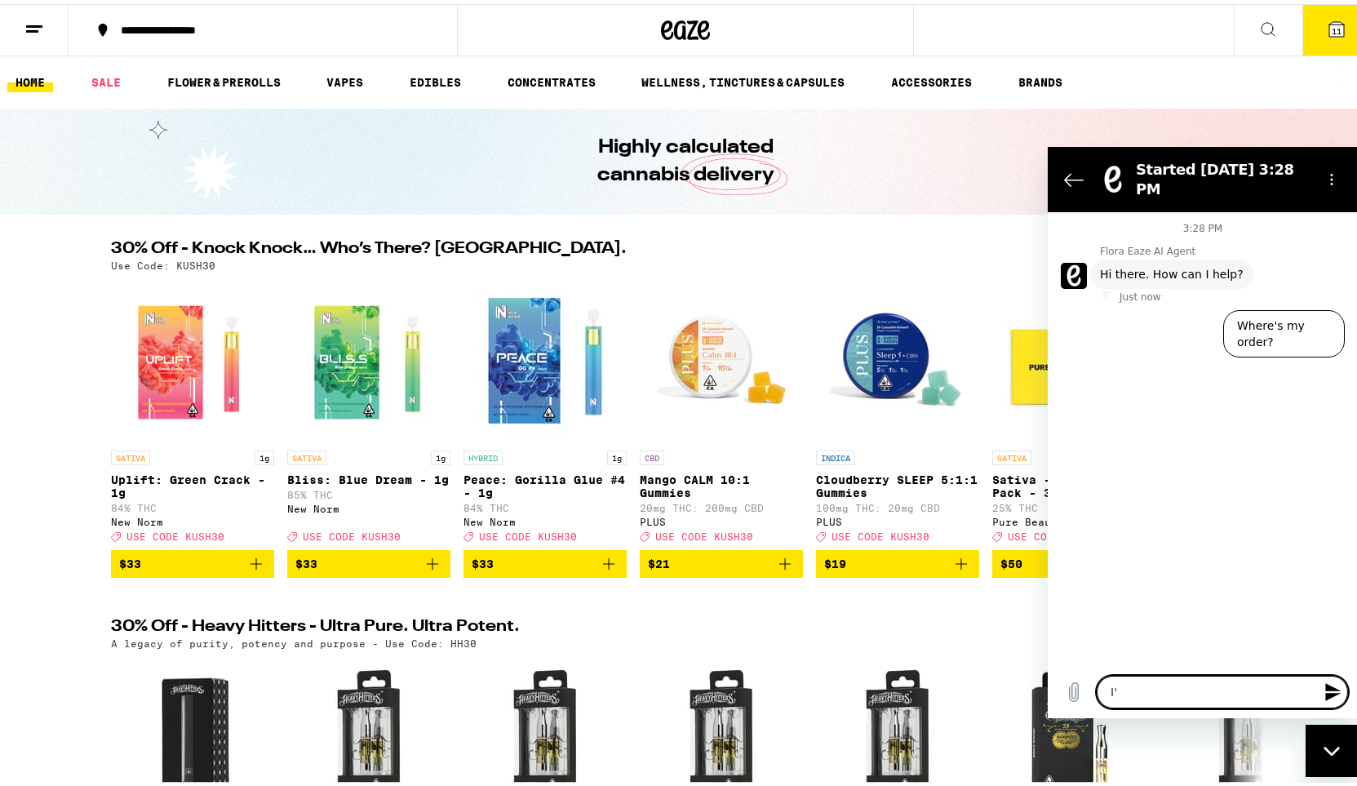
type textarea "x"
type textarea "I'd"
type textarea "x"
type textarea "I'd l"
type textarea "x"
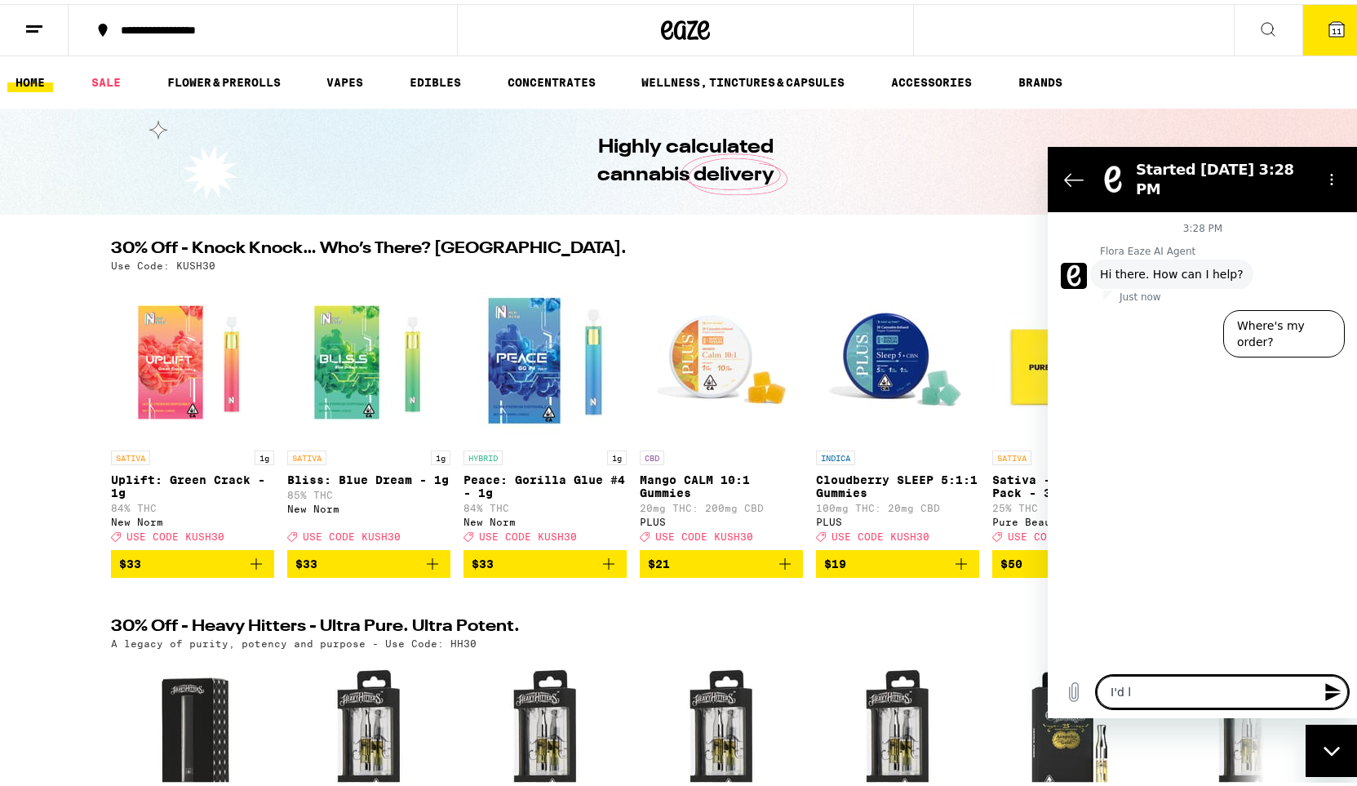
type textarea "I'd li"
type textarea "x"
type textarea "I'd lik"
type textarea "x"
type textarea "I'd like"
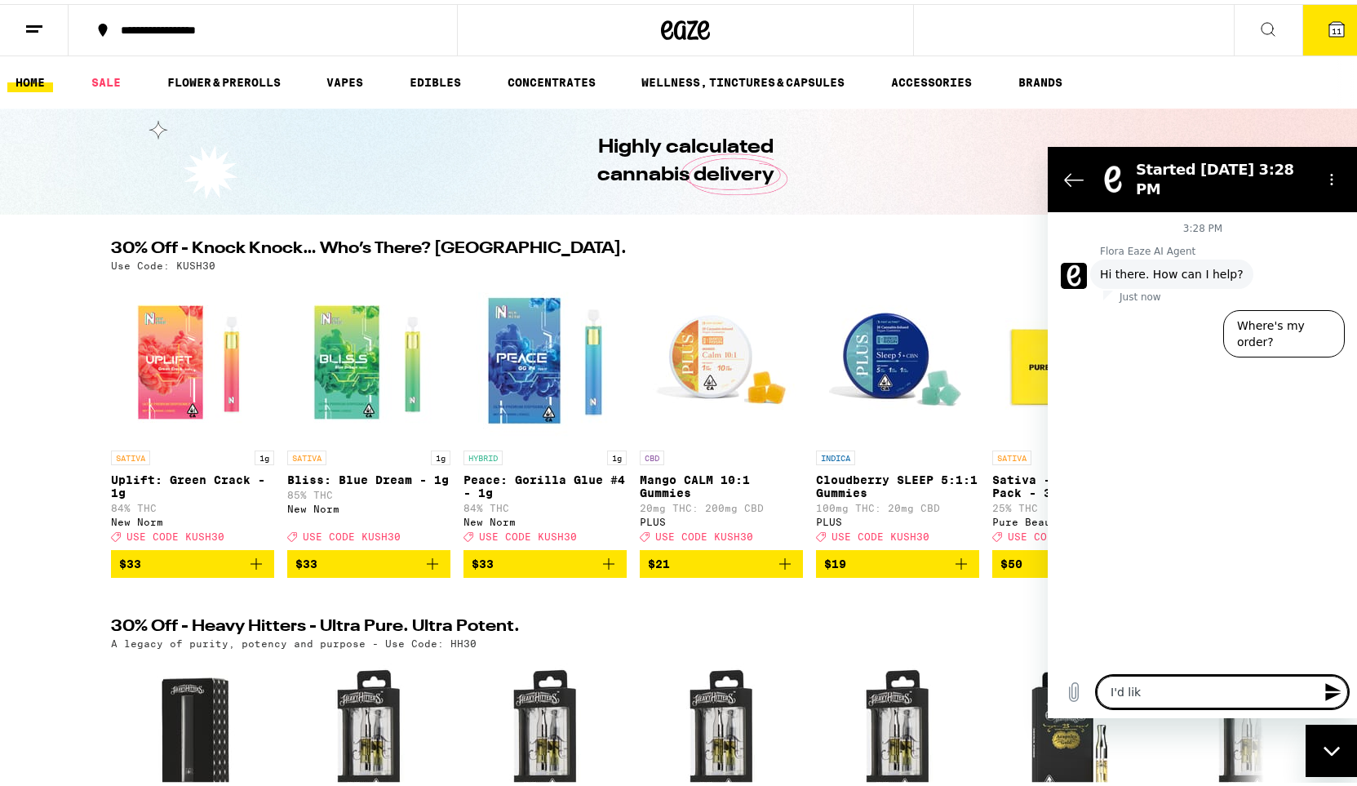
type textarea "x"
type textarea "I'd like"
type textarea "x"
type textarea "I'd like t"
type textarea "x"
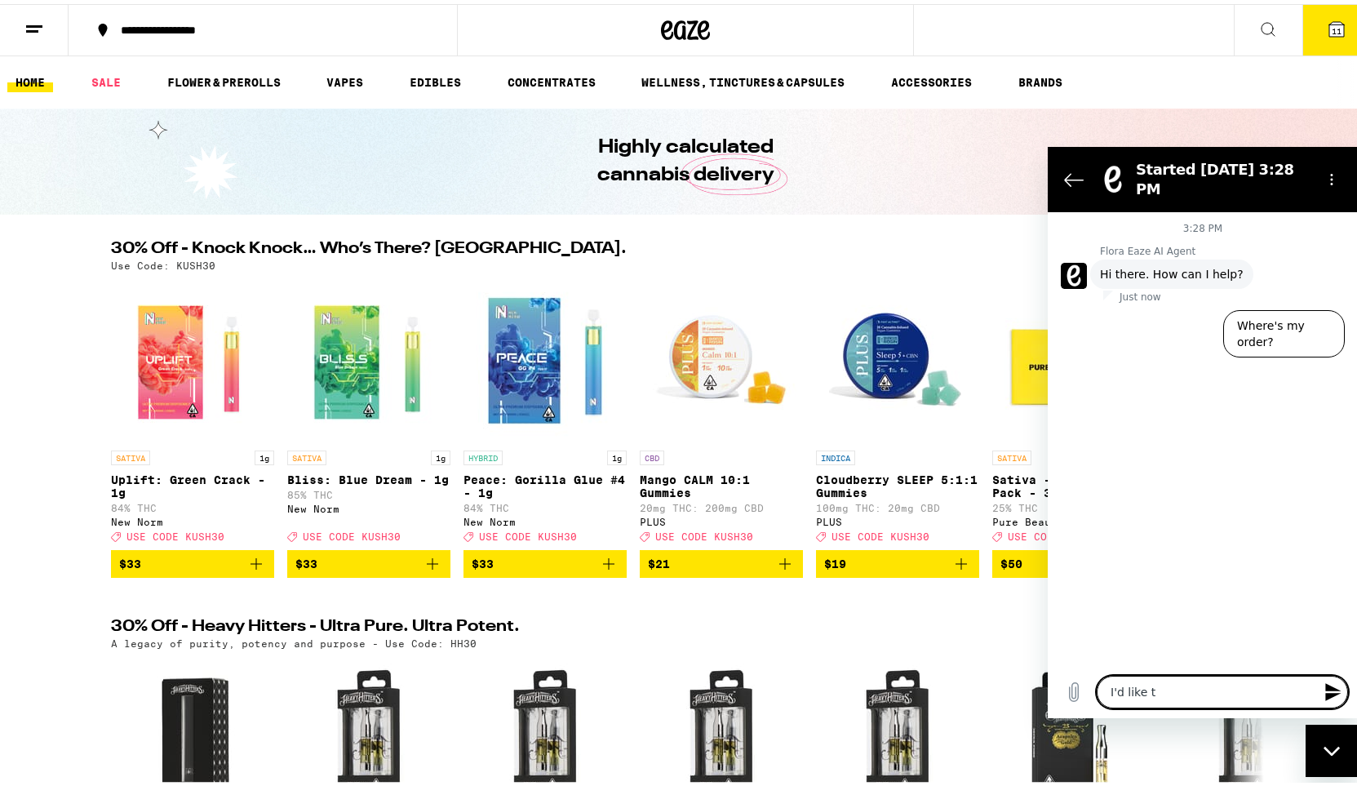
type textarea "I'd like to"
type textarea "x"
type textarea "I'd like to"
type textarea "x"
type textarea "I'd like to t"
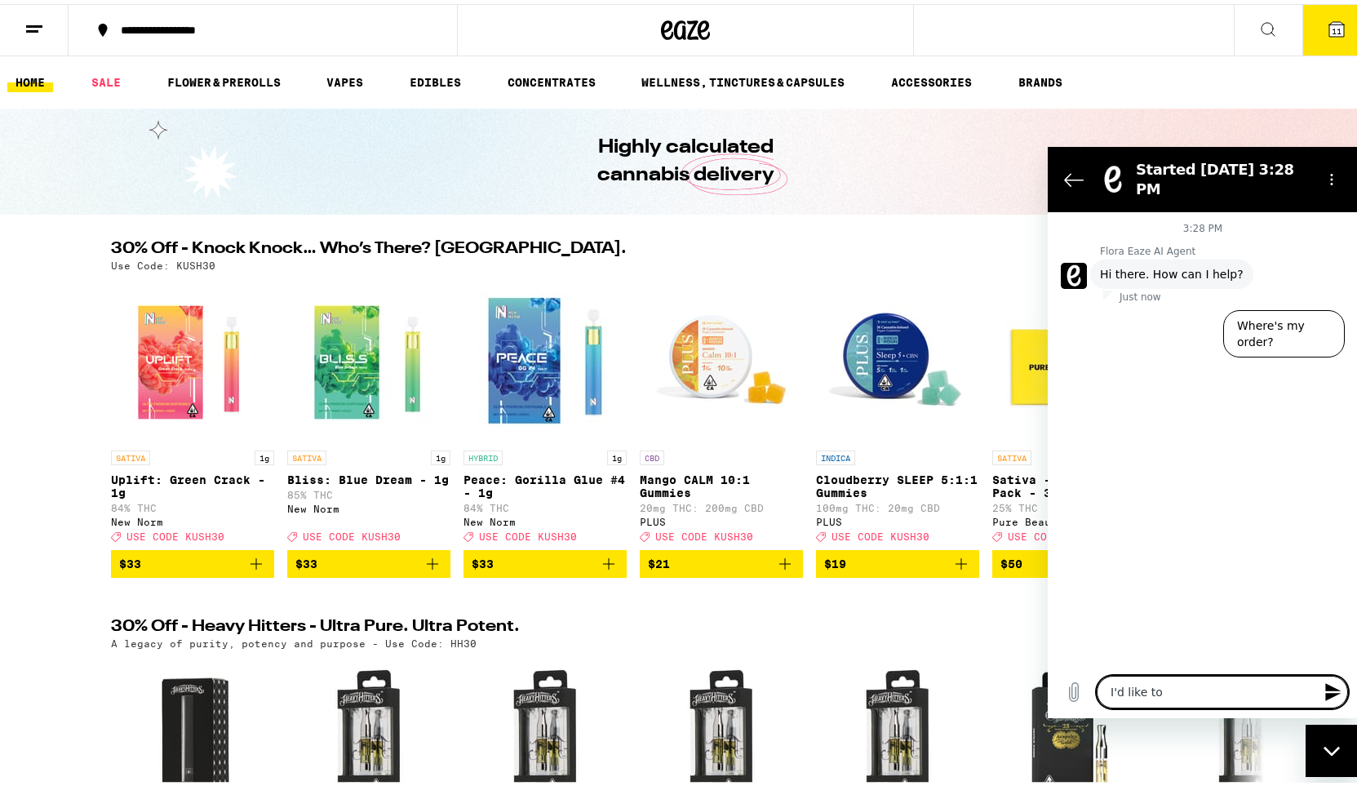
type textarea "x"
type textarea "I'd like to ta"
type textarea "x"
type textarea "I'd like to tal"
type textarea "x"
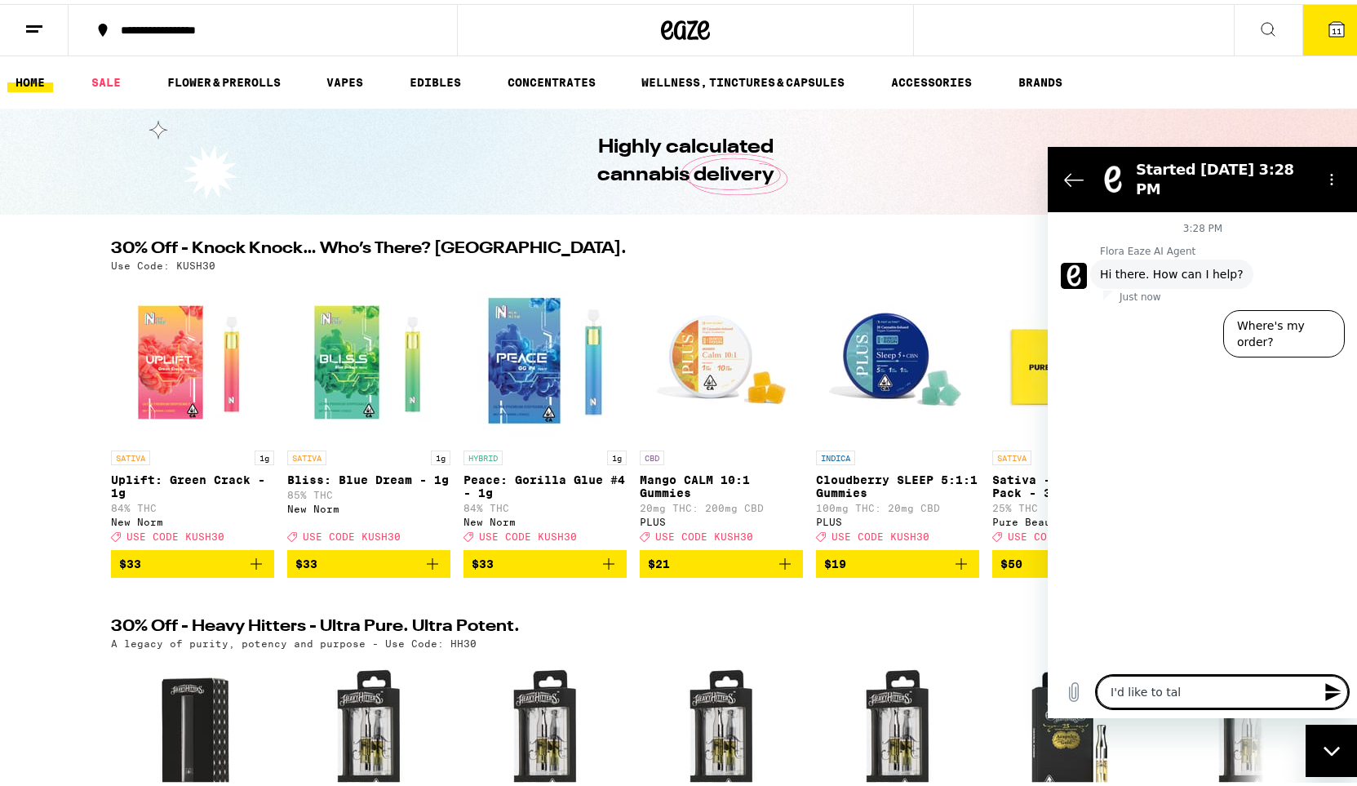
type textarea "I'd like to talk"
type textarea "x"
type textarea "I'd like to talk"
type textarea "x"
type textarea "I'd like to talk t"
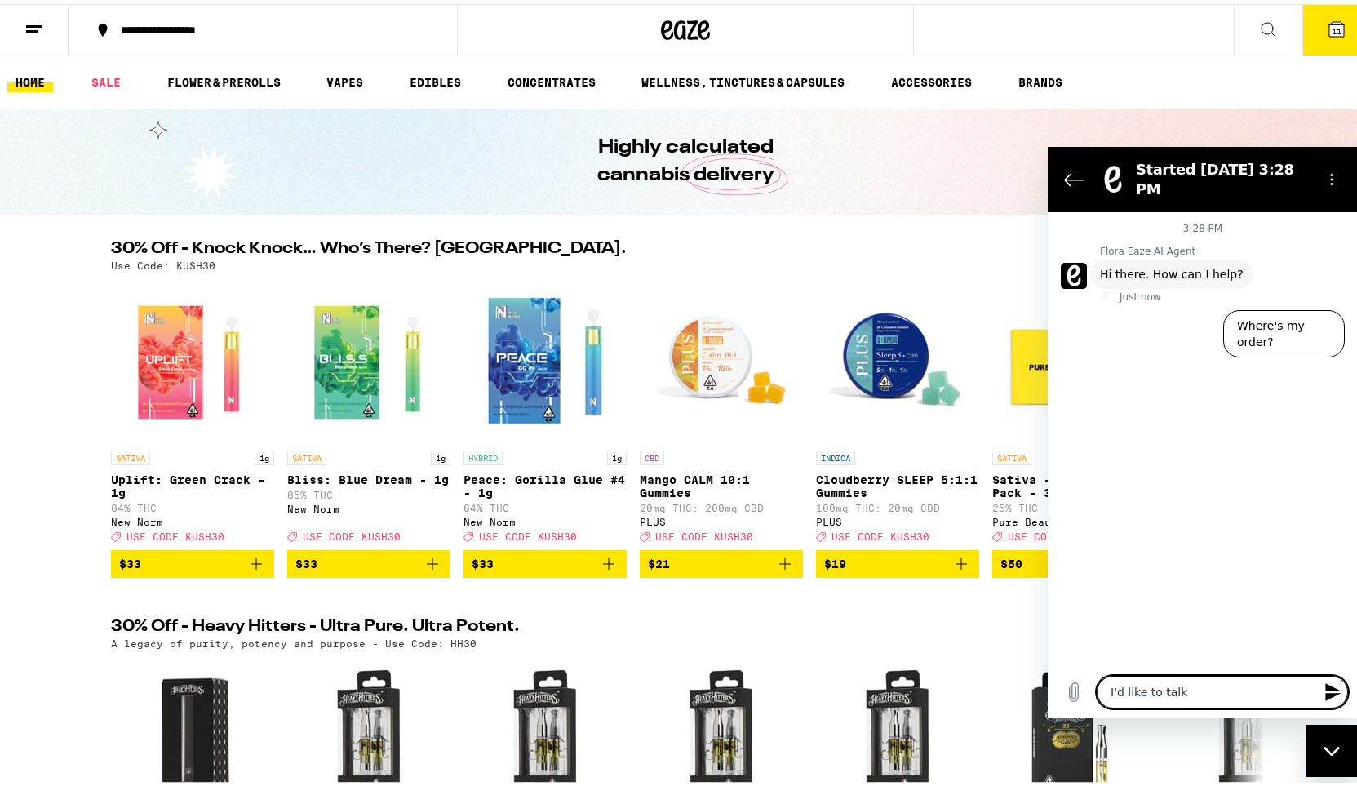
type textarea "x"
type textarea "I'd like to talk to"
type textarea "x"
type textarea "I'd like to talk to"
type textarea "x"
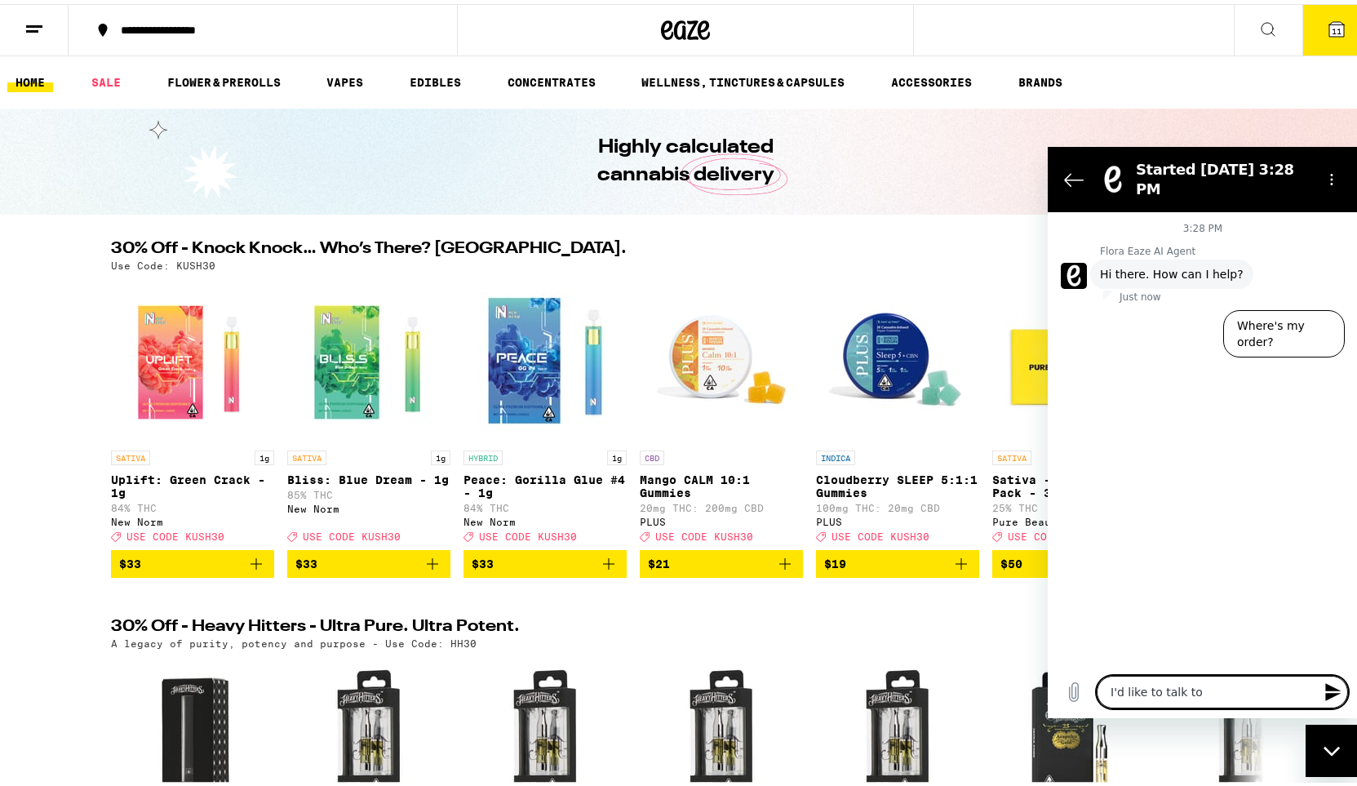
type textarea "I'd like to talk to a"
type textarea "x"
type textarea "I'd like to talk to a"
type textarea "x"
type textarea "I'd like to talk to a h"
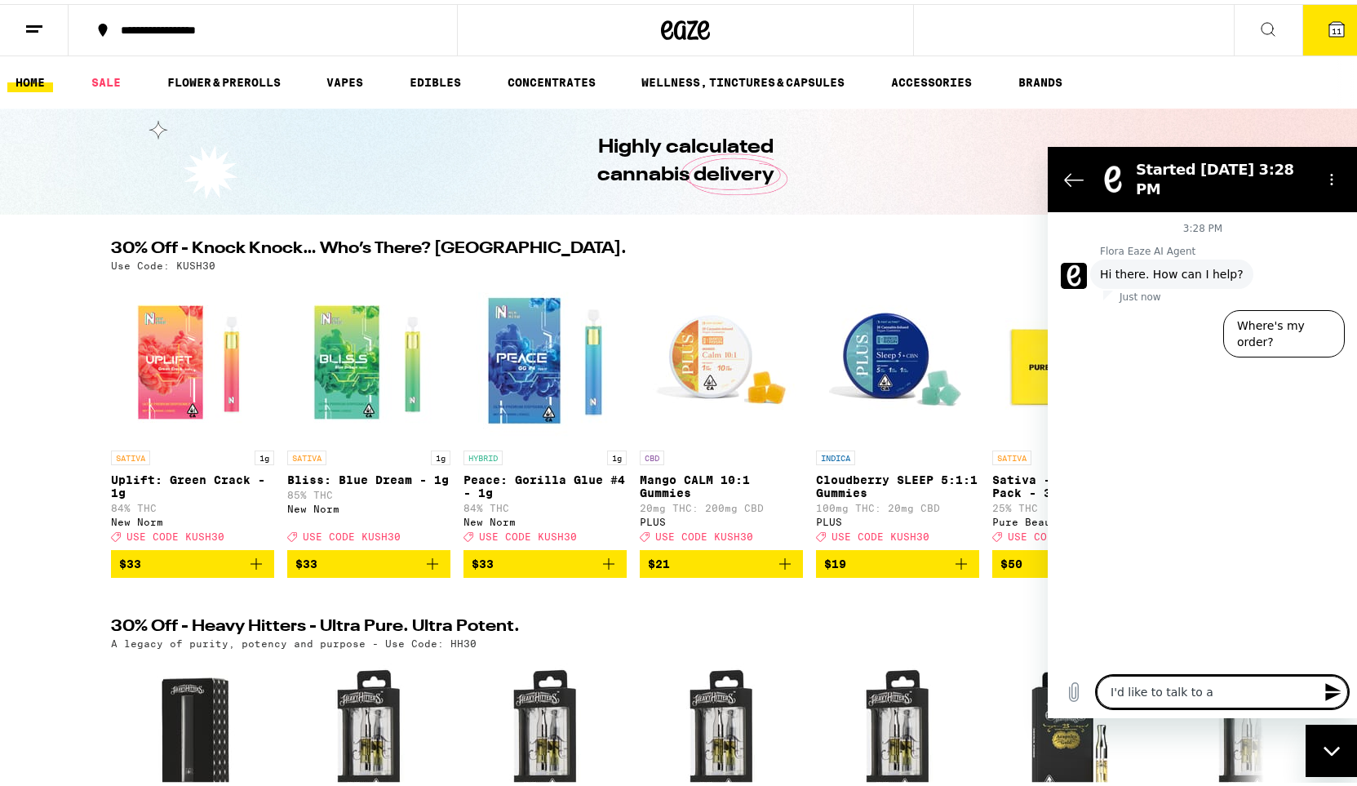
type textarea "x"
type textarea "I'd like to talk to a hu"
type textarea "x"
type textarea "I'd like to talk to a hum"
type textarea "x"
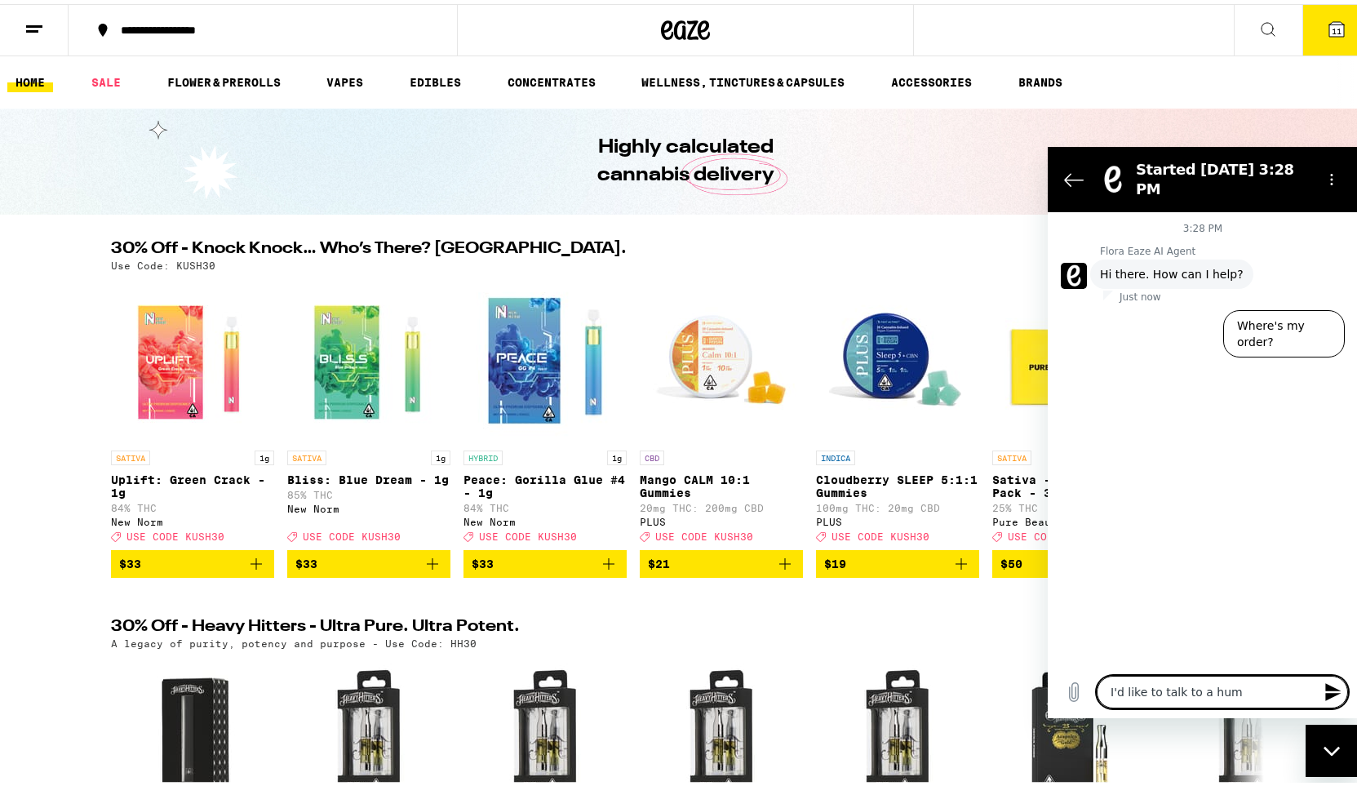
type textarea "I'd like to talk to a huma"
type textarea "x"
type textarea "I'd like to talk to a human"
type textarea "x"
type textarea "I'd like to talk to a human."
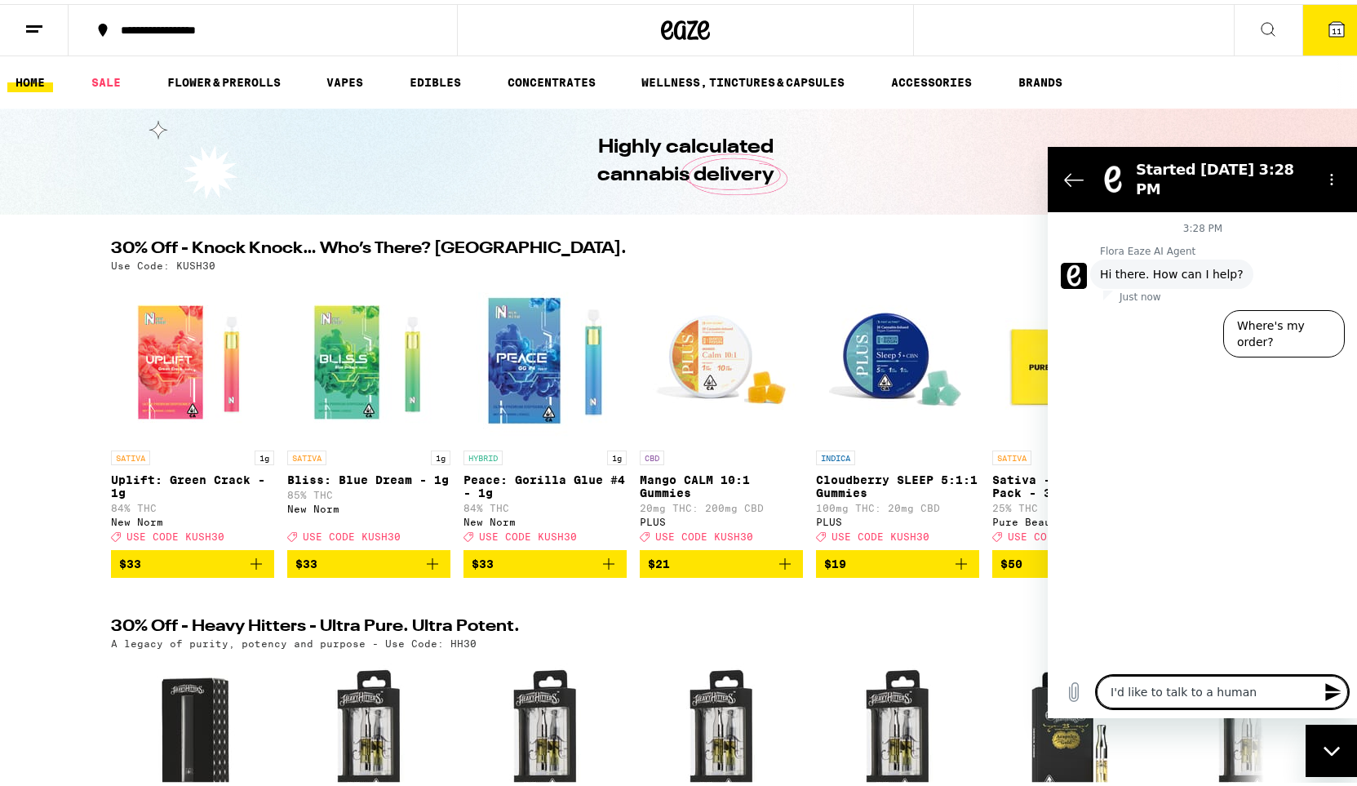
type textarea "x"
type textarea "I'd like to talk to a human."
click at [1330, 693] on icon "Send message" at bounding box center [1332, 691] width 15 height 18
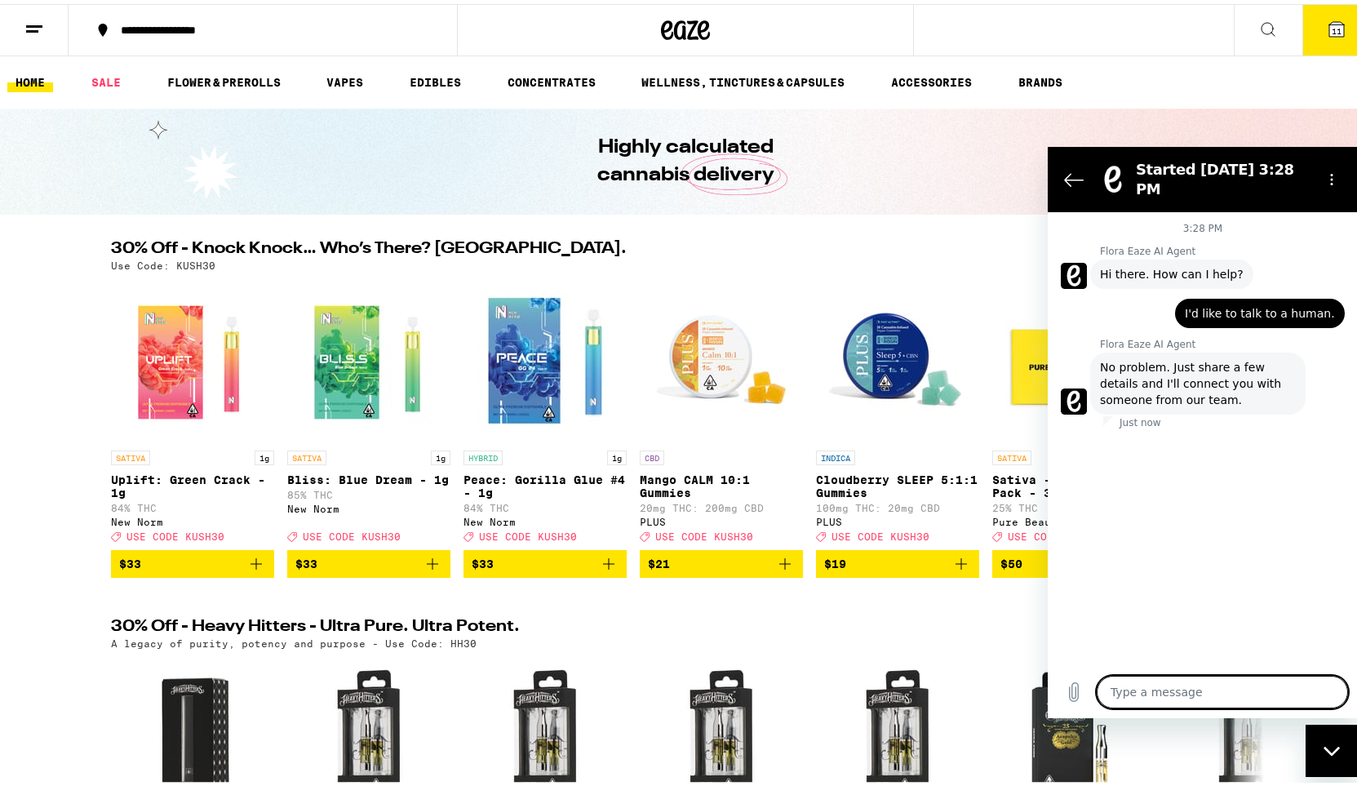
type textarea "x"
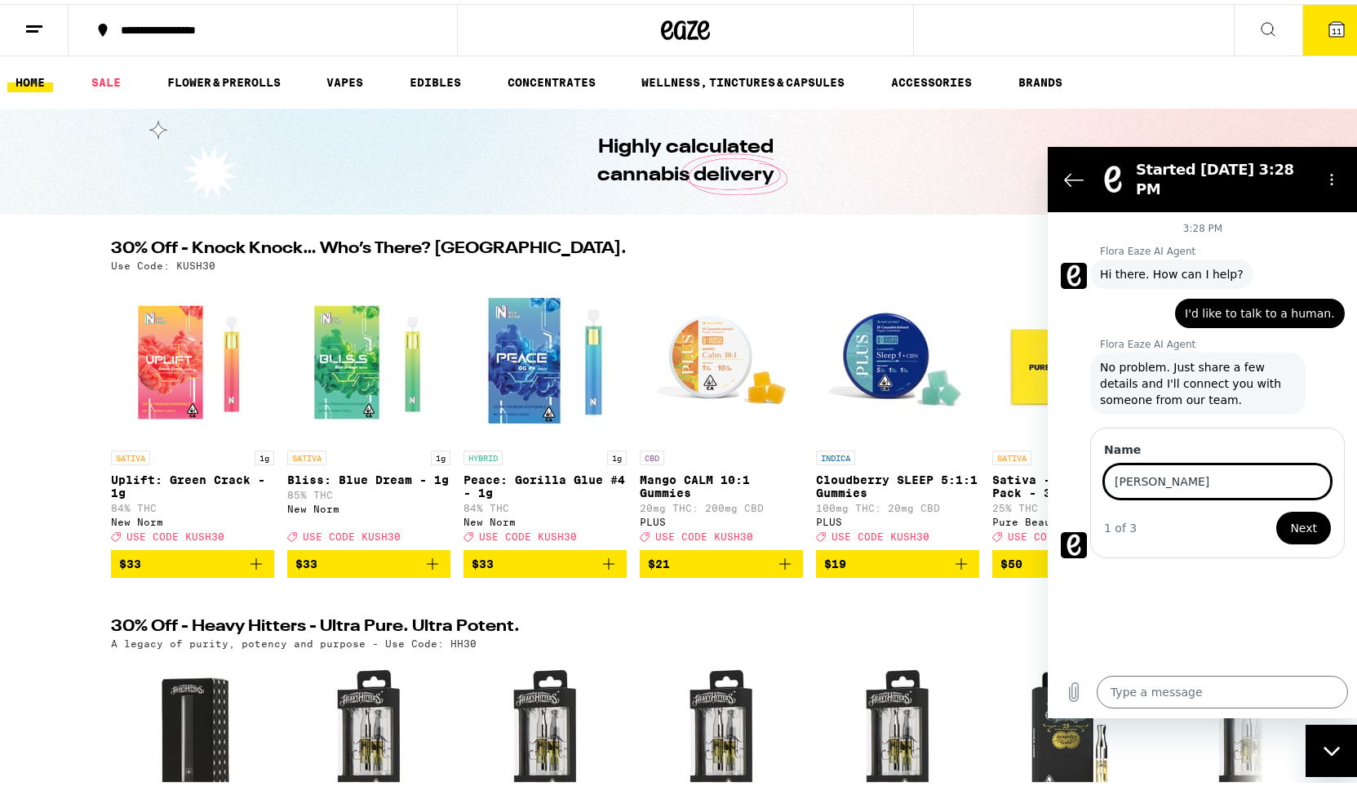
type input "[PERSON_NAME]"
click at [1276, 511] on button "Next" at bounding box center [1303, 527] width 55 height 33
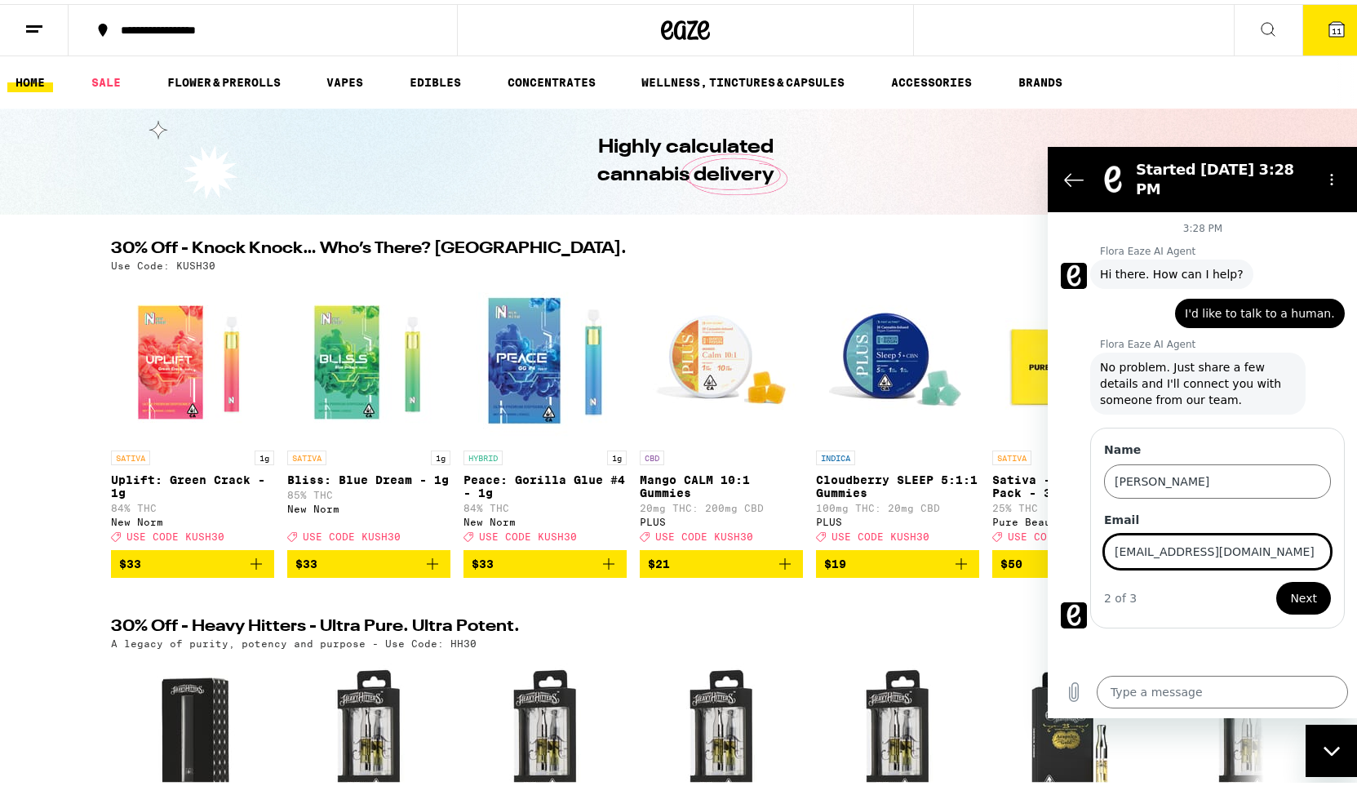
type input "[EMAIL_ADDRESS][DOMAIN_NAME]"
click at [1276, 581] on button "Next" at bounding box center [1303, 597] width 55 height 33
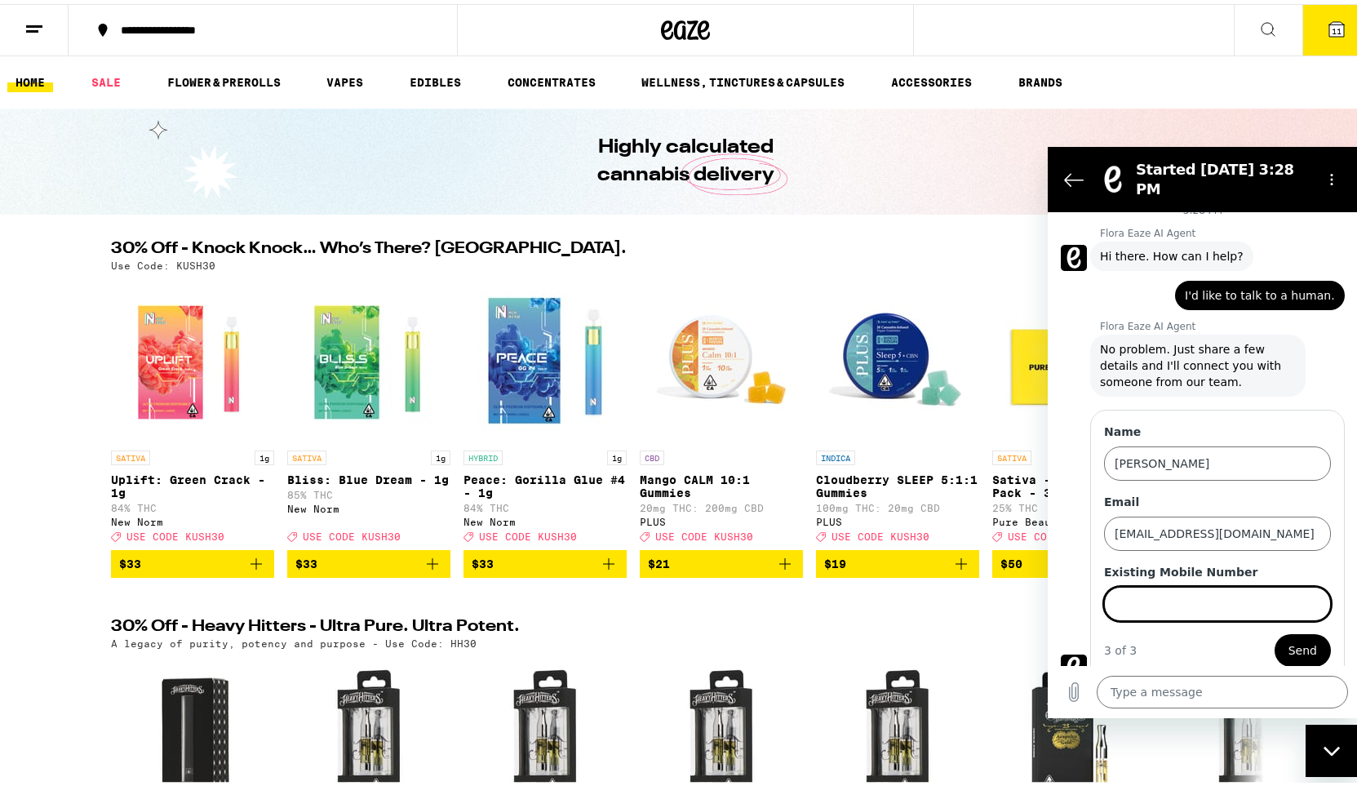
scroll to position [20, 0]
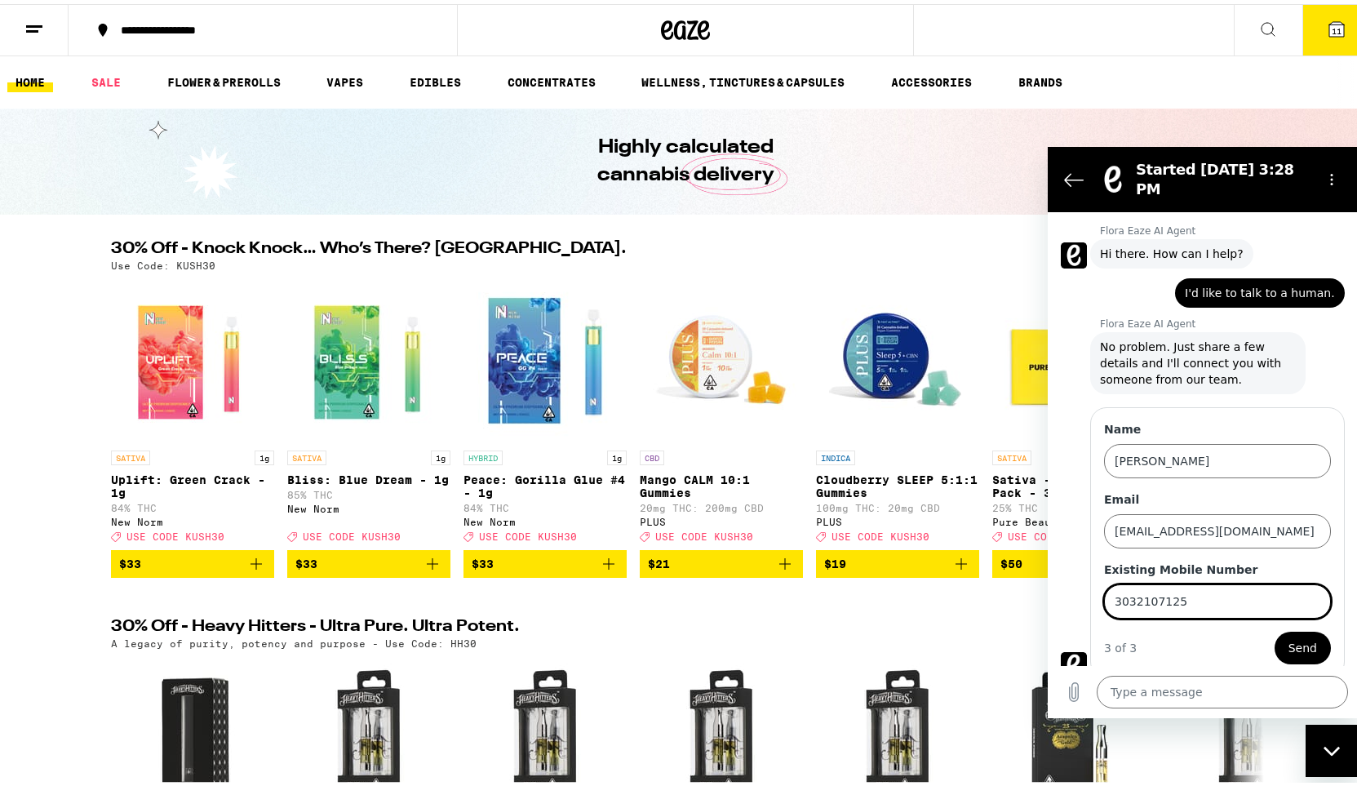
type input "3032107125"
click at [1274, 631] on button "Send" at bounding box center [1302, 647] width 56 height 33
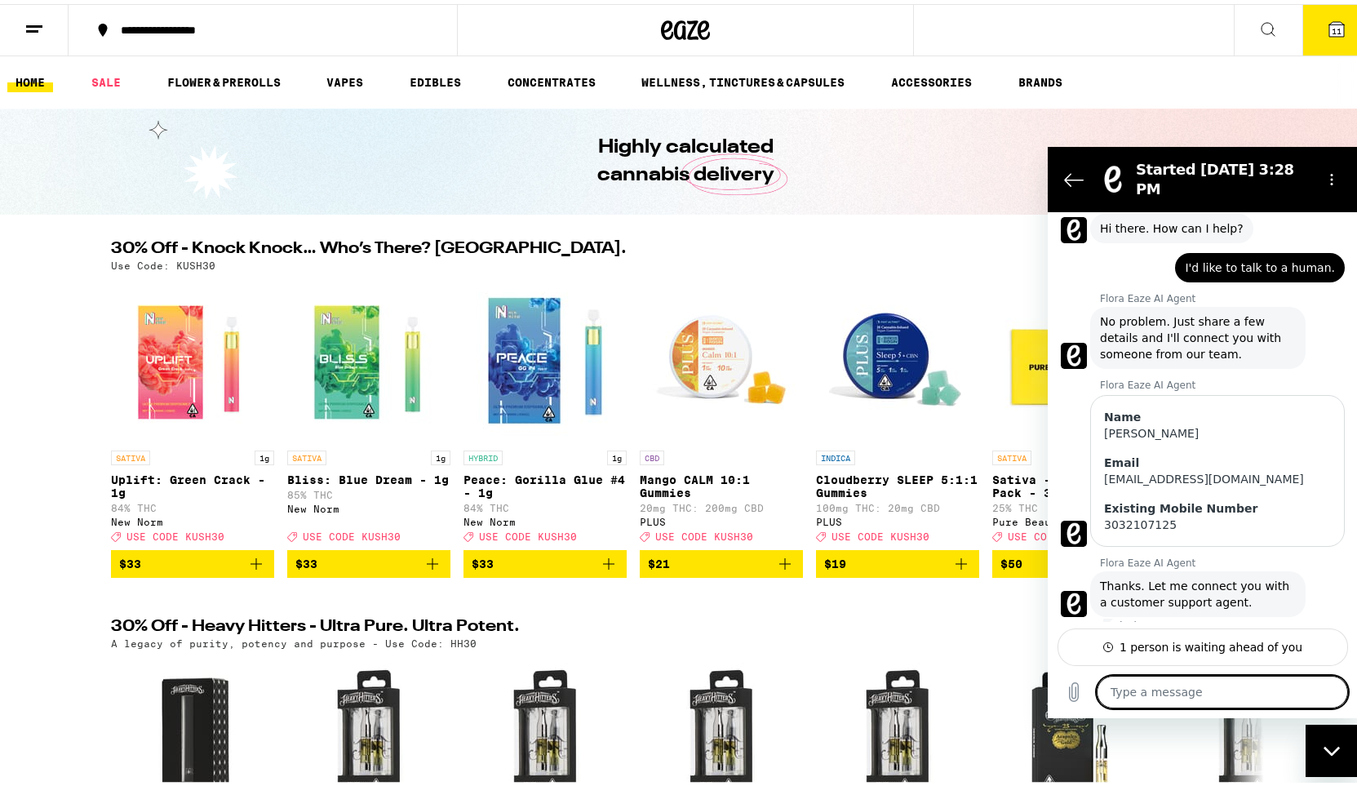
scroll to position [46, 0]
type textarea "x"
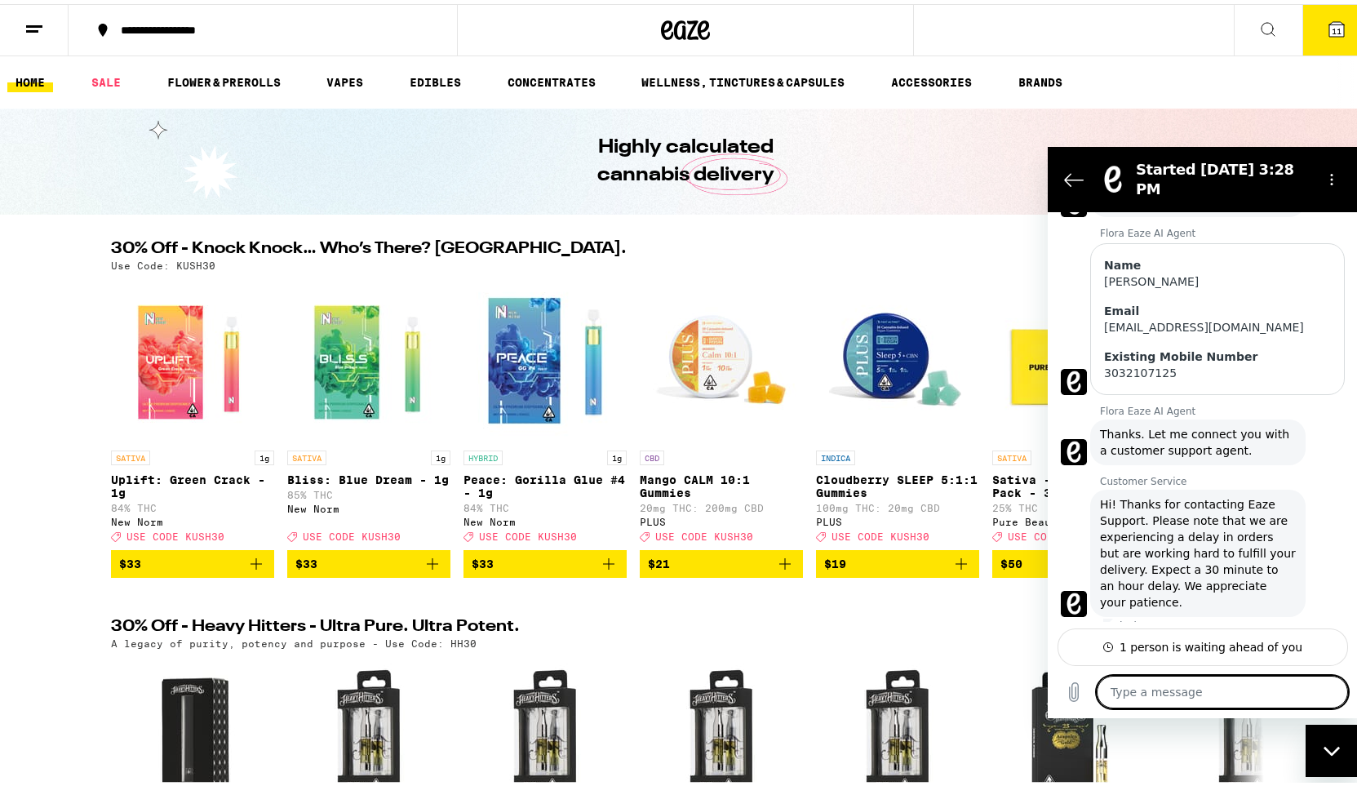
scroll to position [198, 0]
type textarea "n"
type textarea "x"
type textarea "ne"
type textarea "x"
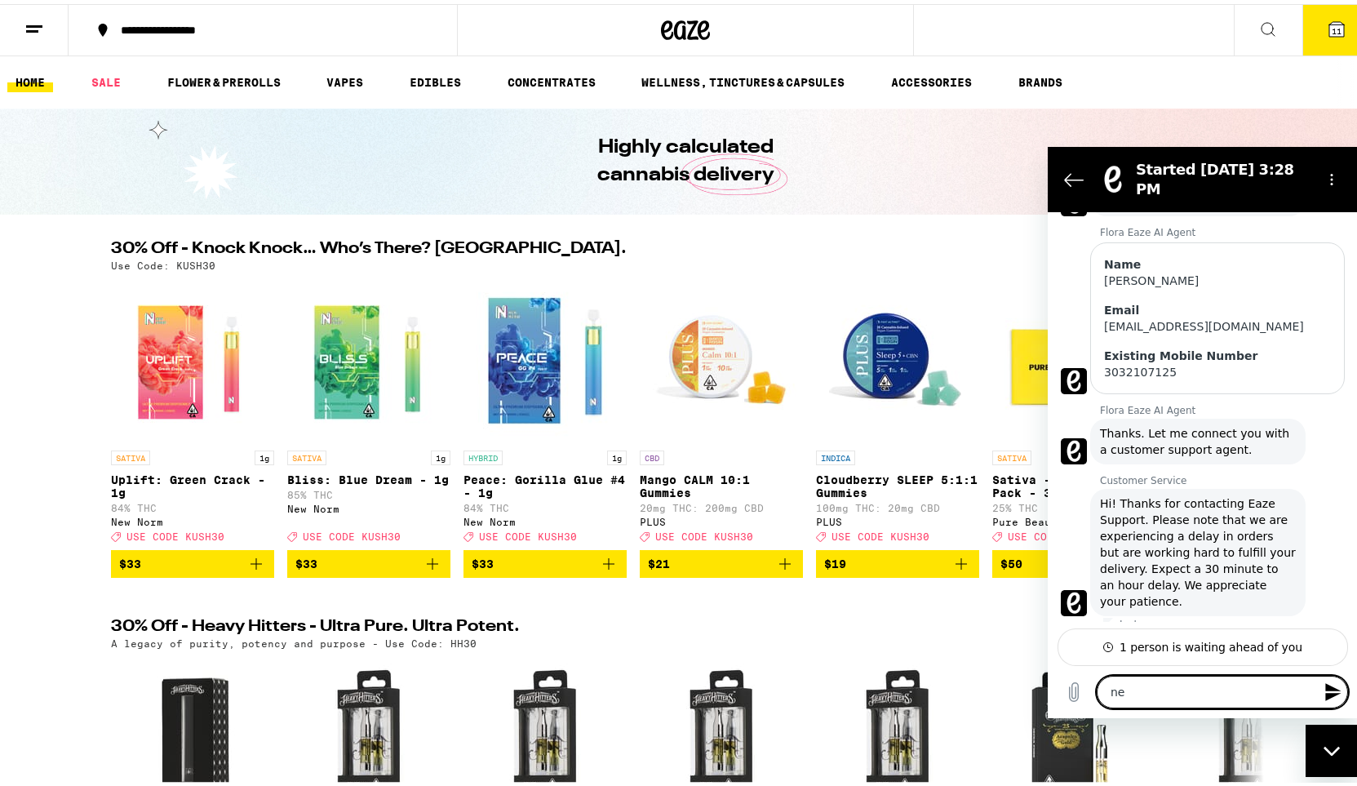
type textarea "nev"
type textarea "x"
type textarea "neve"
type textarea "x"
type textarea "never"
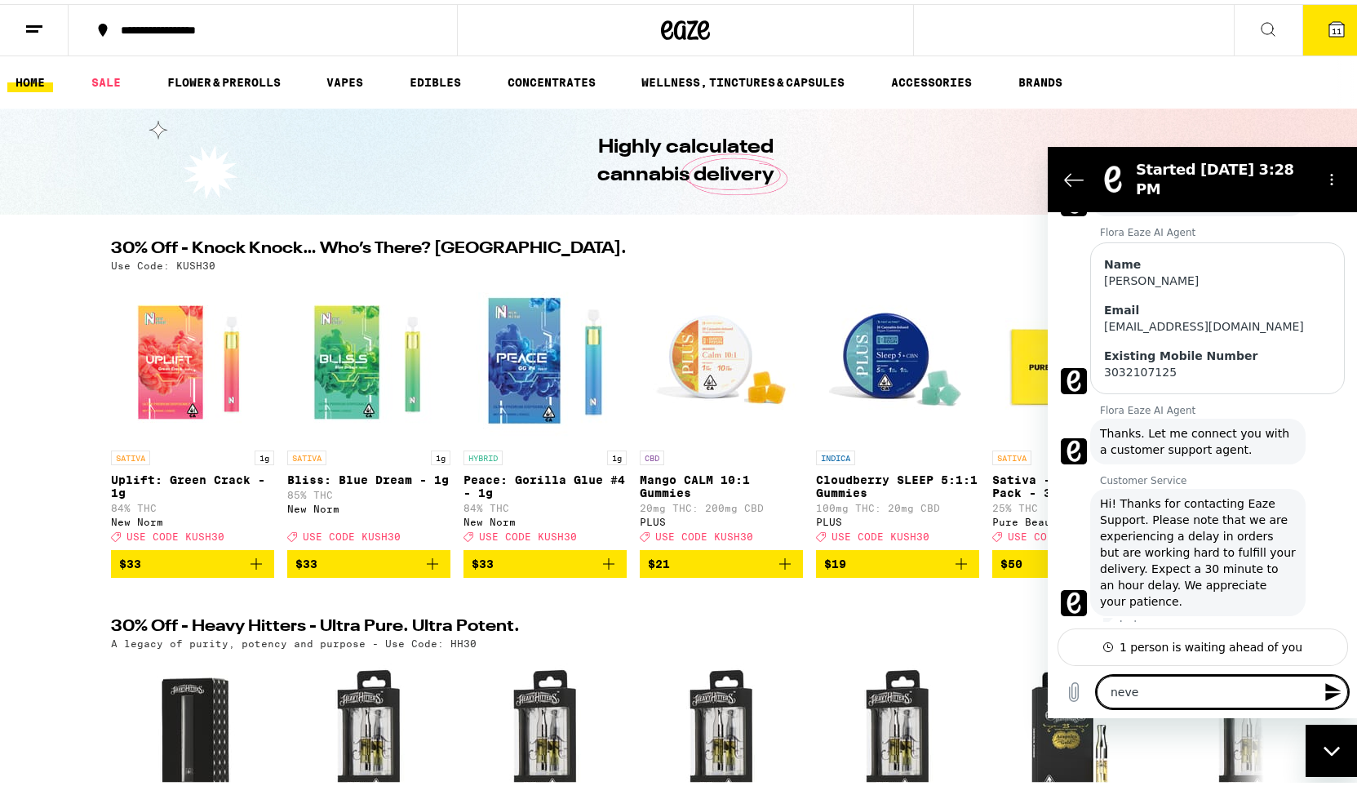
type textarea "x"
type textarea "never"
type textarea "x"
type textarea "never"
type textarea "x"
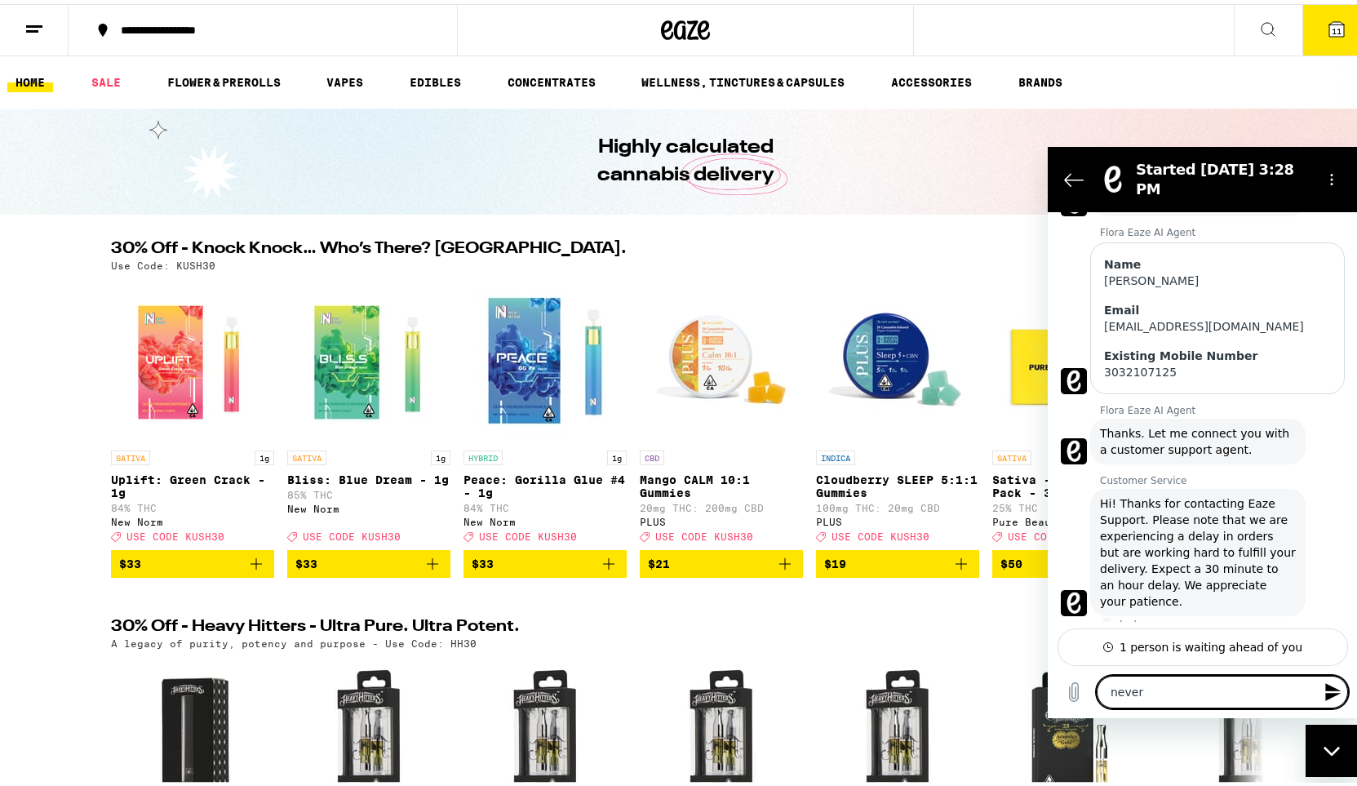
type textarea "never m"
type textarea "x"
type textarea "never mi"
type textarea "x"
type textarea "never min"
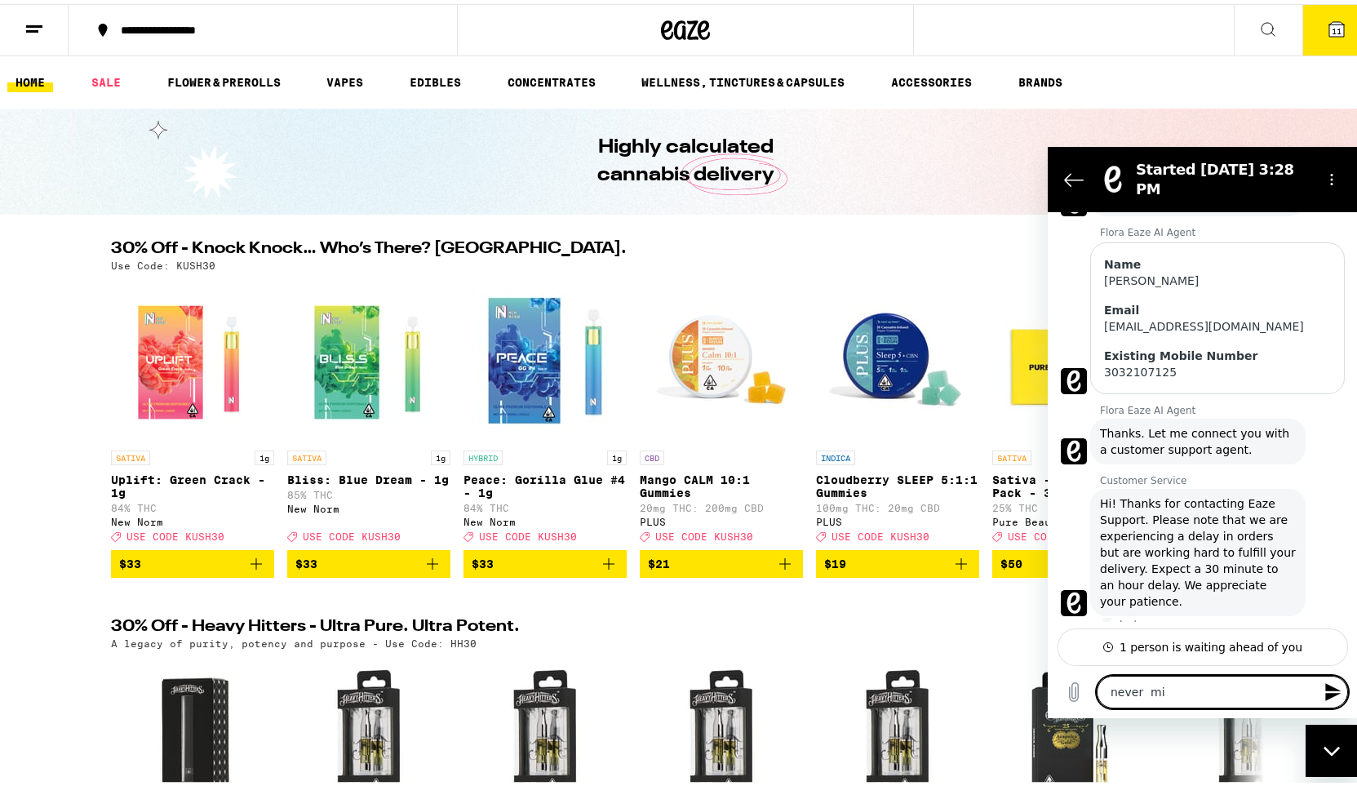
type textarea "x"
type textarea "never mind"
type textarea "x"
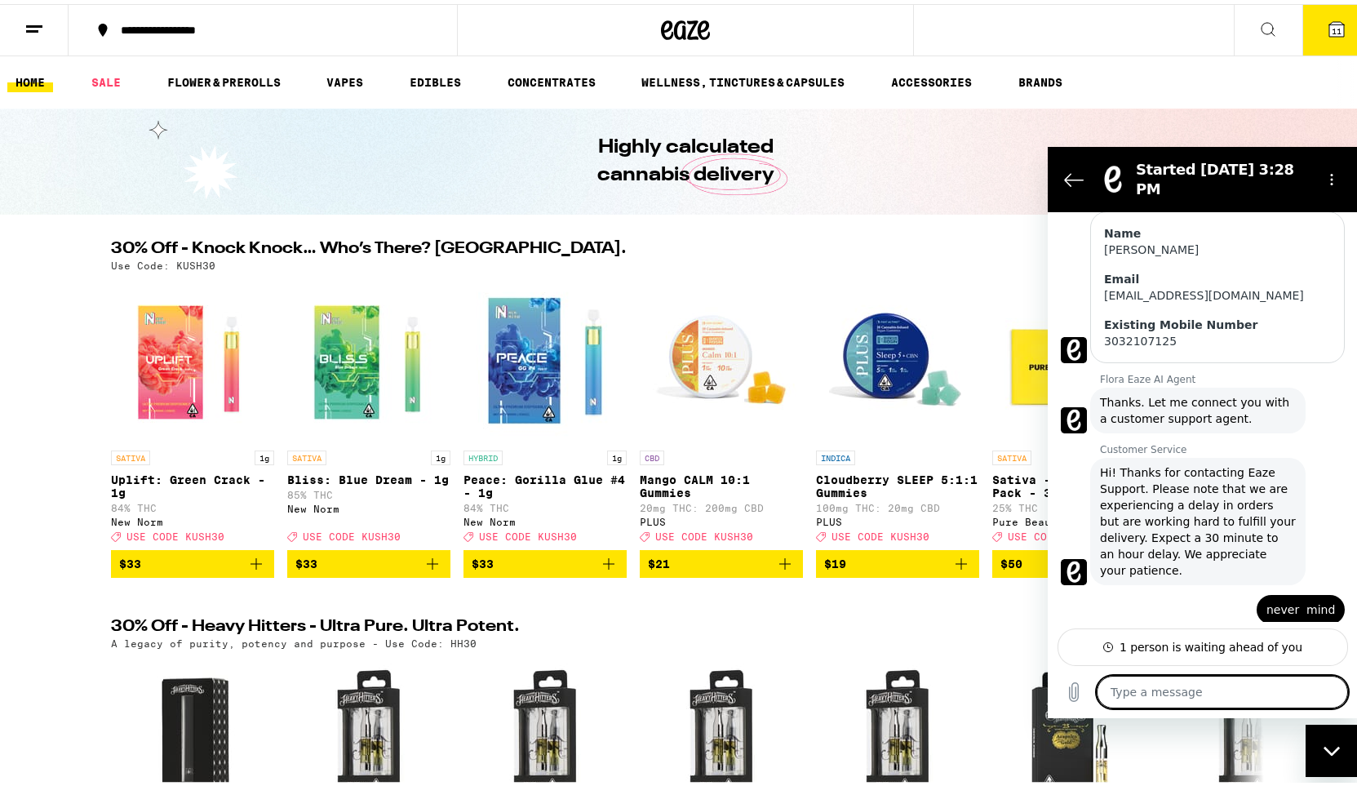
type textarea "x"
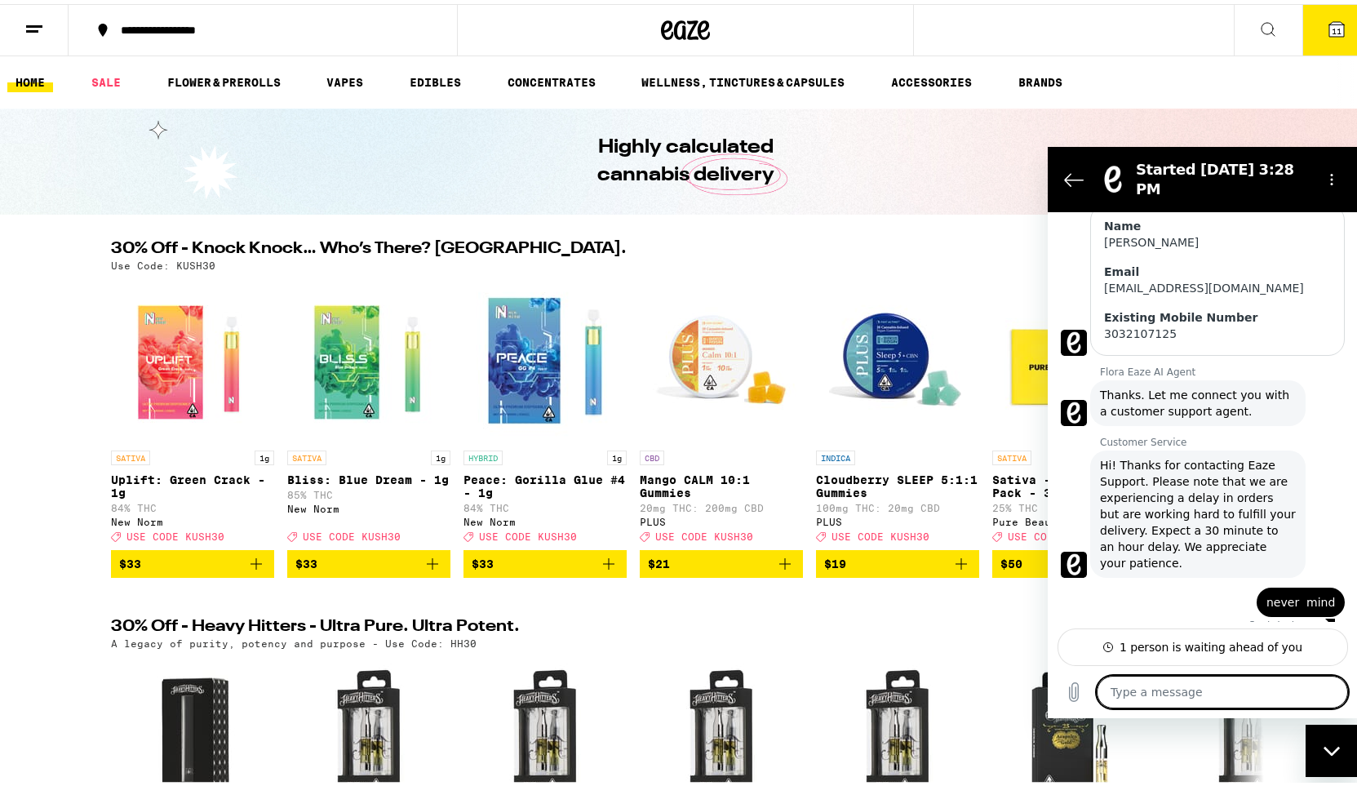
scroll to position [237, 0]
